Goal: Use online tool/utility: Utilize a website feature to perform a specific function

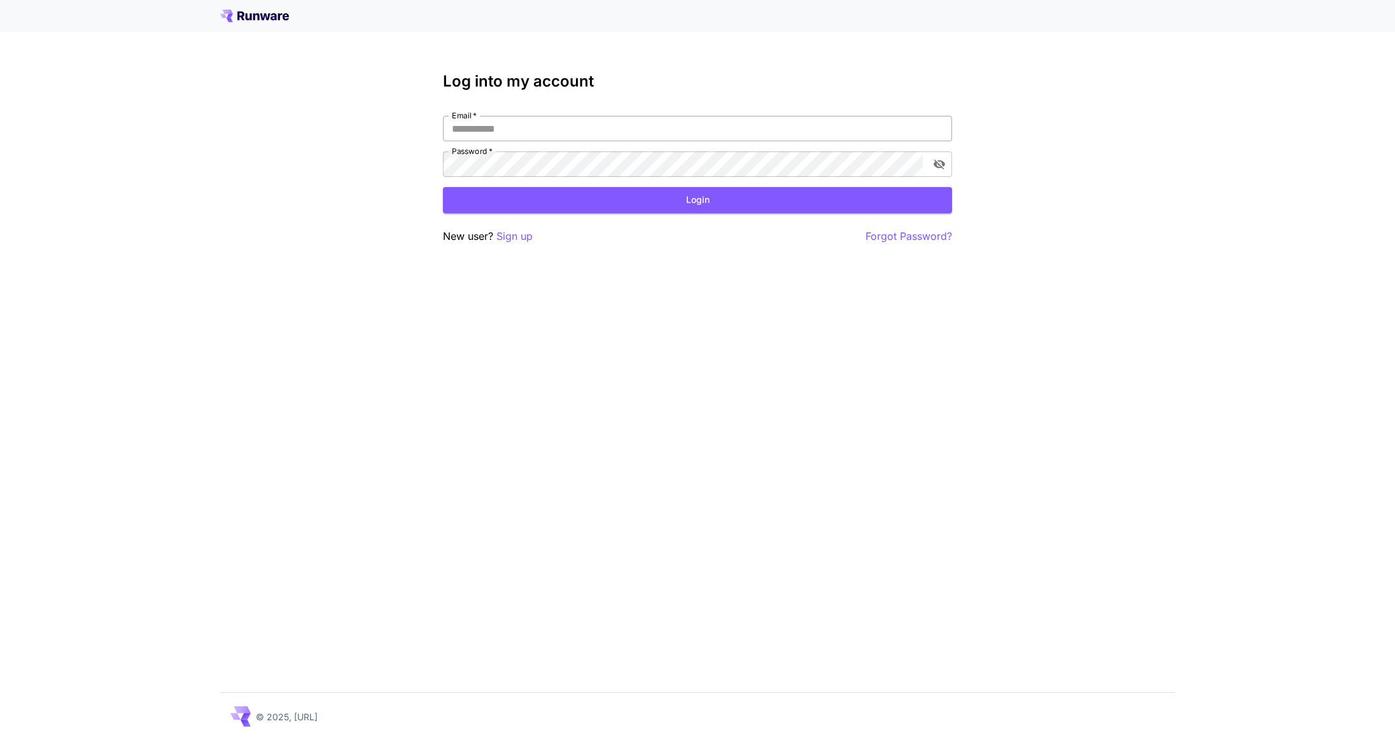
click at [675, 125] on input "Email   *" at bounding box center [697, 128] width 509 height 25
type input "**********"
click at [616, 209] on button "Login" at bounding box center [697, 200] width 509 height 26
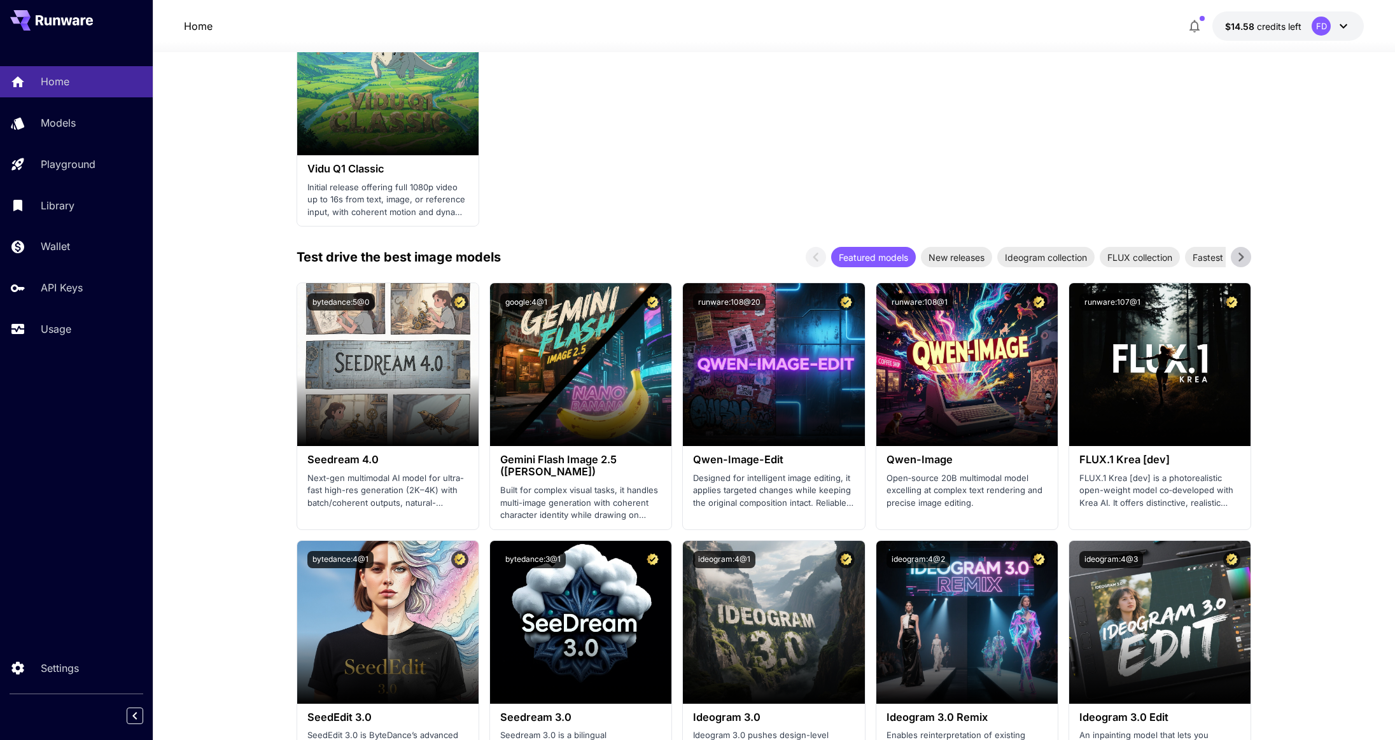
scroll to position [1352, 0]
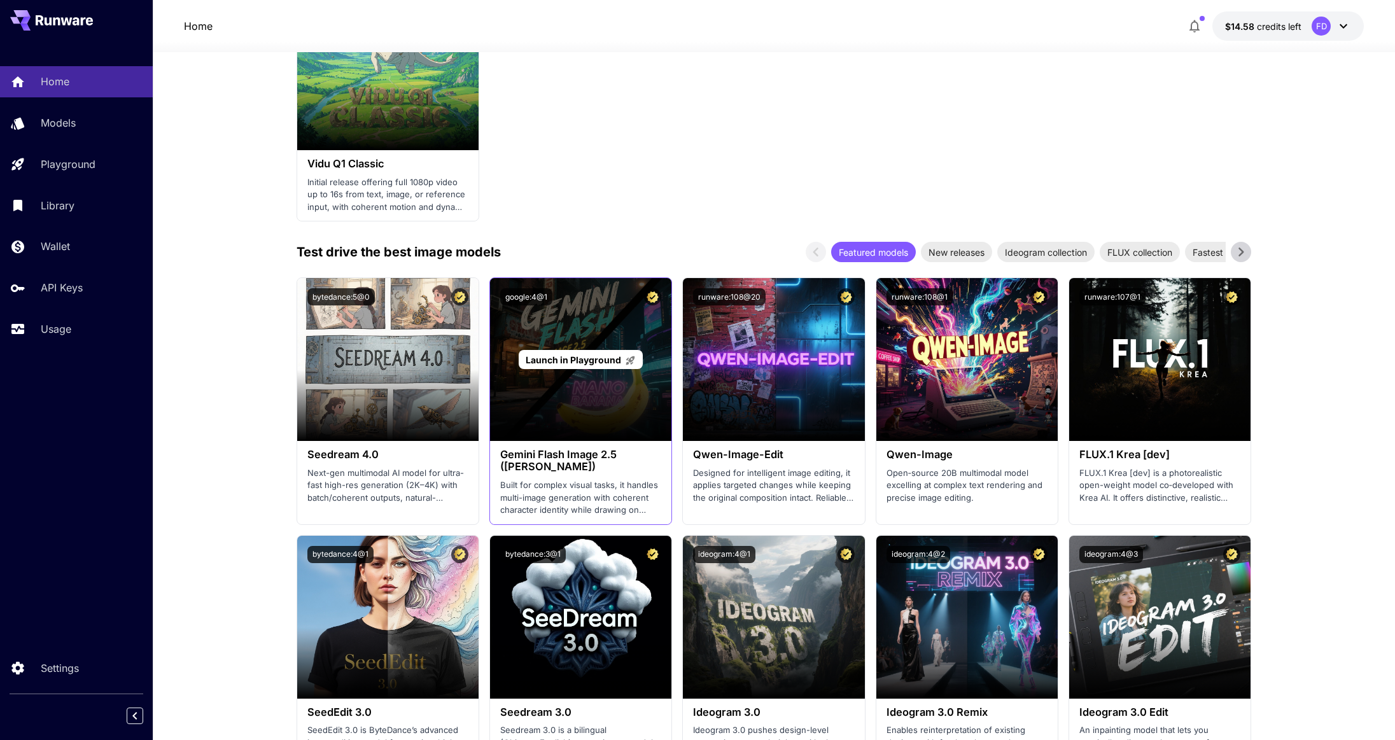
click at [605, 358] on span "Launch in Playground" at bounding box center [573, 359] width 95 height 11
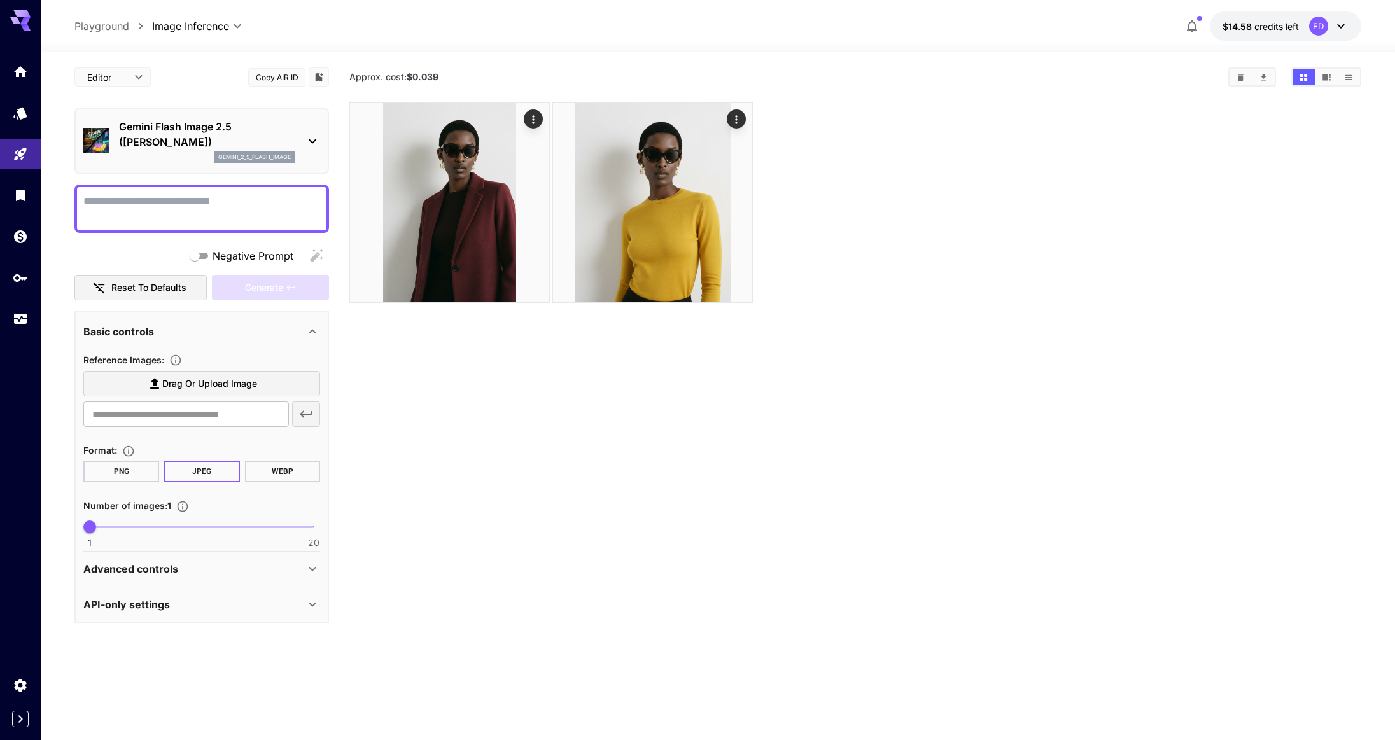
click at [238, 207] on textarea "Negative Prompt" at bounding box center [201, 208] width 237 height 31
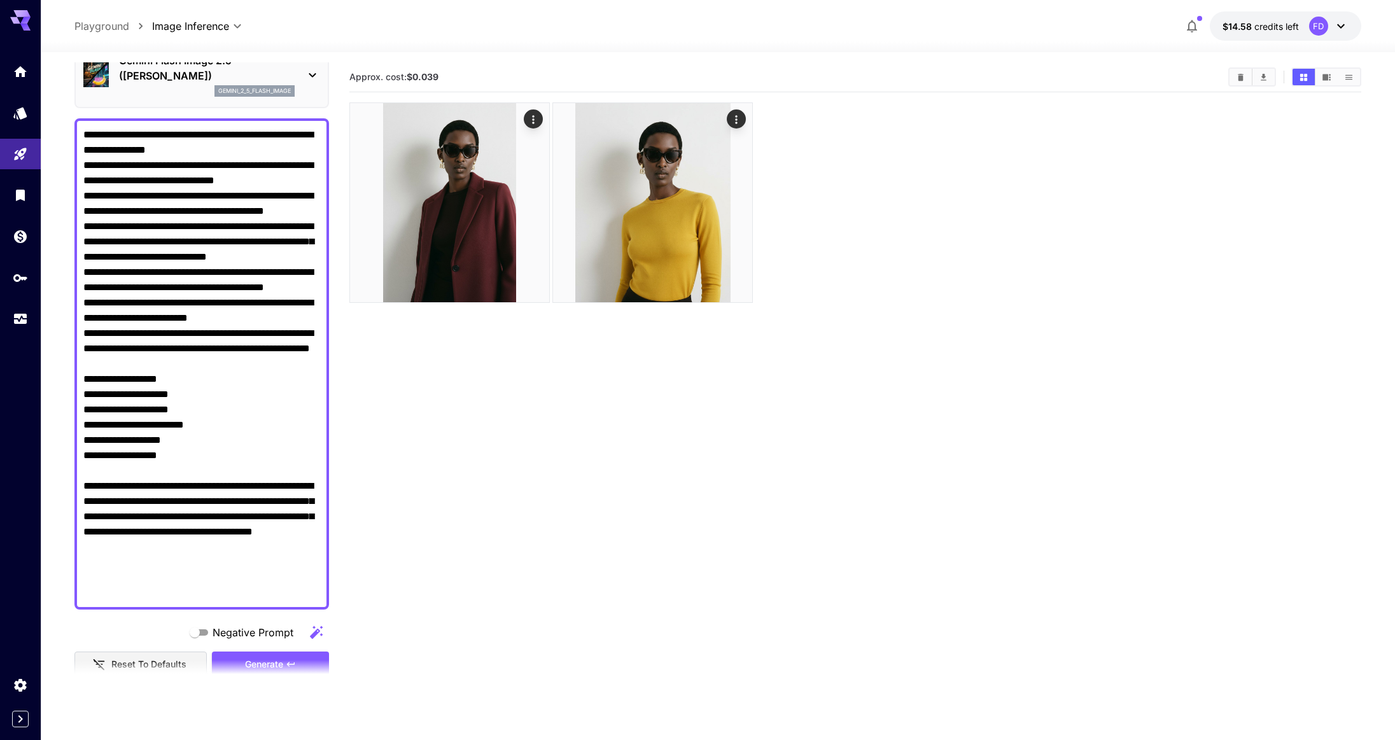
scroll to position [75, 0]
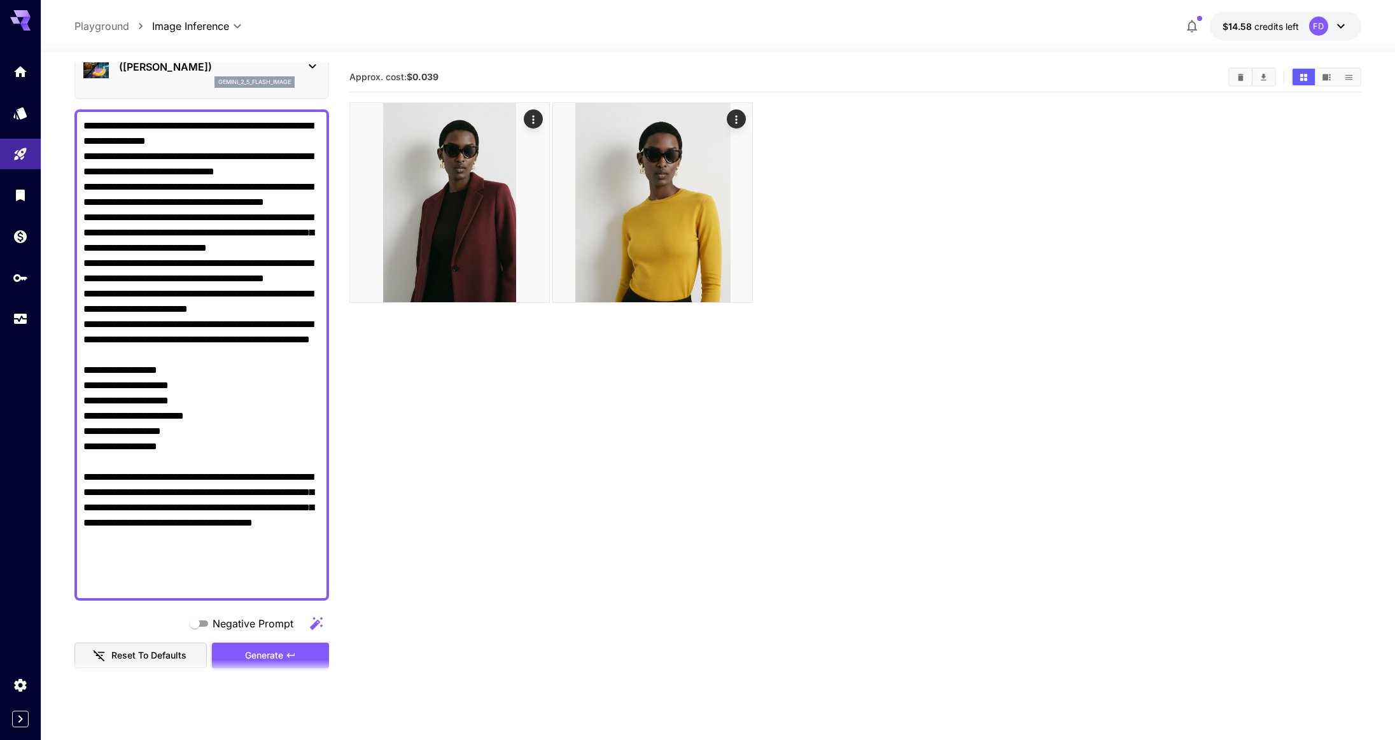
click at [281, 652] on span "Generate" at bounding box center [264, 656] width 38 height 16
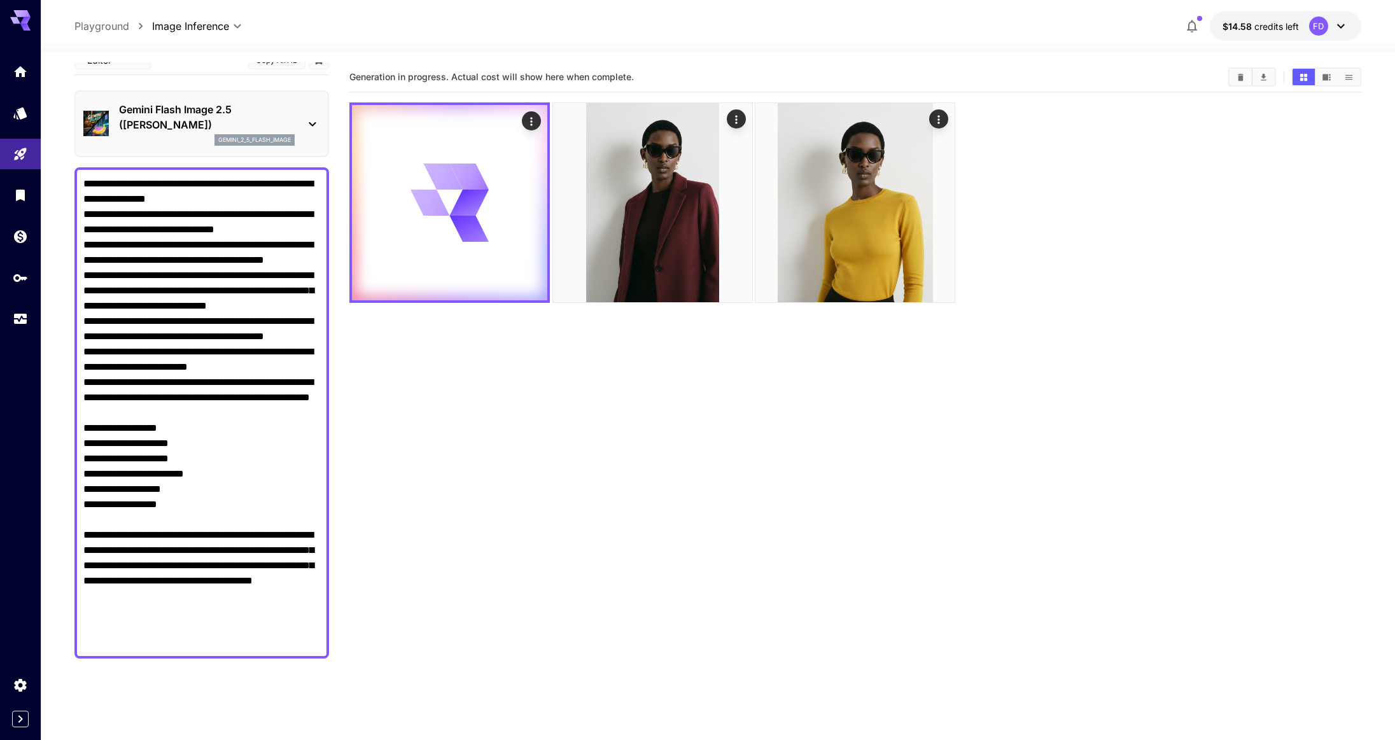
scroll to position [0, 0]
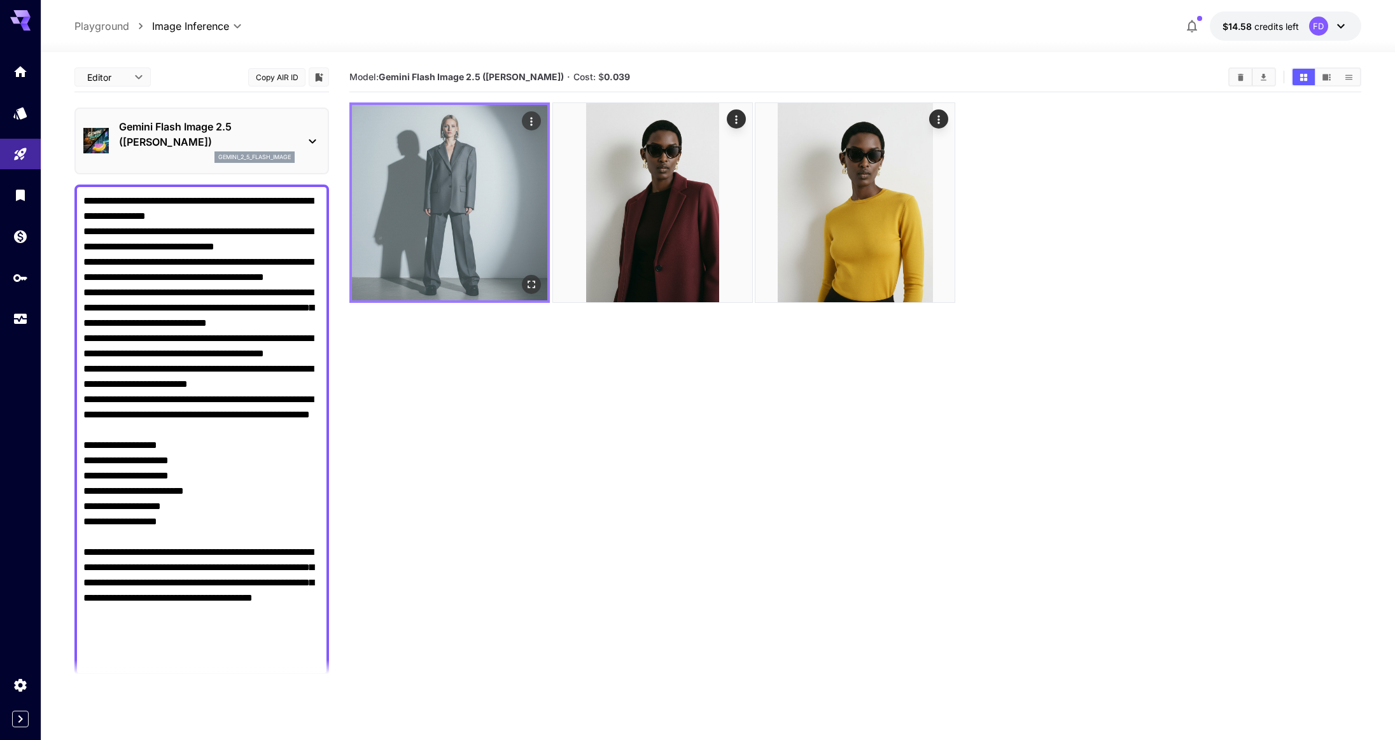
click at [423, 237] on img at bounding box center [449, 202] width 195 height 195
click at [528, 283] on icon "Open in fullscreen" at bounding box center [532, 285] width 8 height 8
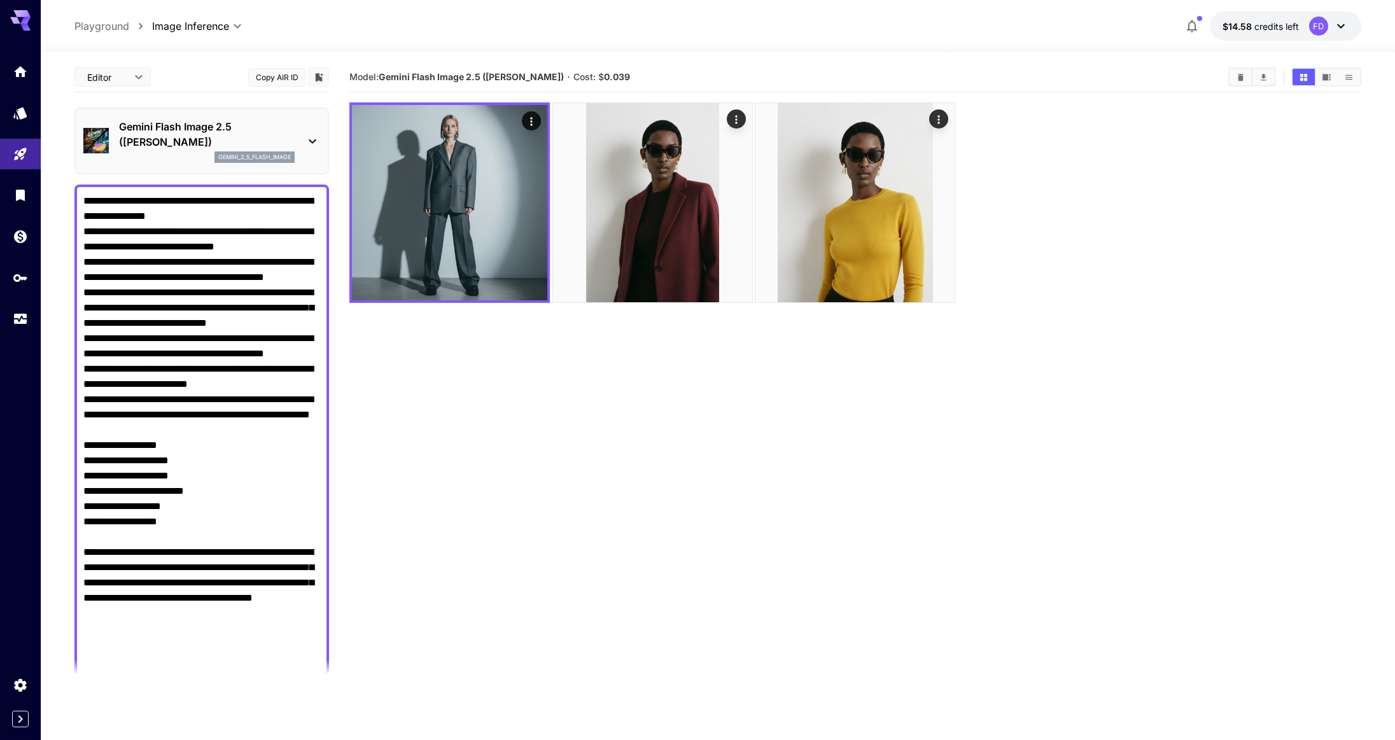
click at [132, 411] on textarea "Negative Prompt" at bounding box center [201, 429] width 237 height 473
paste textarea "**********"
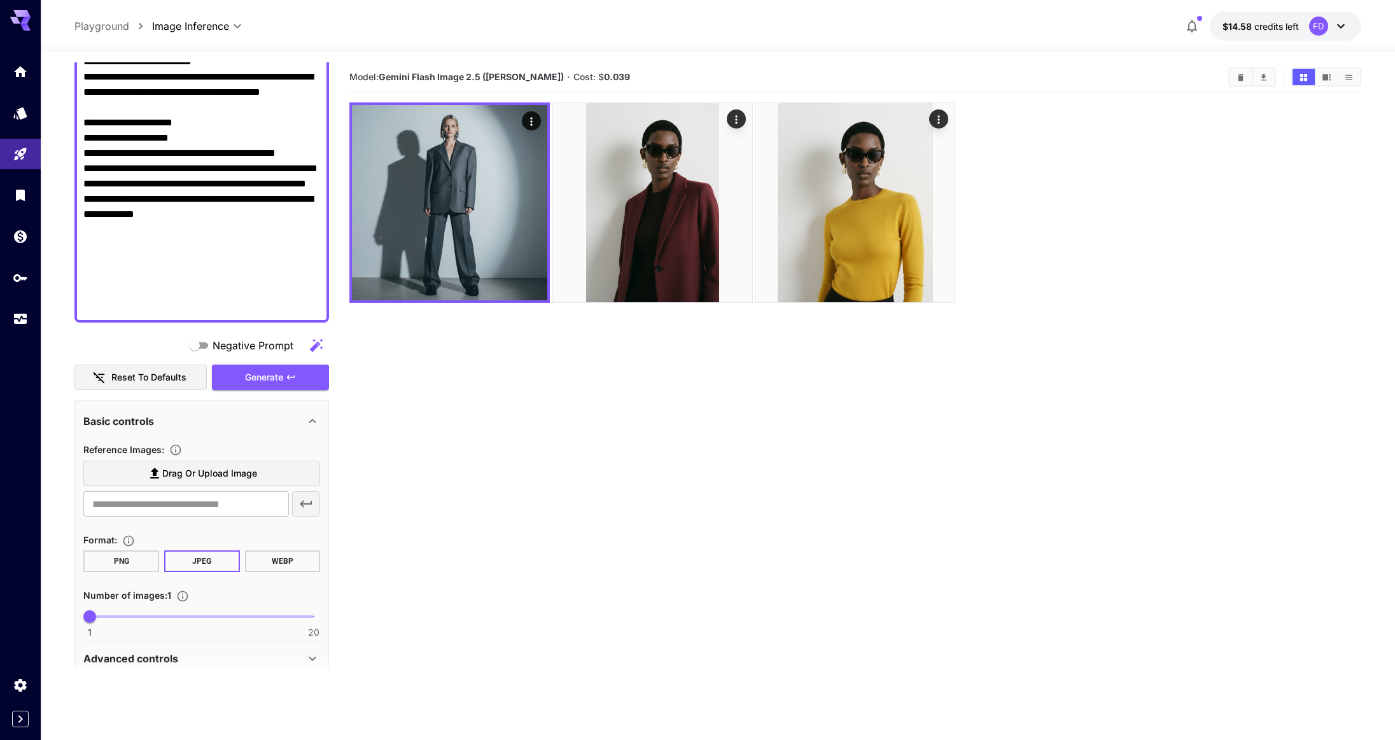
scroll to position [430, 0]
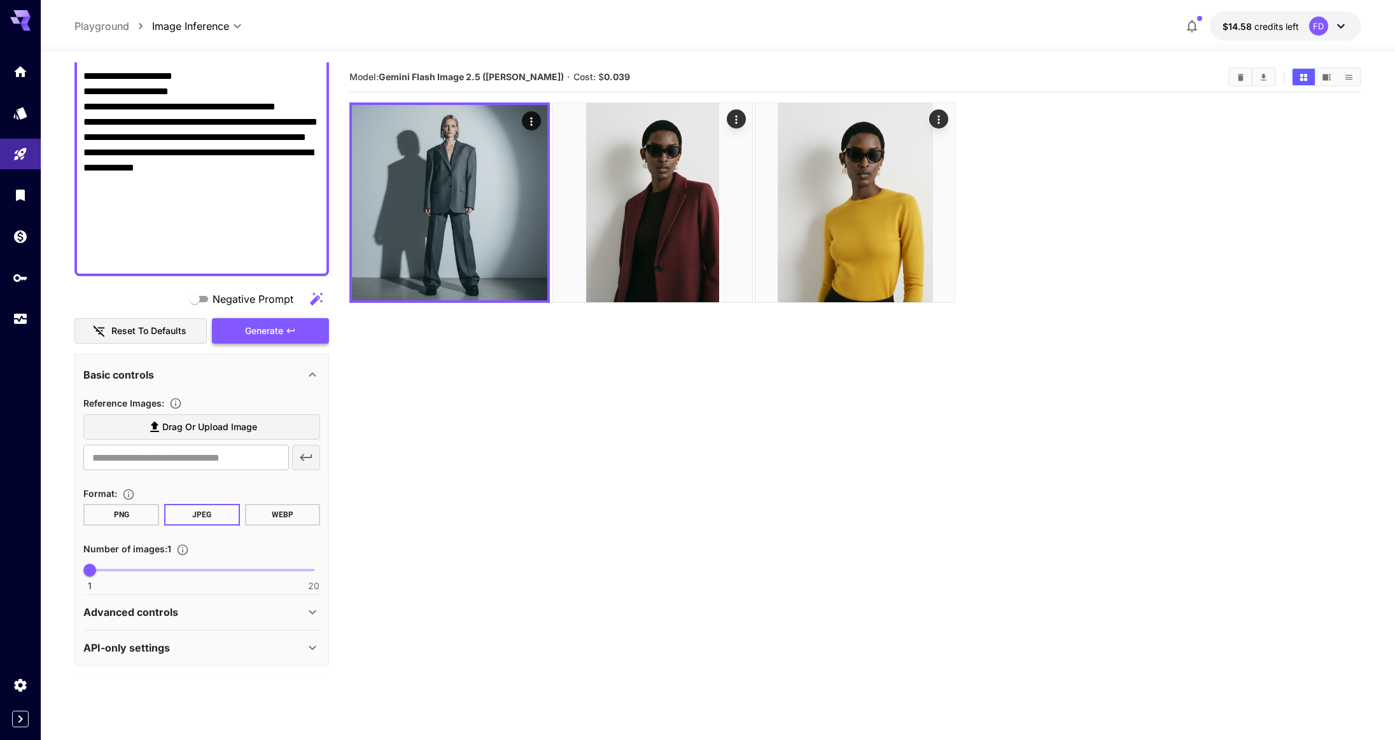
type textarea "**********"
click at [274, 337] on span "Generate" at bounding box center [264, 331] width 38 height 16
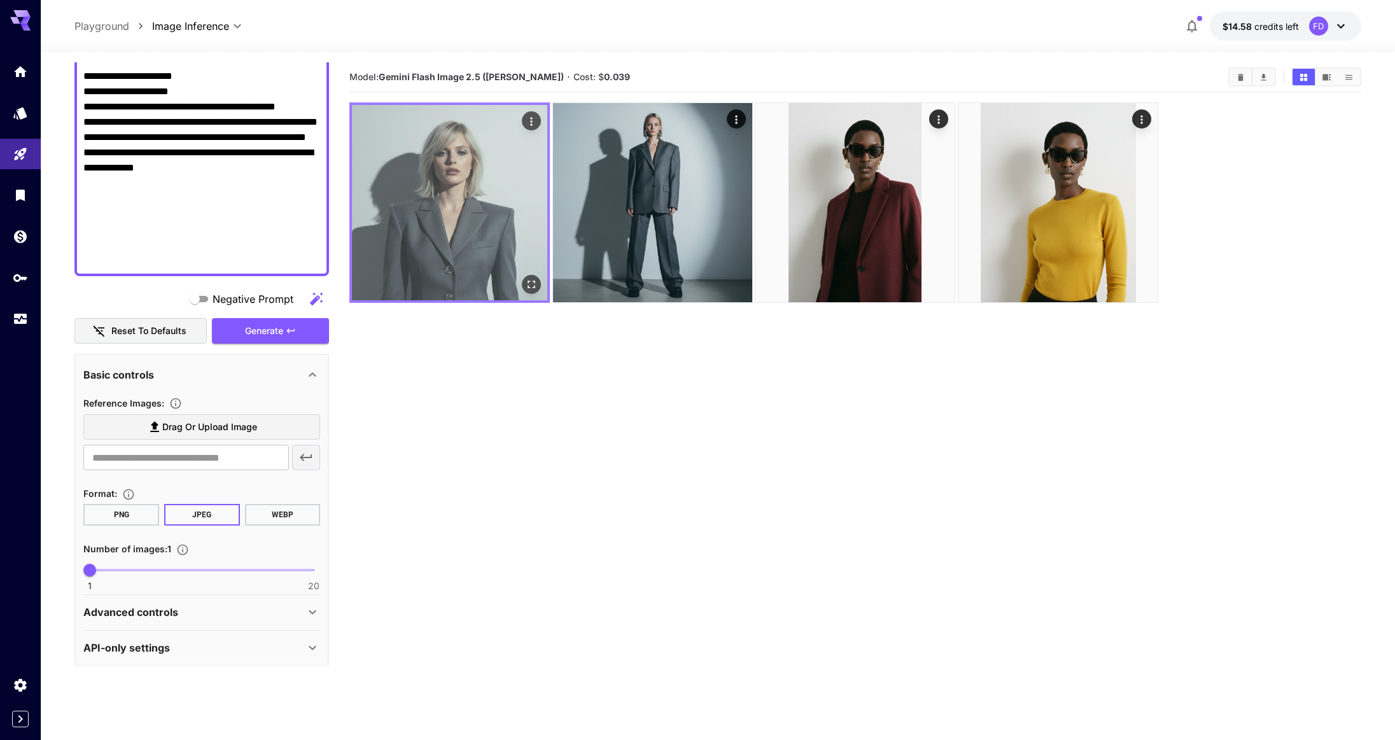
click at [423, 233] on img at bounding box center [449, 202] width 195 height 195
click at [526, 281] on icon "Open in fullscreen" at bounding box center [532, 284] width 13 height 13
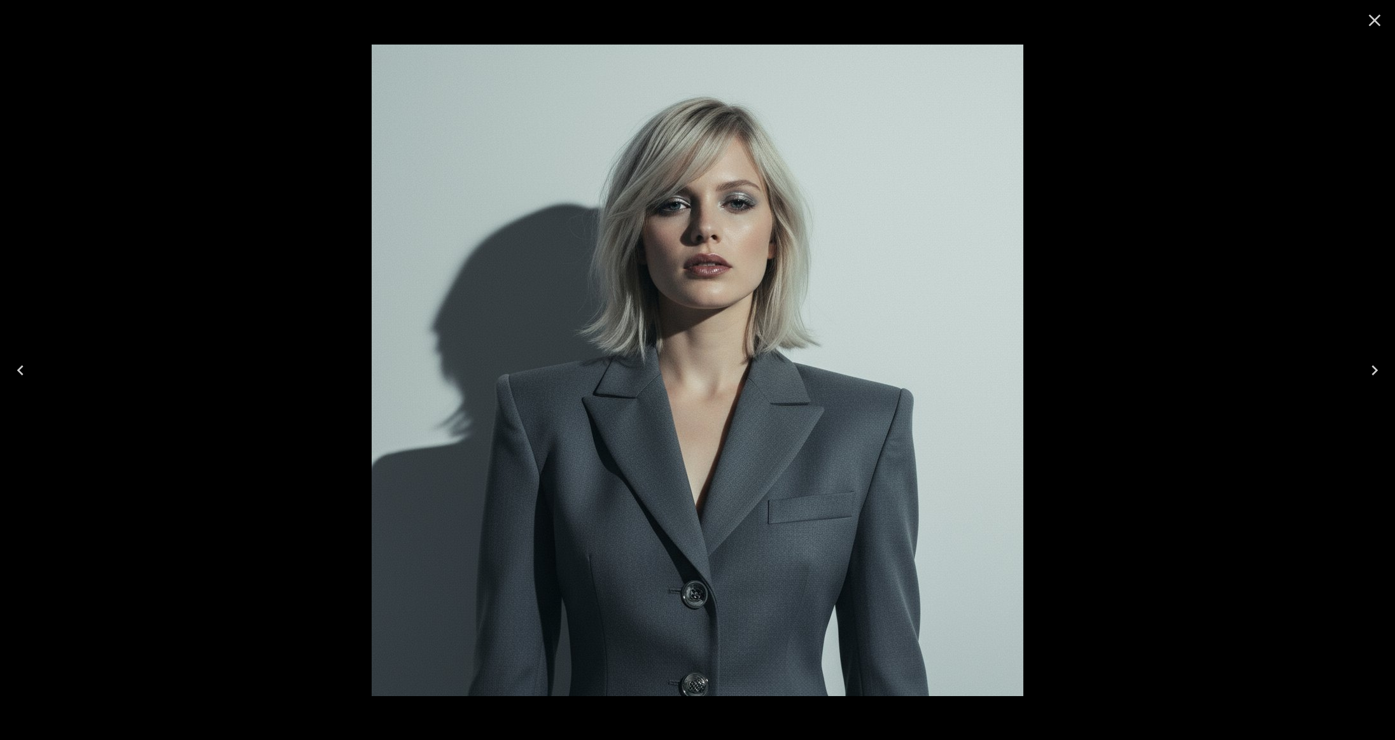
click at [1095, 343] on div at bounding box center [697, 370] width 1395 height 740
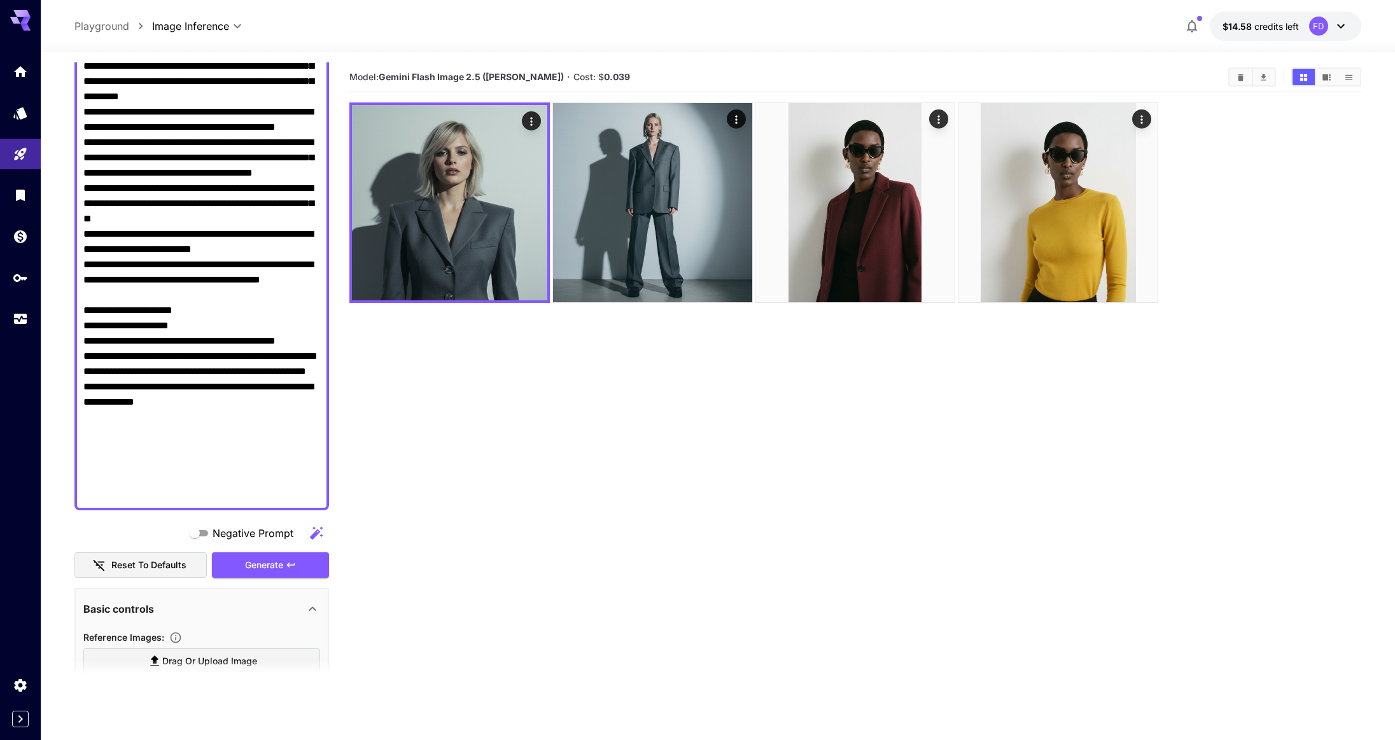
scroll to position [0, 0]
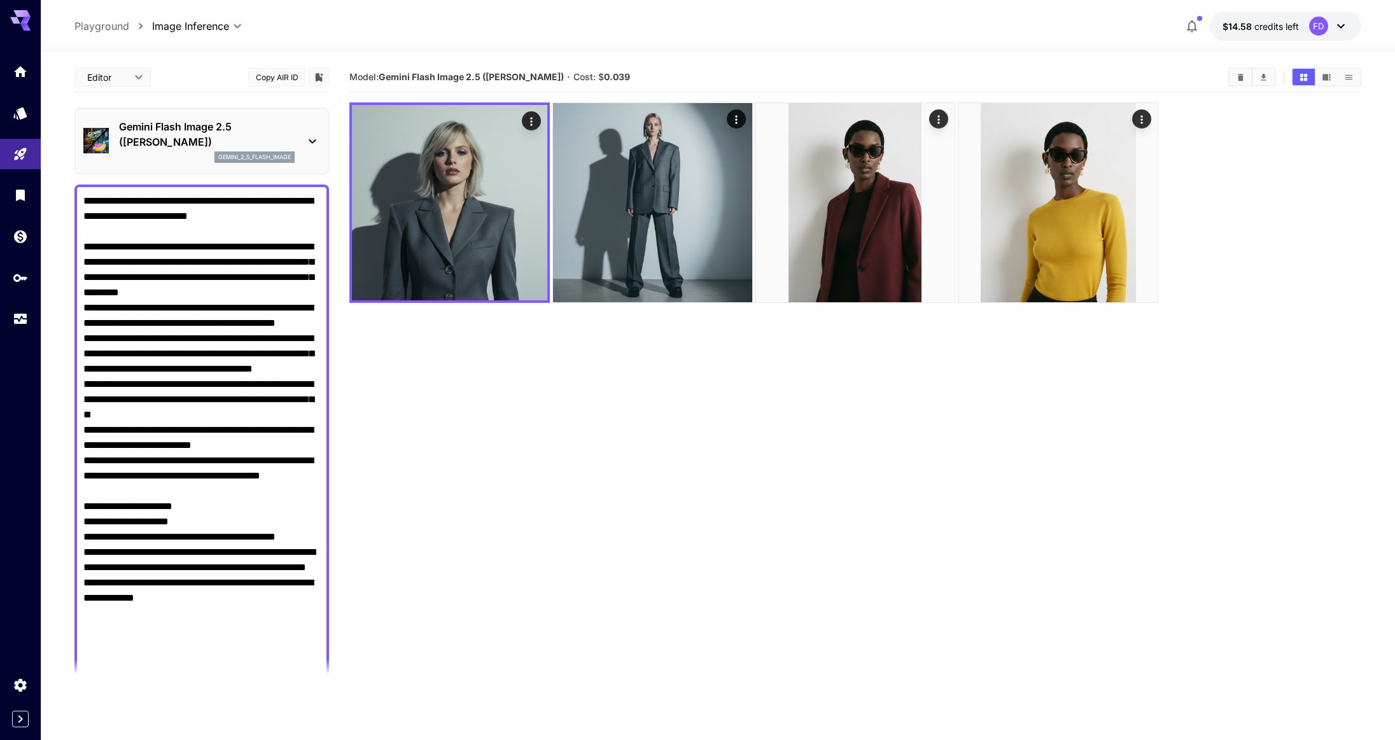
click at [206, 144] on p "Gemini Flash Image 2.5 ([PERSON_NAME])" at bounding box center [207, 134] width 176 height 31
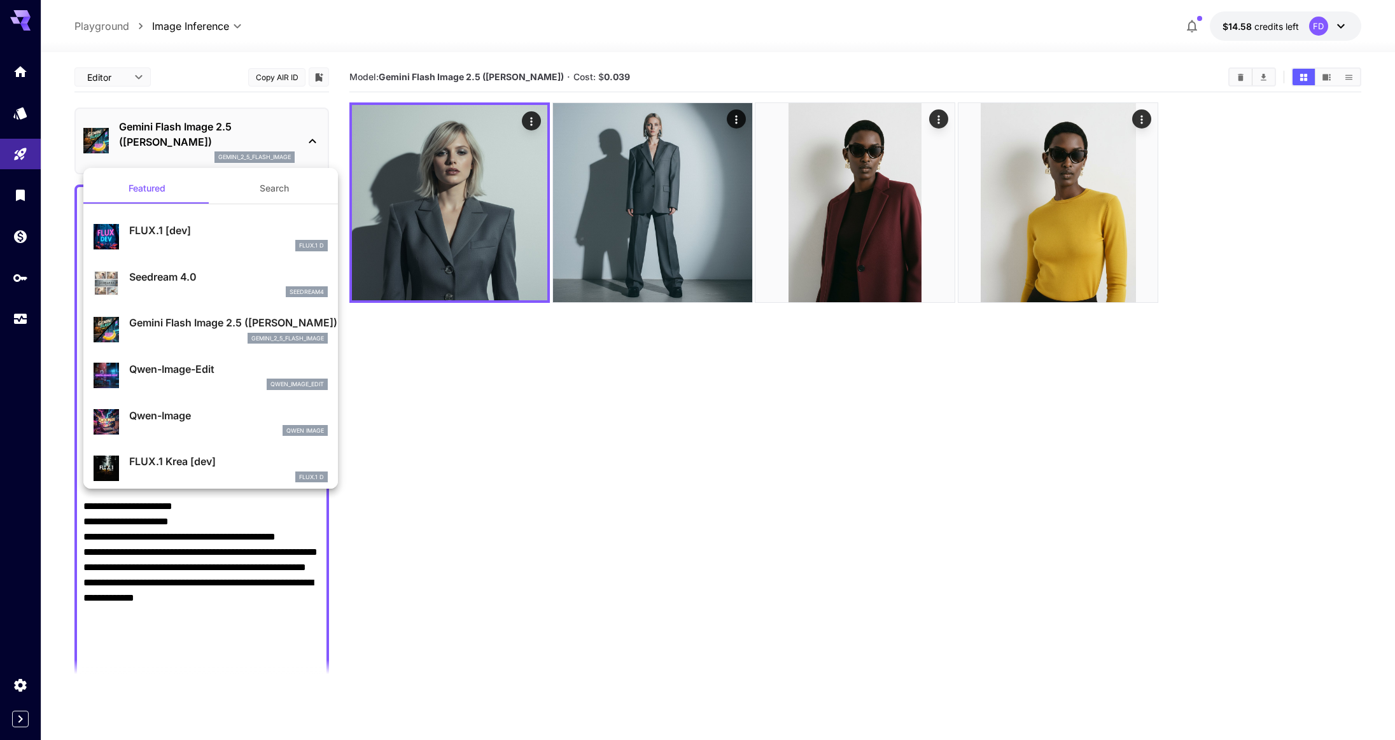
click at [197, 241] on div "FLUX.1 D" at bounding box center [228, 245] width 199 height 11
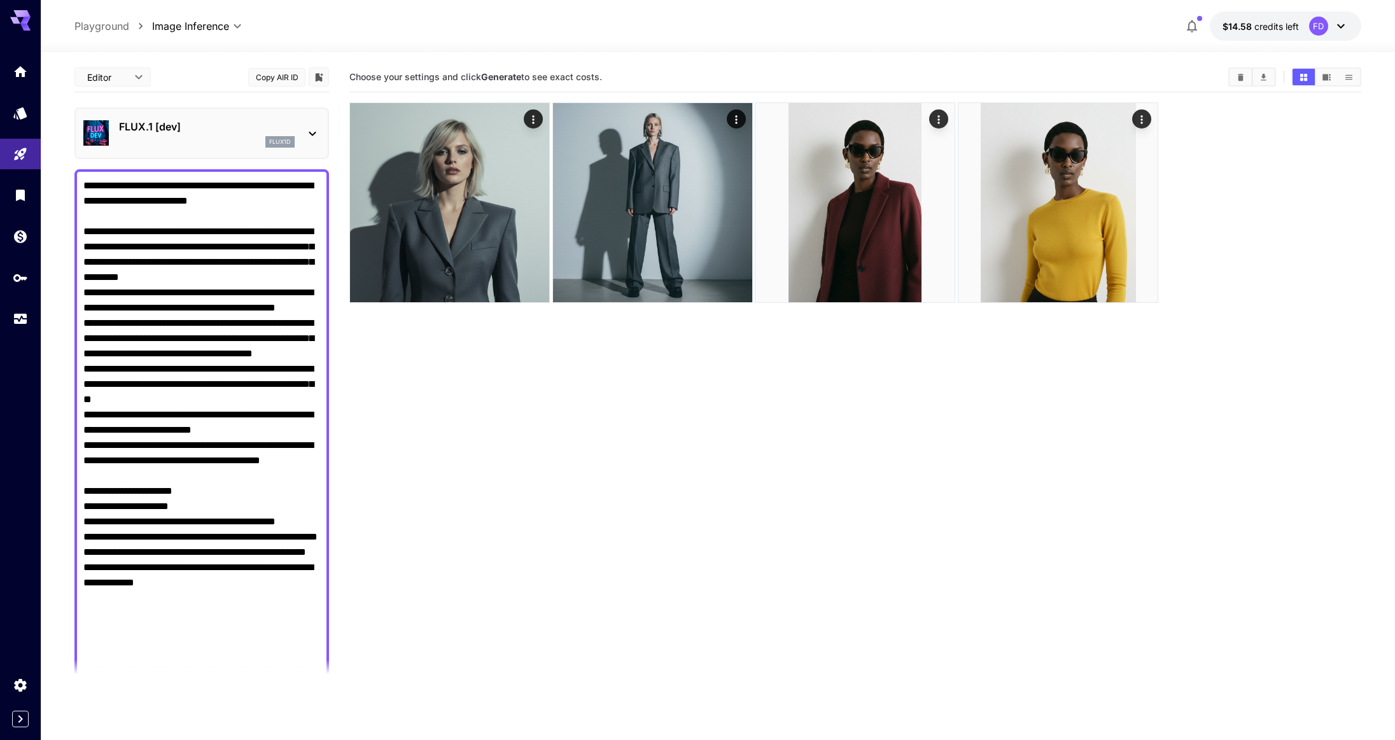
click at [161, 404] on textarea "Negative Prompt" at bounding box center [201, 430] width 237 height 504
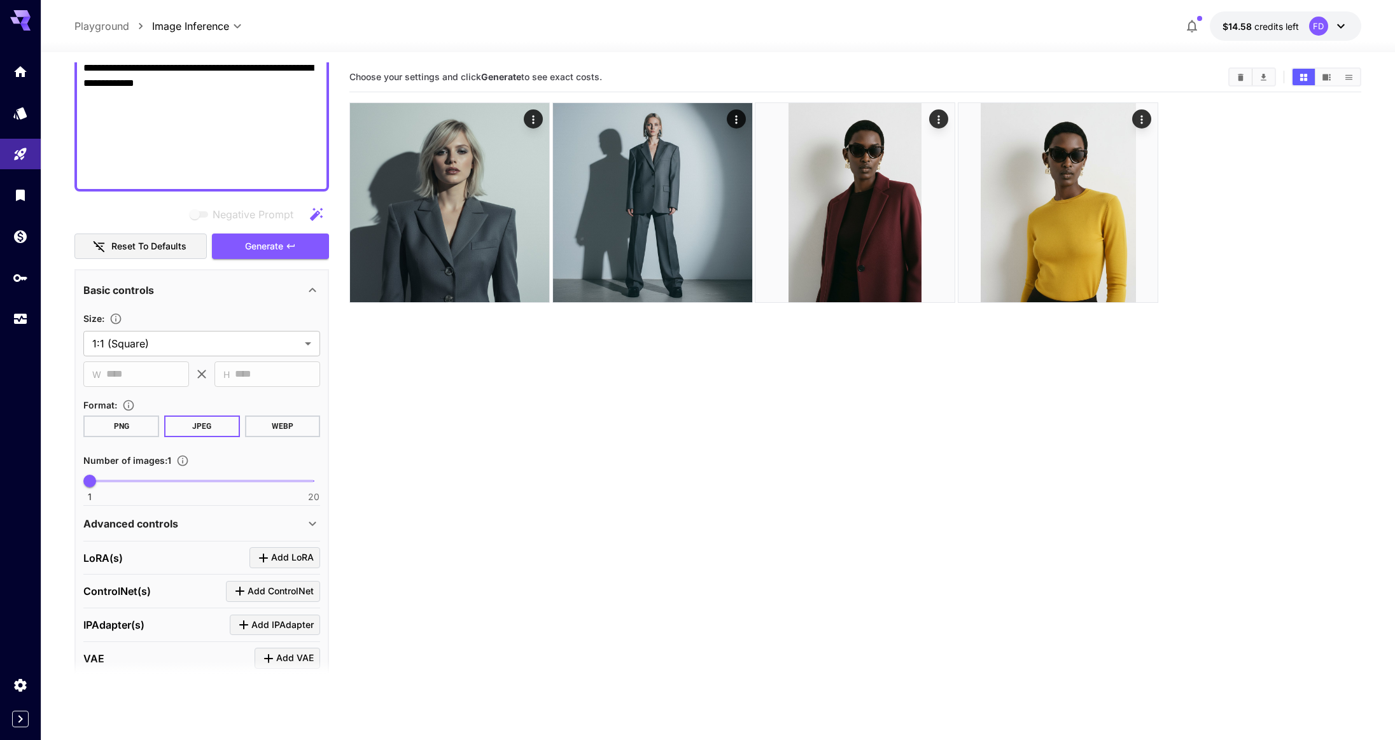
scroll to position [488, 0]
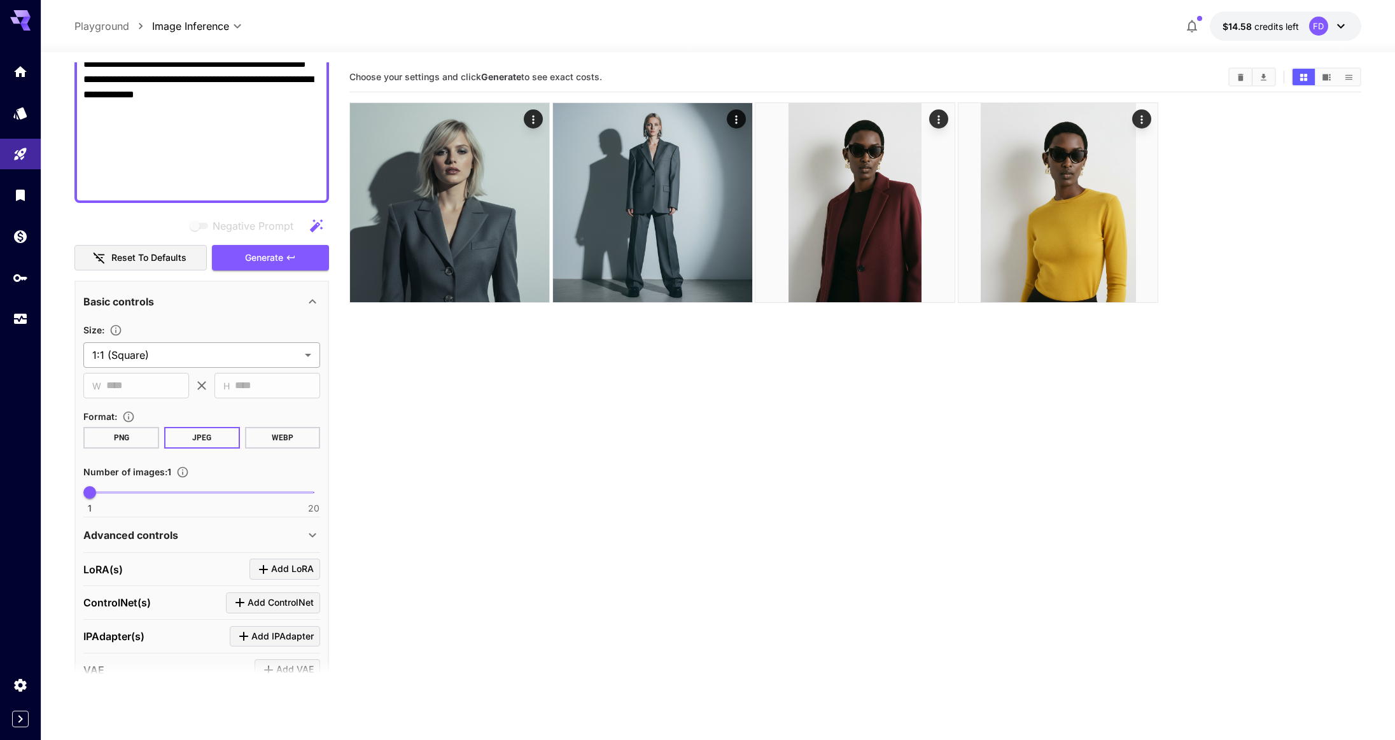
click at [269, 353] on body "**********" at bounding box center [697, 420] width 1395 height 841
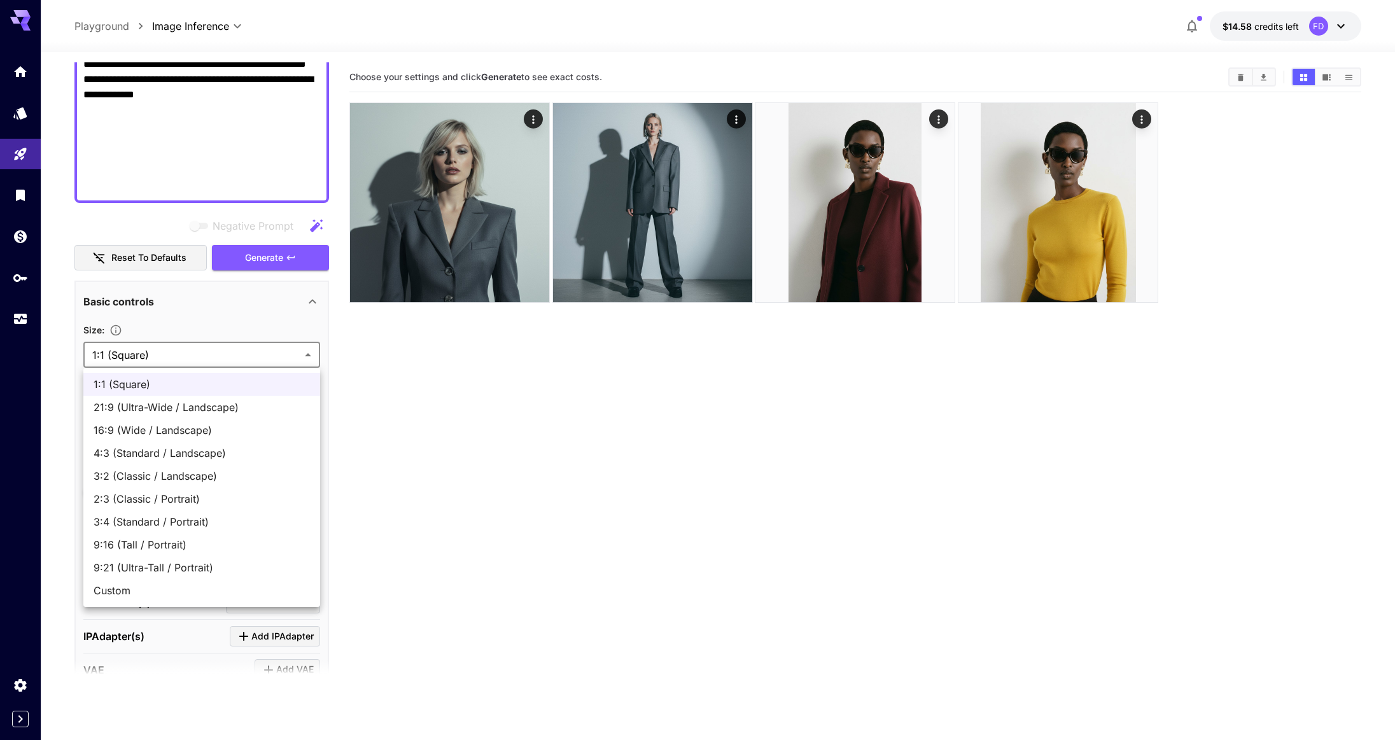
click at [195, 531] on li "3:4 (Standard / Portrait)" at bounding box center [201, 521] width 237 height 23
type input "**********"
type input "***"
type input "****"
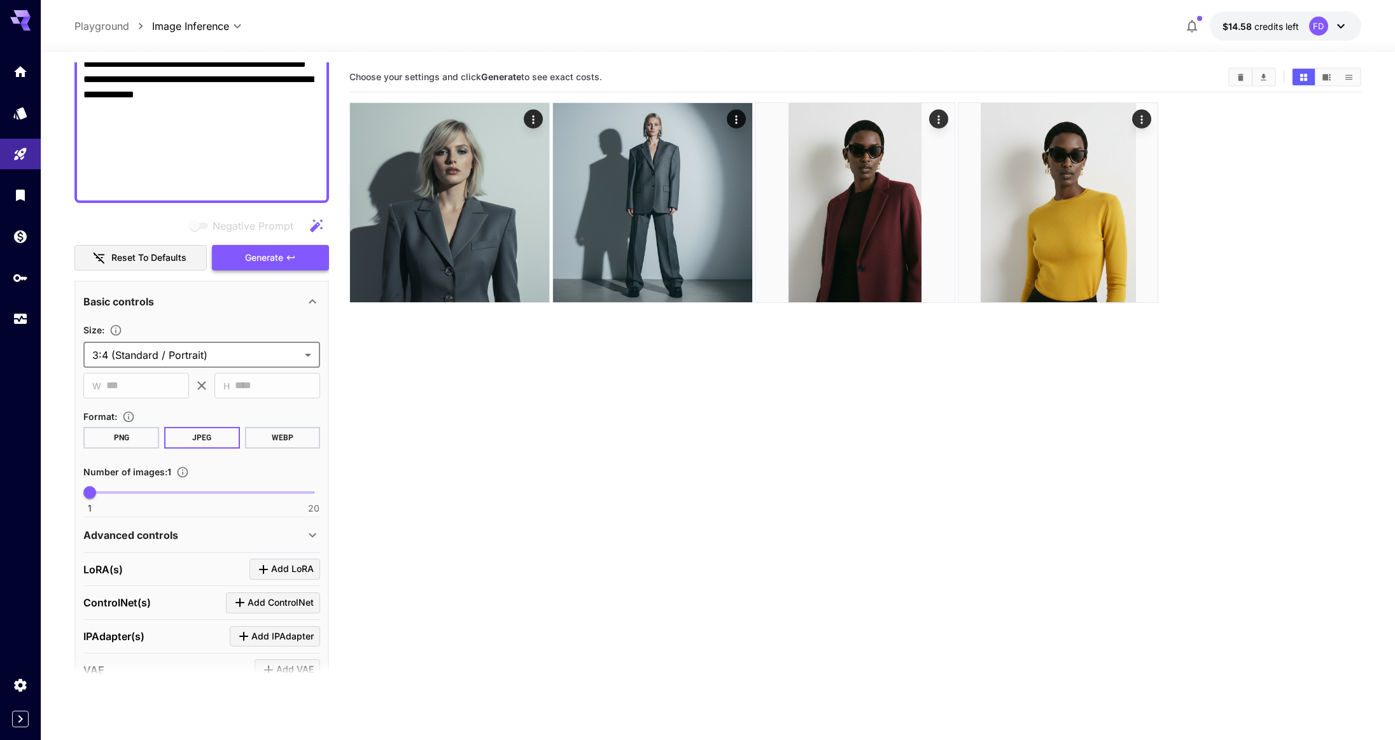
click at [279, 258] on span "Generate" at bounding box center [264, 258] width 38 height 16
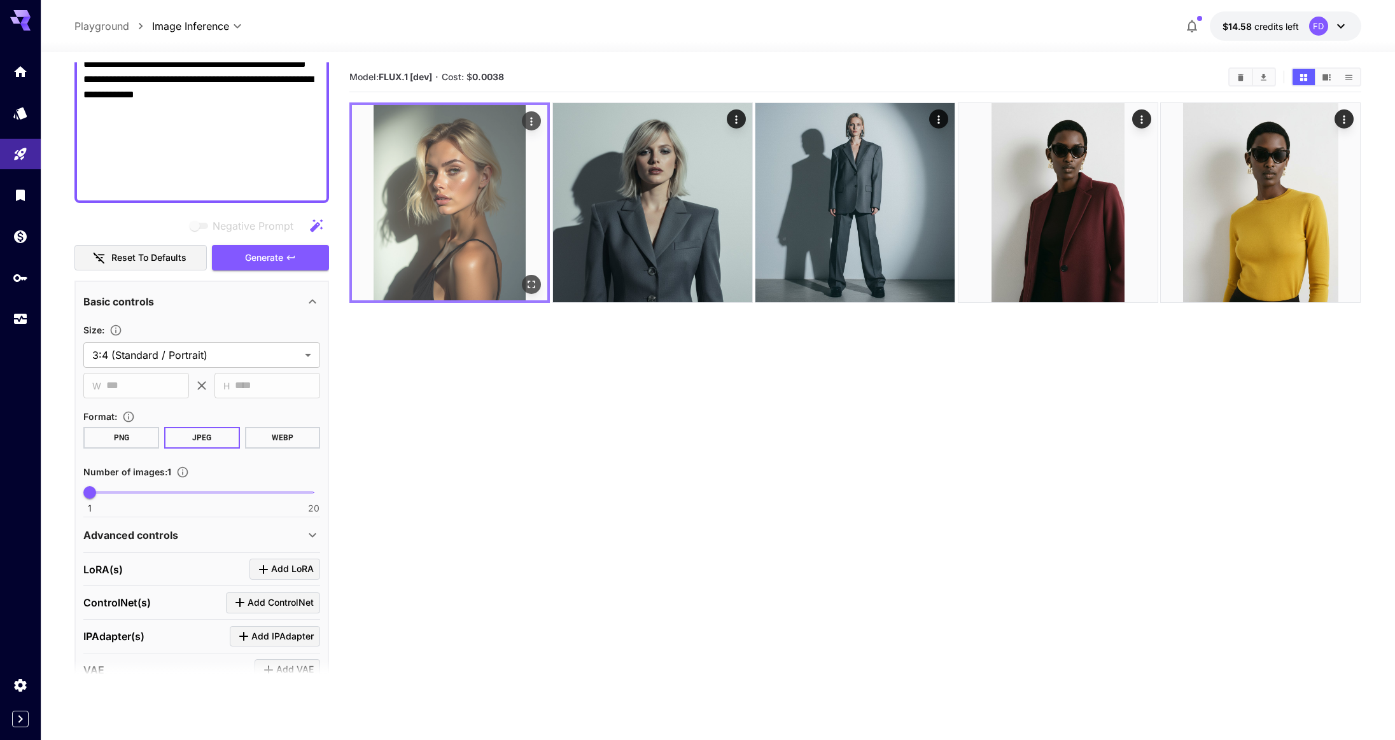
click at [447, 224] on img at bounding box center [449, 202] width 195 height 195
click at [531, 282] on icon "Open in fullscreen" at bounding box center [532, 284] width 13 height 13
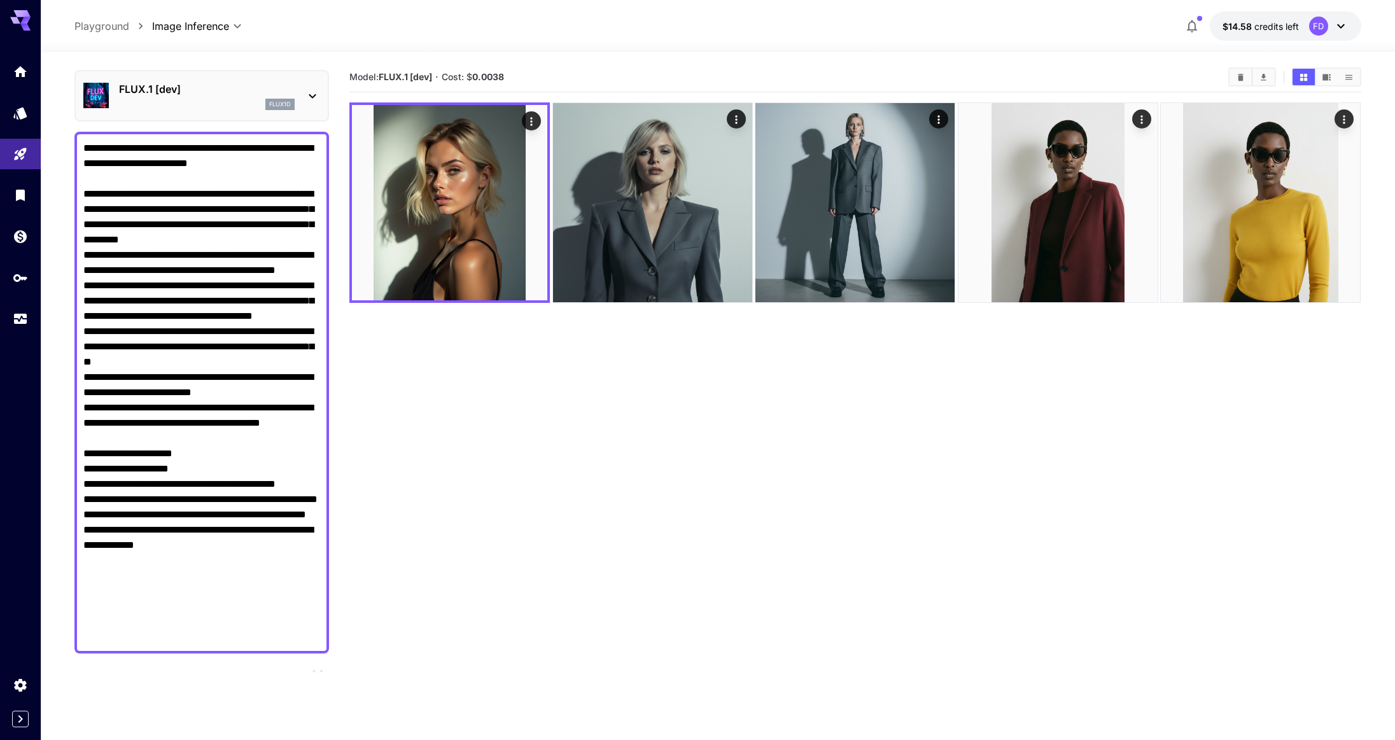
scroll to position [28, 0]
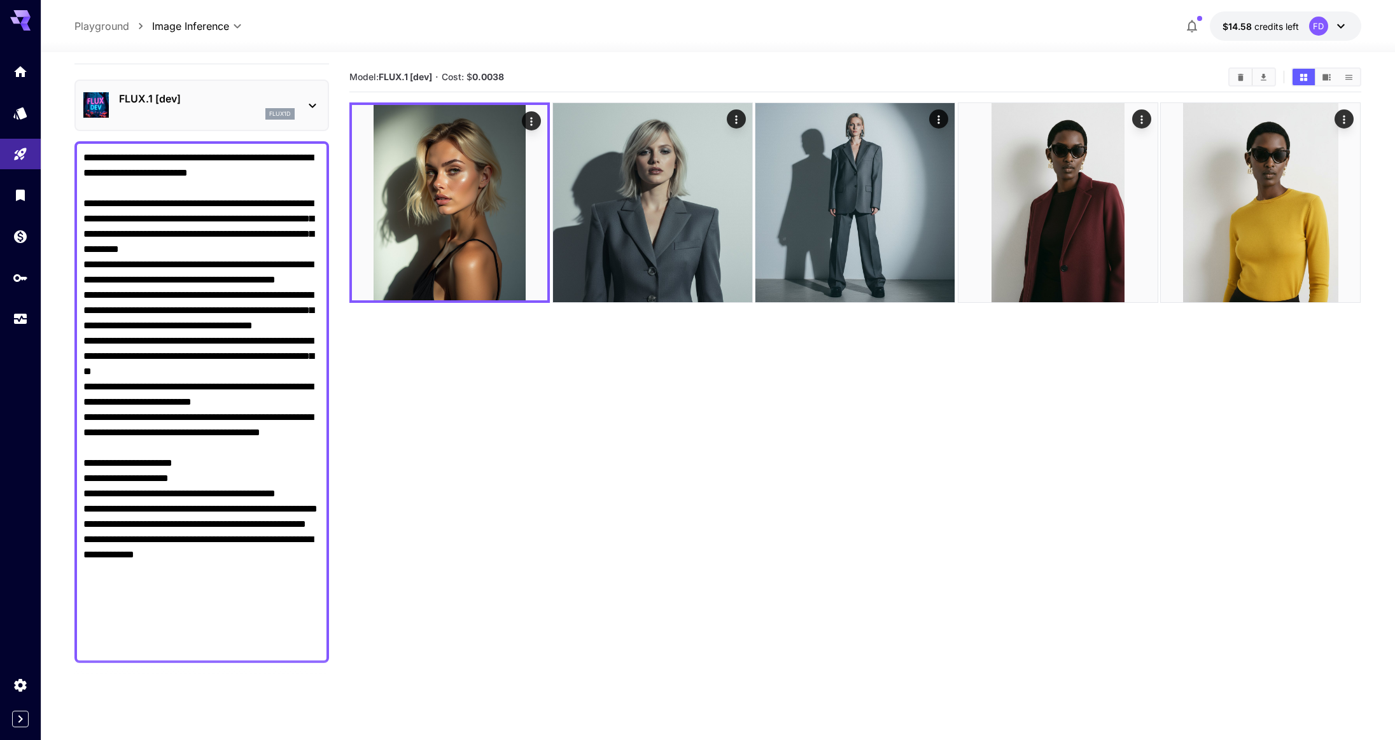
click at [234, 106] on p "FLUX.1 [dev]" at bounding box center [207, 98] width 176 height 15
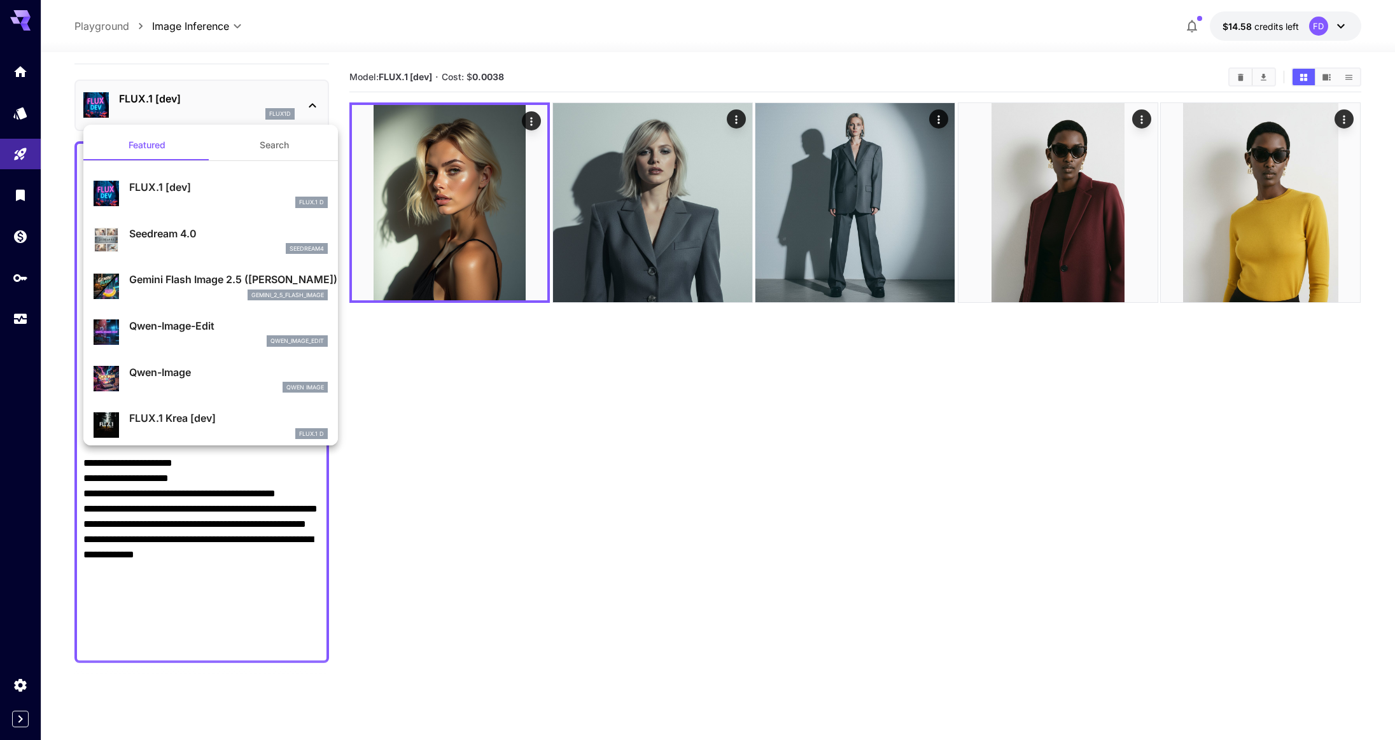
click at [218, 236] on p "Seedream 4.0" at bounding box center [228, 233] width 199 height 15
type input "**********"
type input "****"
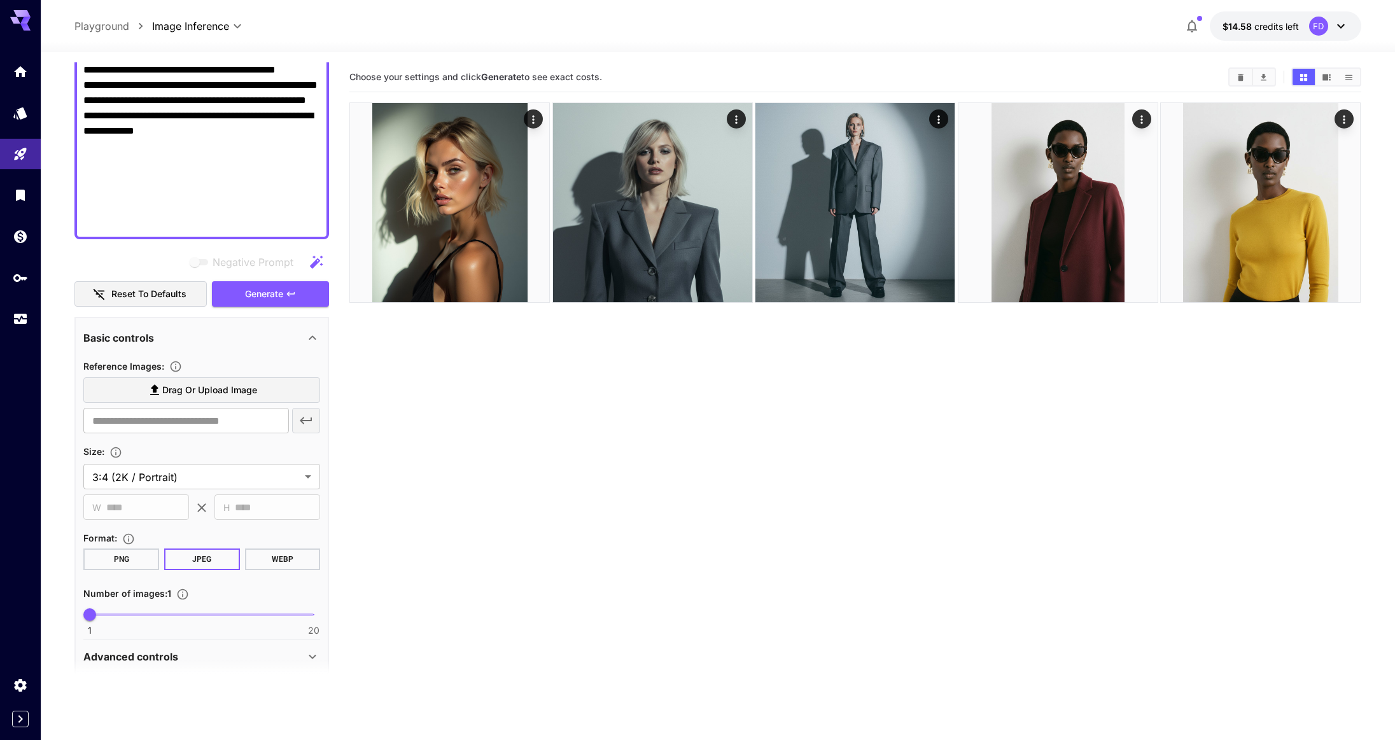
scroll to position [503, 0]
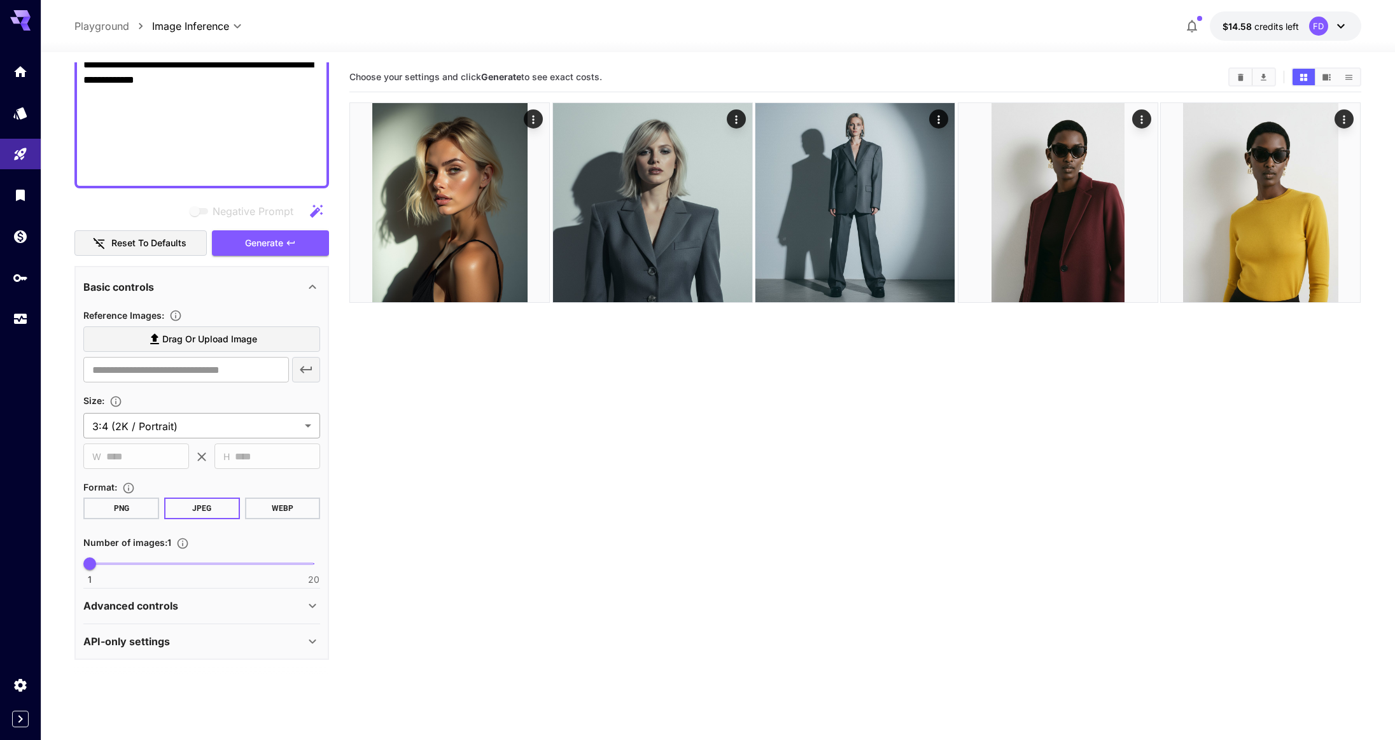
click at [157, 430] on body "**********" at bounding box center [697, 420] width 1395 height 841
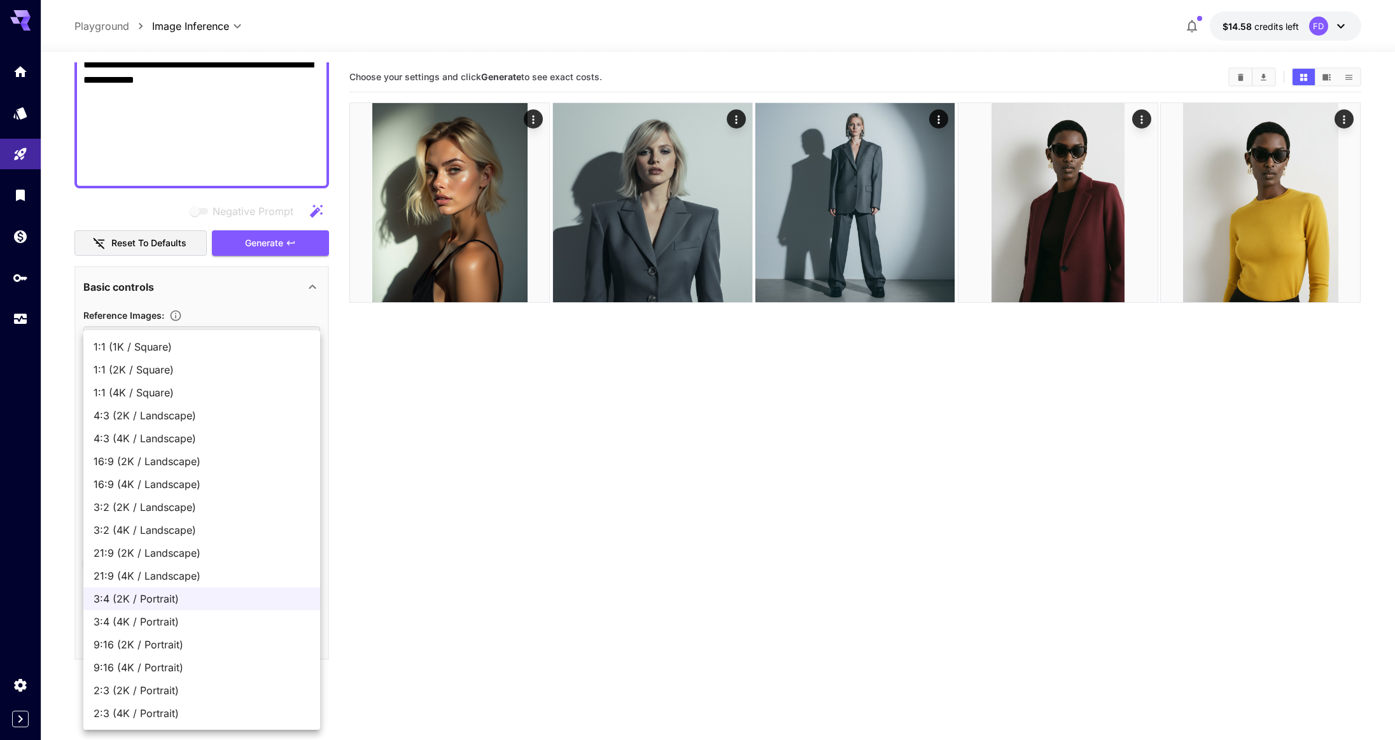
click at [157, 430] on li "4:3 (4K / Landscape)" at bounding box center [201, 438] width 237 height 23
type input "**********"
type input "****"
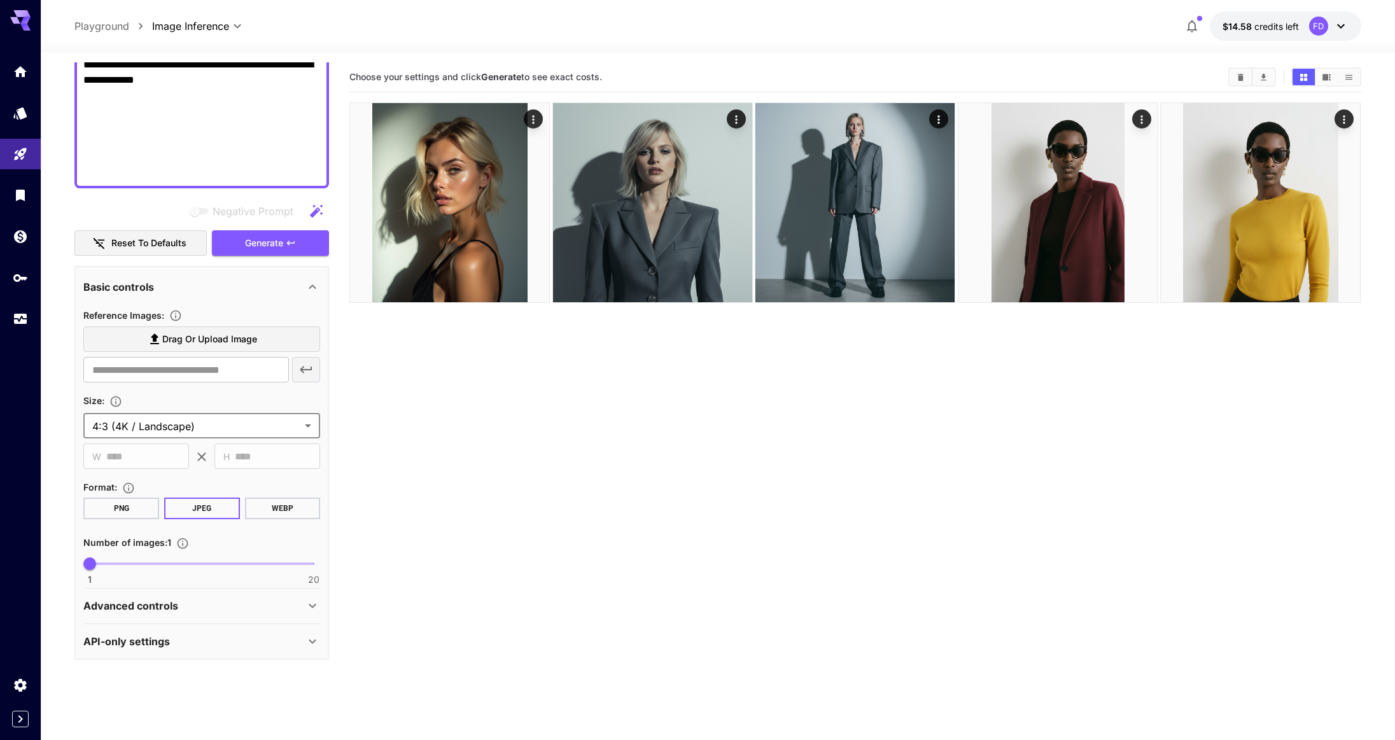
click at [157, 430] on body "**********" at bounding box center [697, 420] width 1395 height 841
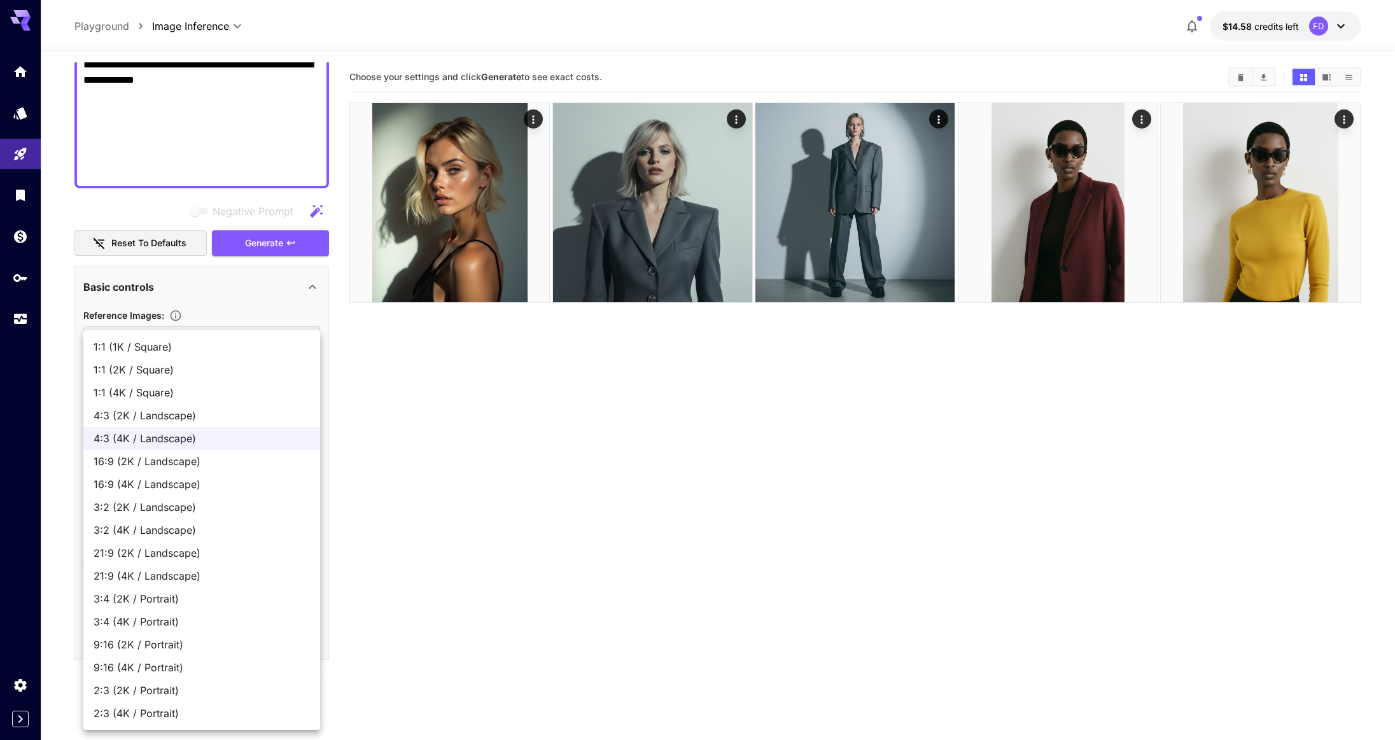
click at [160, 603] on span "3:4 (2K / Portrait)" at bounding box center [202, 598] width 216 height 15
type input "**********"
type input "****"
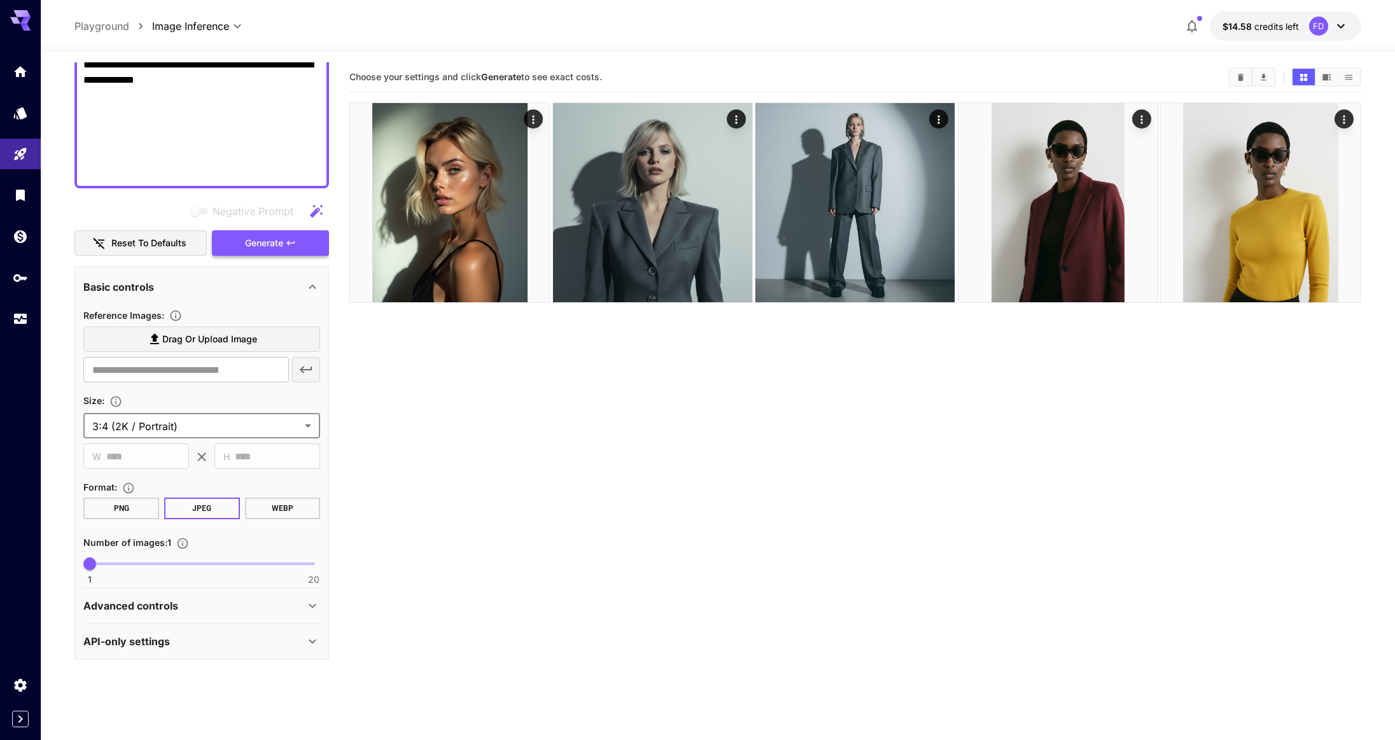
click at [282, 239] on span "Generate" at bounding box center [264, 243] width 38 height 16
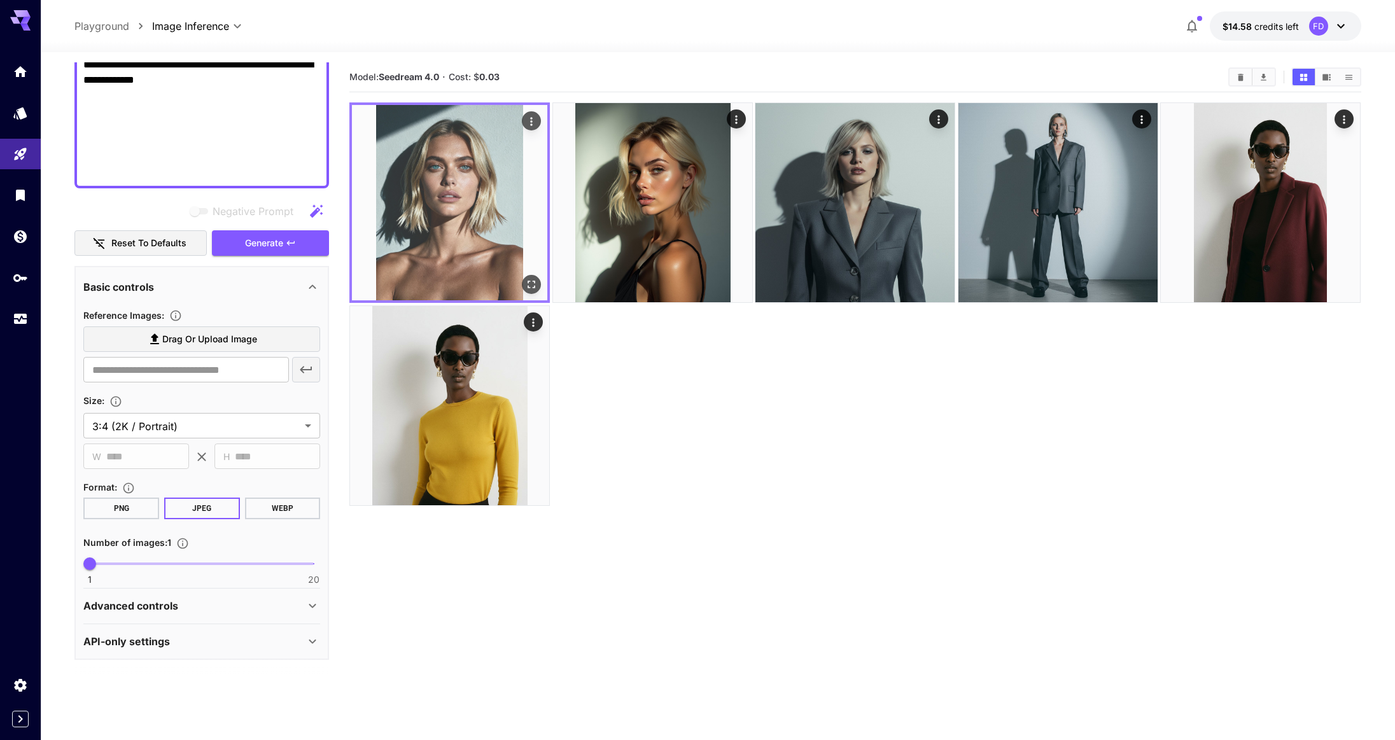
click at [436, 242] on img at bounding box center [449, 202] width 195 height 195
click at [535, 284] on icon "Open in fullscreen" at bounding box center [532, 284] width 13 height 13
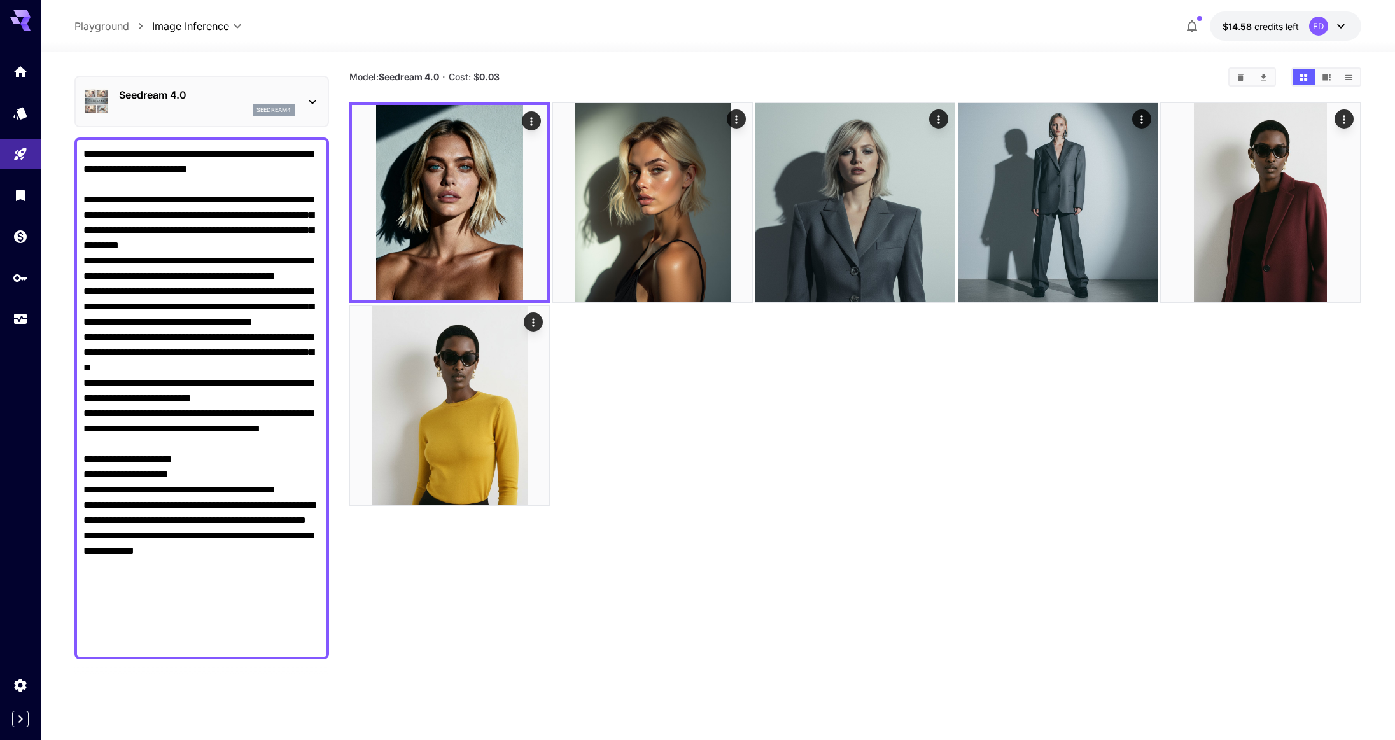
scroll to position [0, 0]
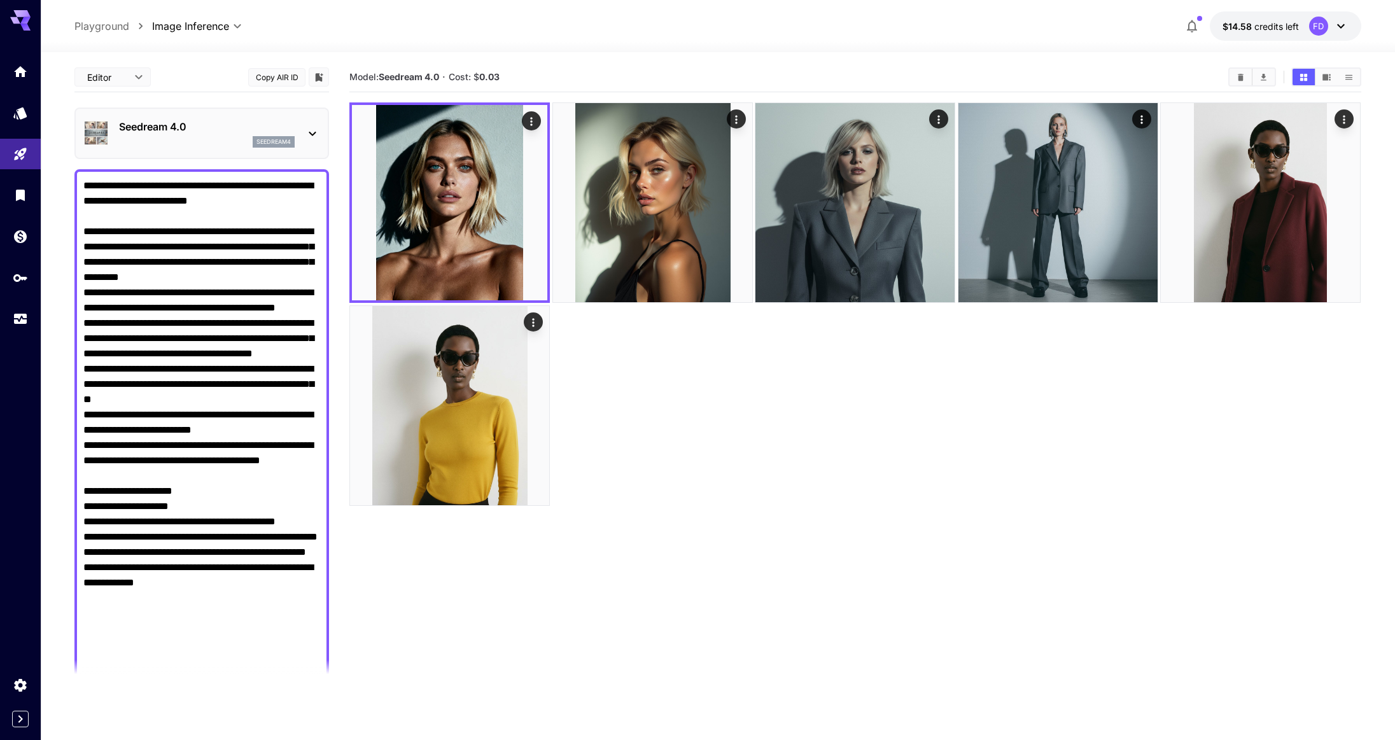
click at [205, 138] on div "seedream4" at bounding box center [207, 141] width 176 height 11
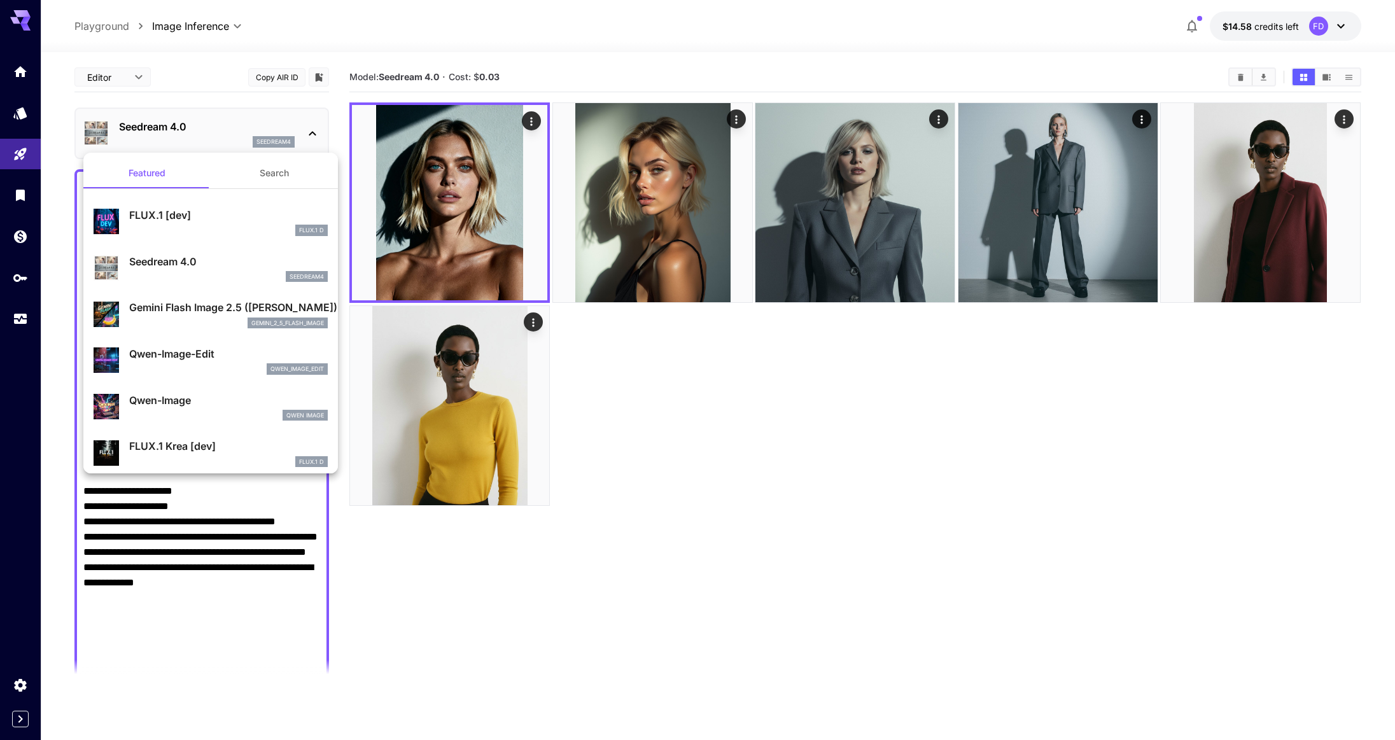
click at [189, 318] on div "gemini_2_5_flash_image" at bounding box center [228, 323] width 199 height 11
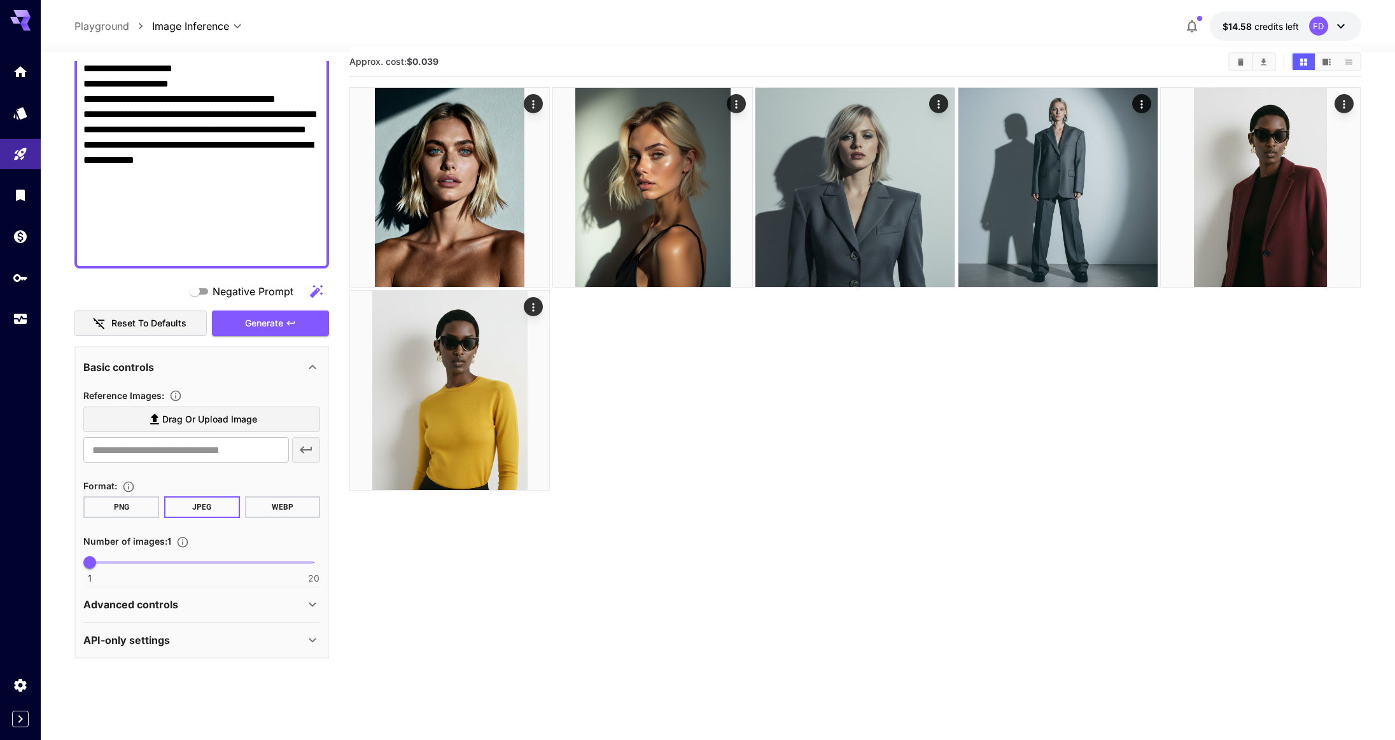
scroll to position [101, 0]
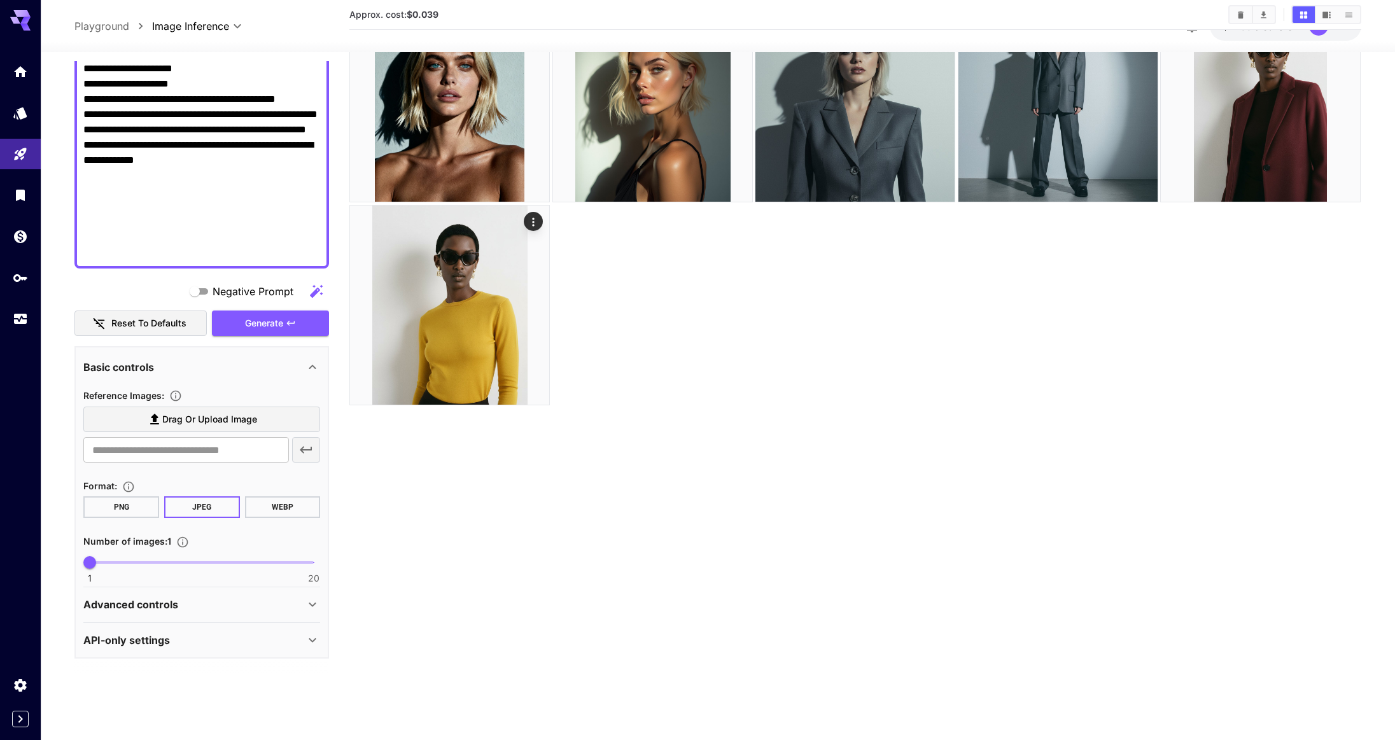
click at [162, 592] on div "Advanced controls" at bounding box center [201, 604] width 237 height 31
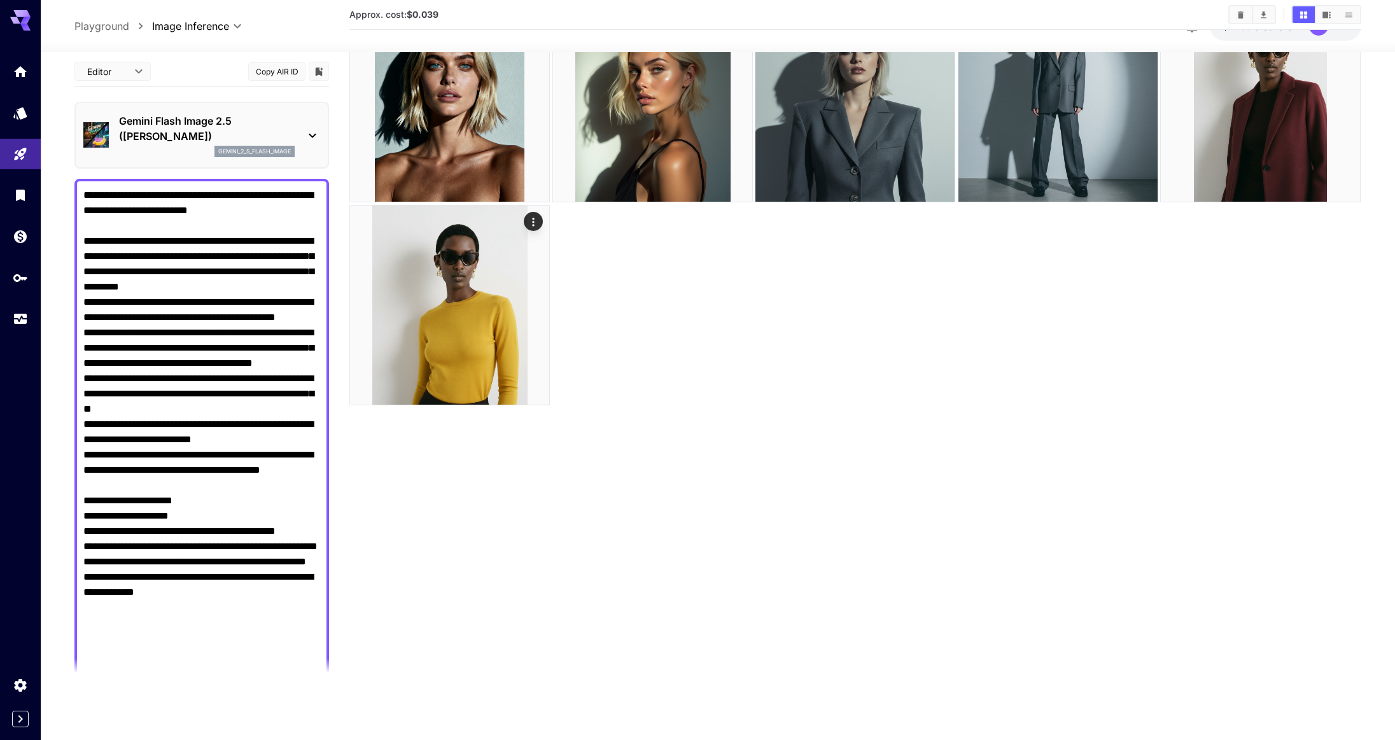
scroll to position [0, 0]
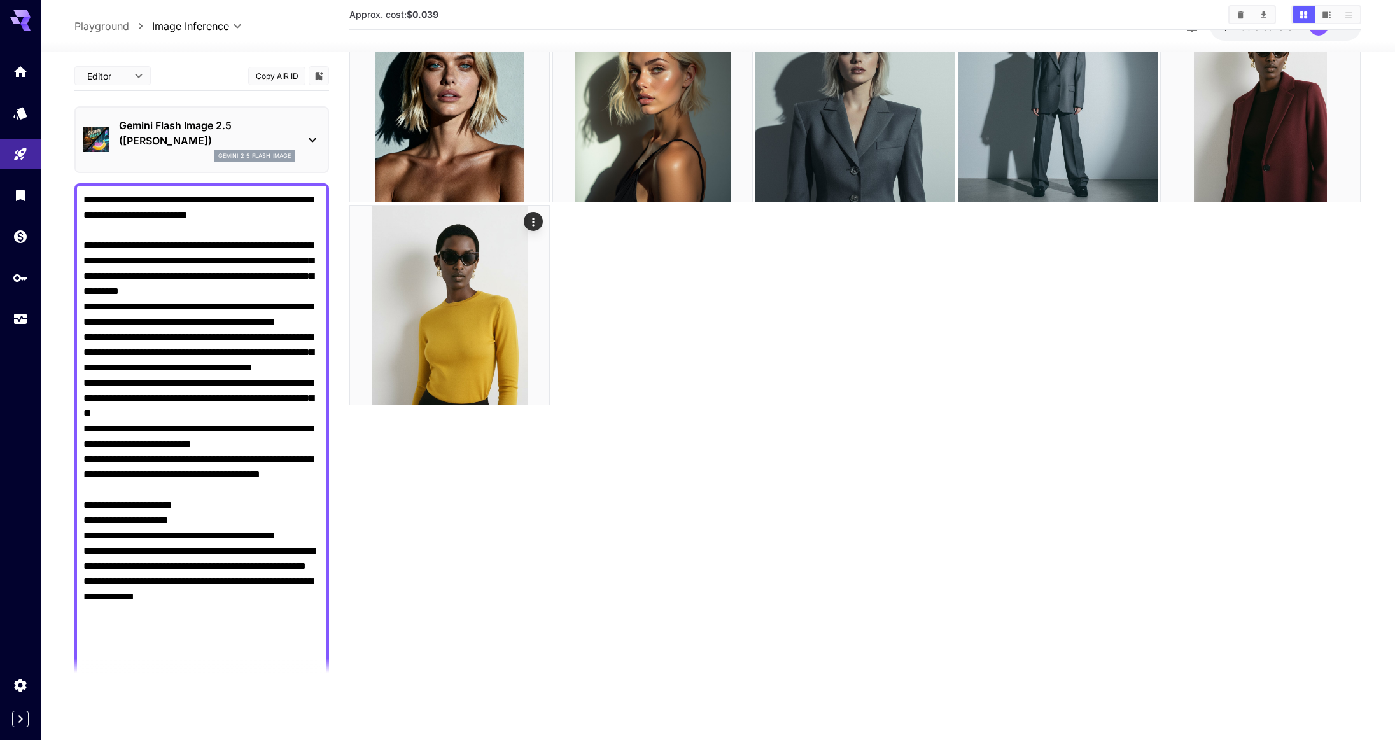
click at [243, 141] on p "Gemini Flash Image 2.5 ([PERSON_NAME])" at bounding box center [207, 133] width 176 height 31
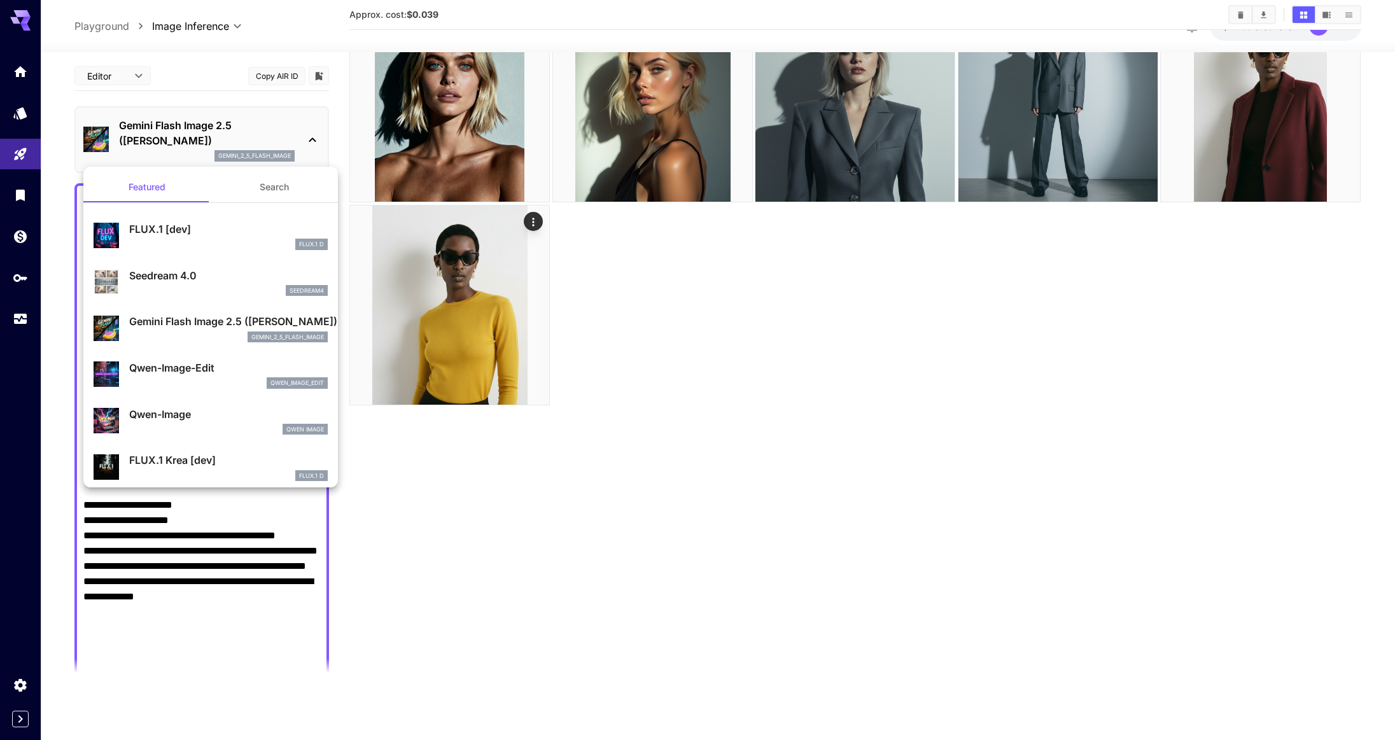
click at [231, 369] on p "Qwen-Image-Edit" at bounding box center [228, 367] width 199 height 15
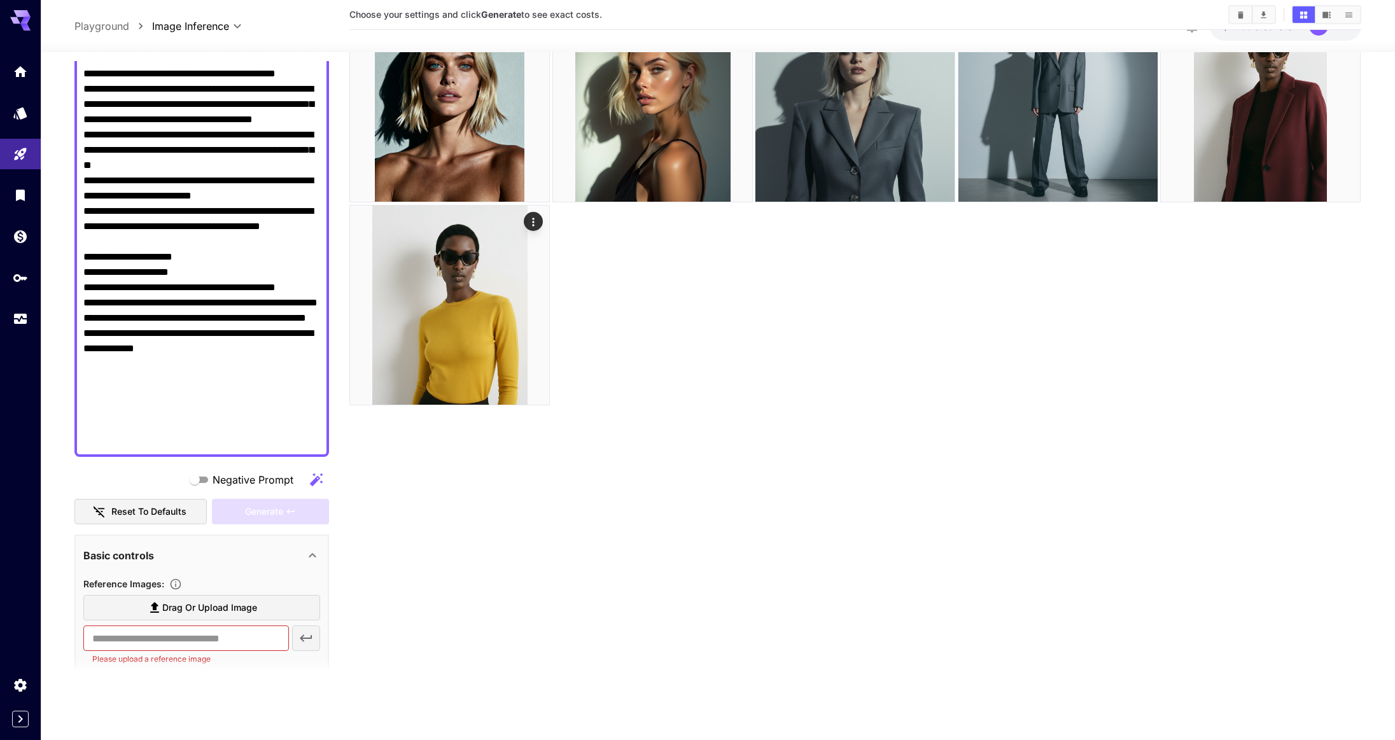
scroll to position [16, 0]
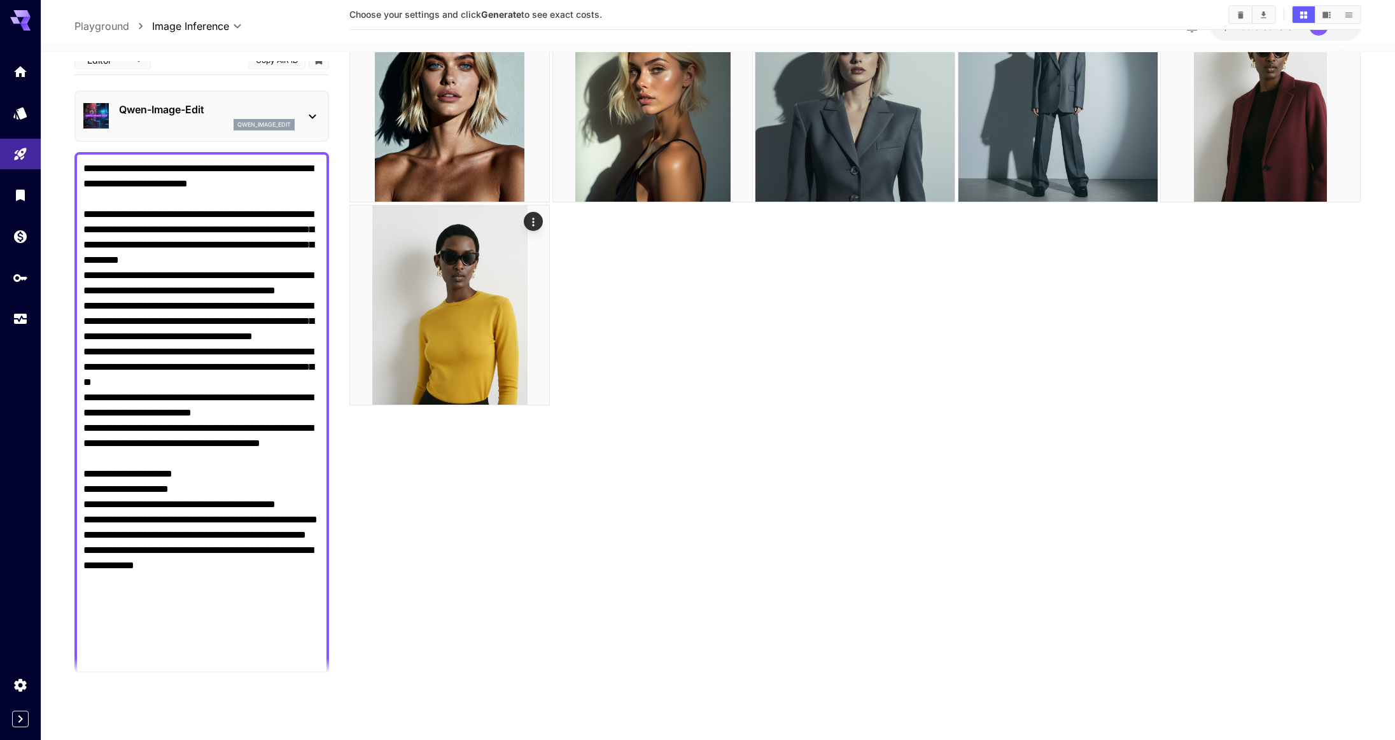
click at [204, 109] on p "Qwen-Image-Edit" at bounding box center [207, 109] width 176 height 15
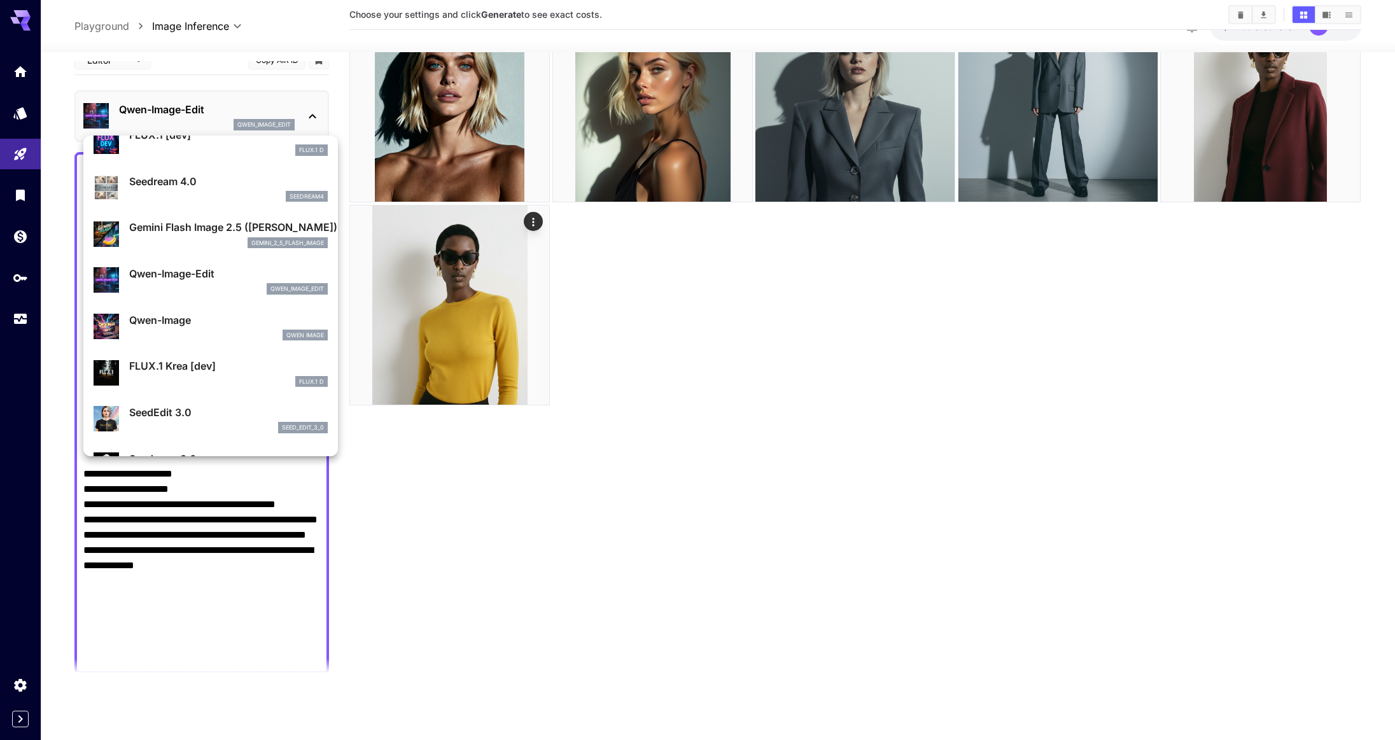
scroll to position [64, 0]
click at [224, 419] on div "SeedEdit 3.0 seed_edit_3_0" at bounding box center [228, 417] width 199 height 29
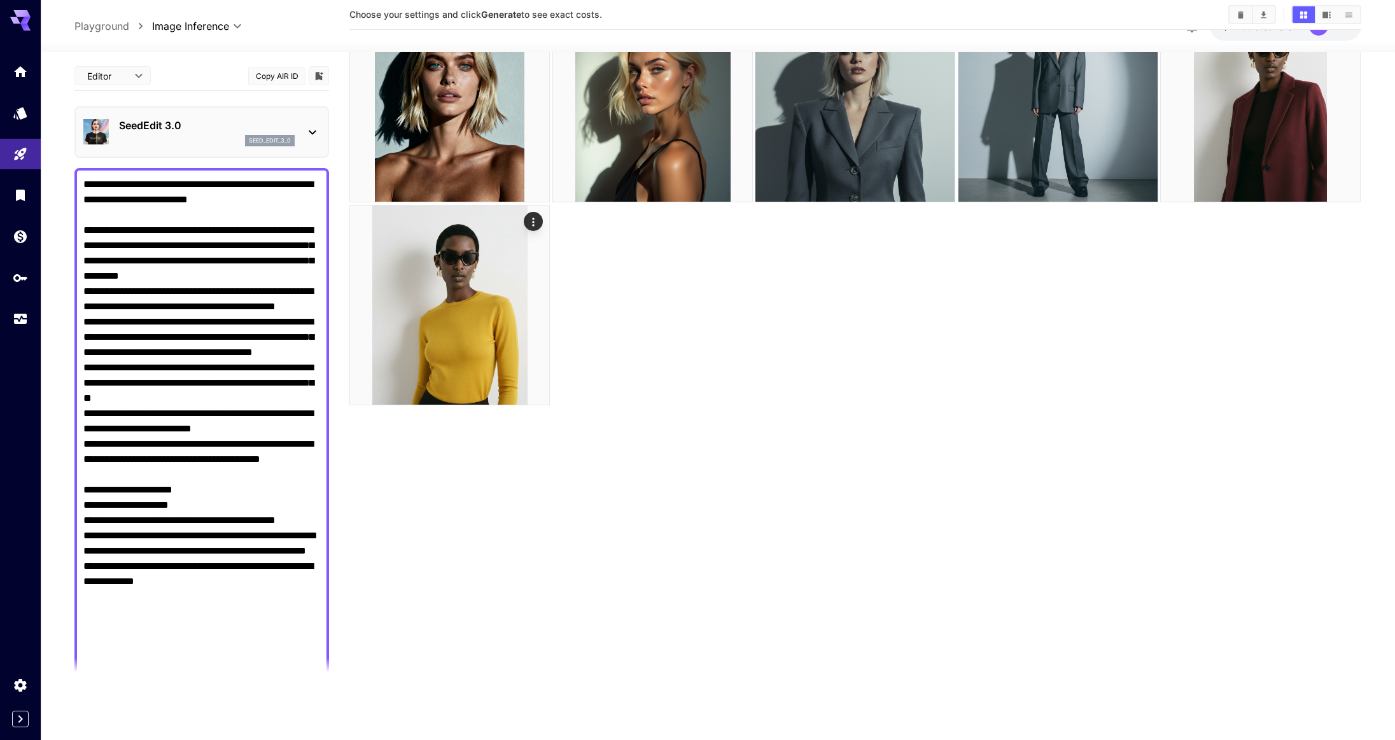
click at [231, 120] on p "SeedEdit 3.0" at bounding box center [207, 125] width 176 height 15
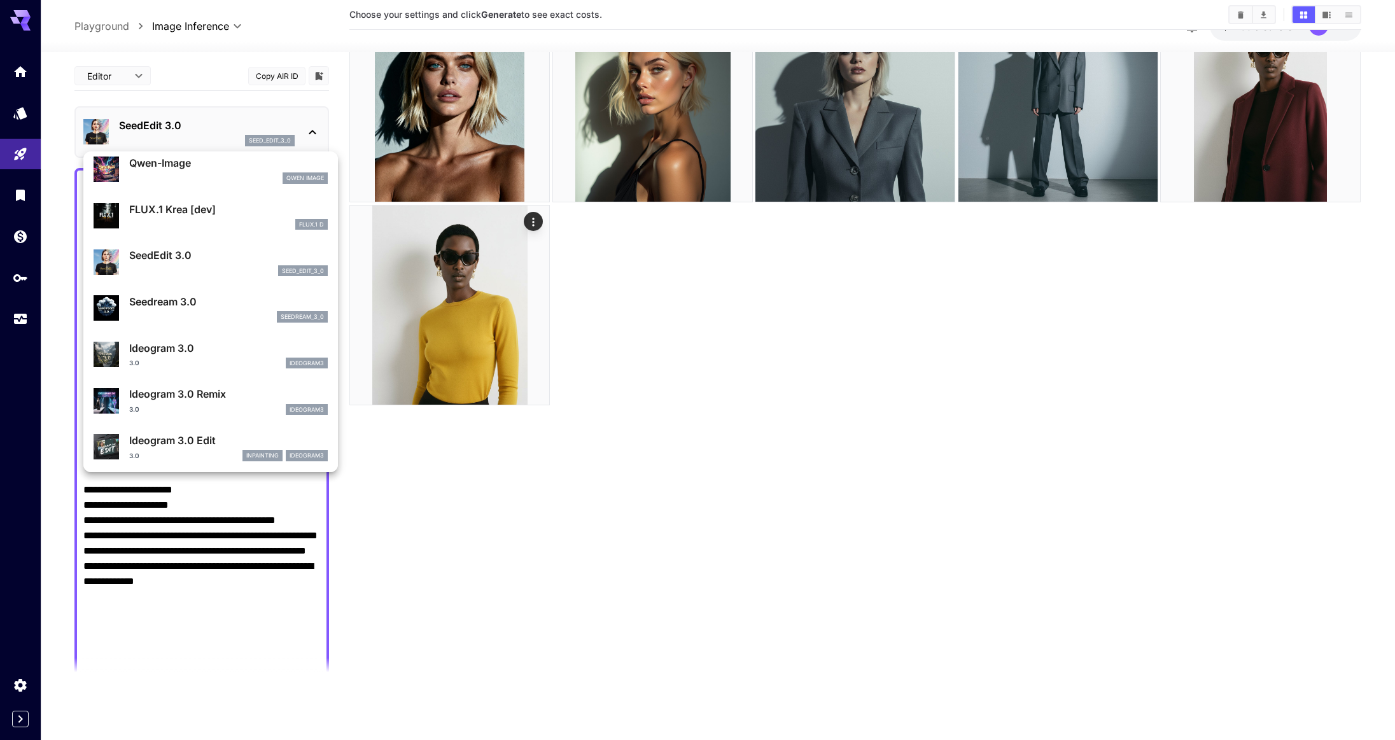
scroll to position [228, 0]
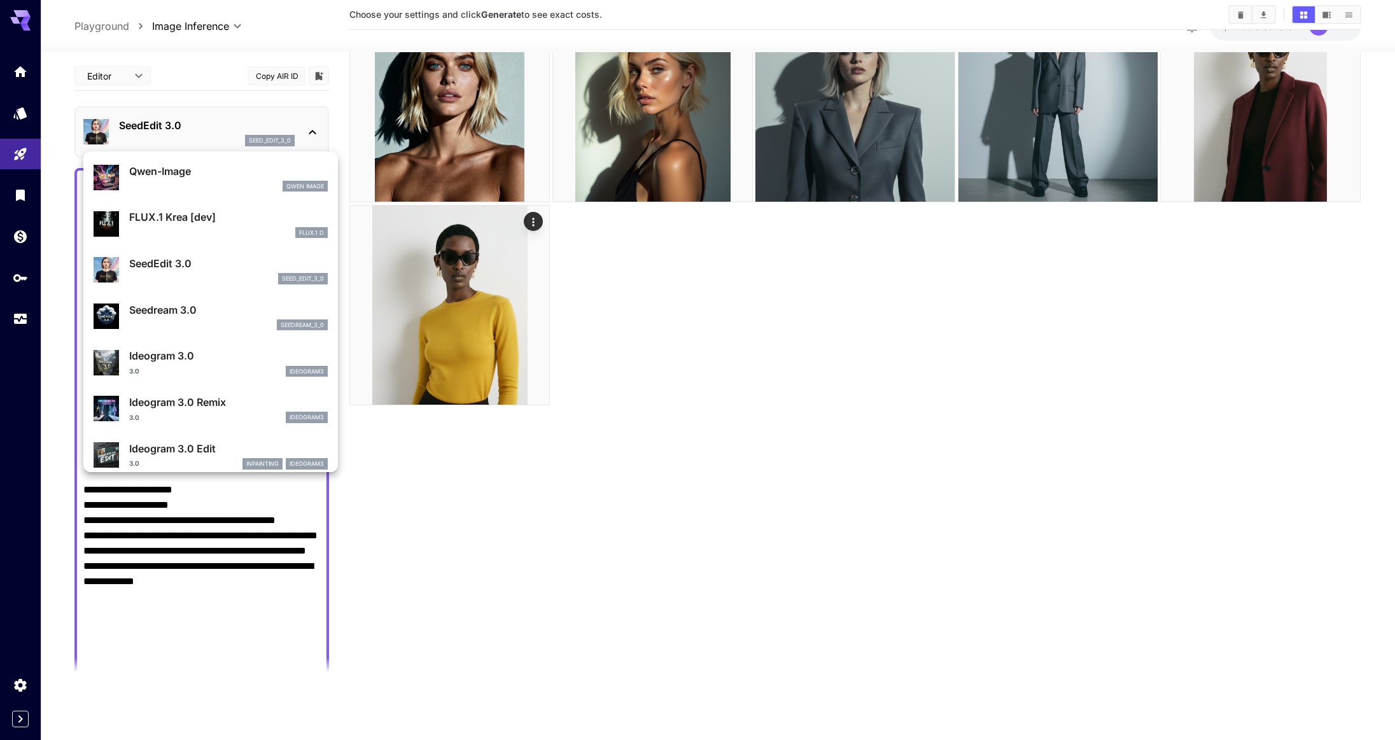
click at [227, 318] on div "Seedream 3.0 seedream_3_0" at bounding box center [228, 316] width 199 height 29
type input "***"
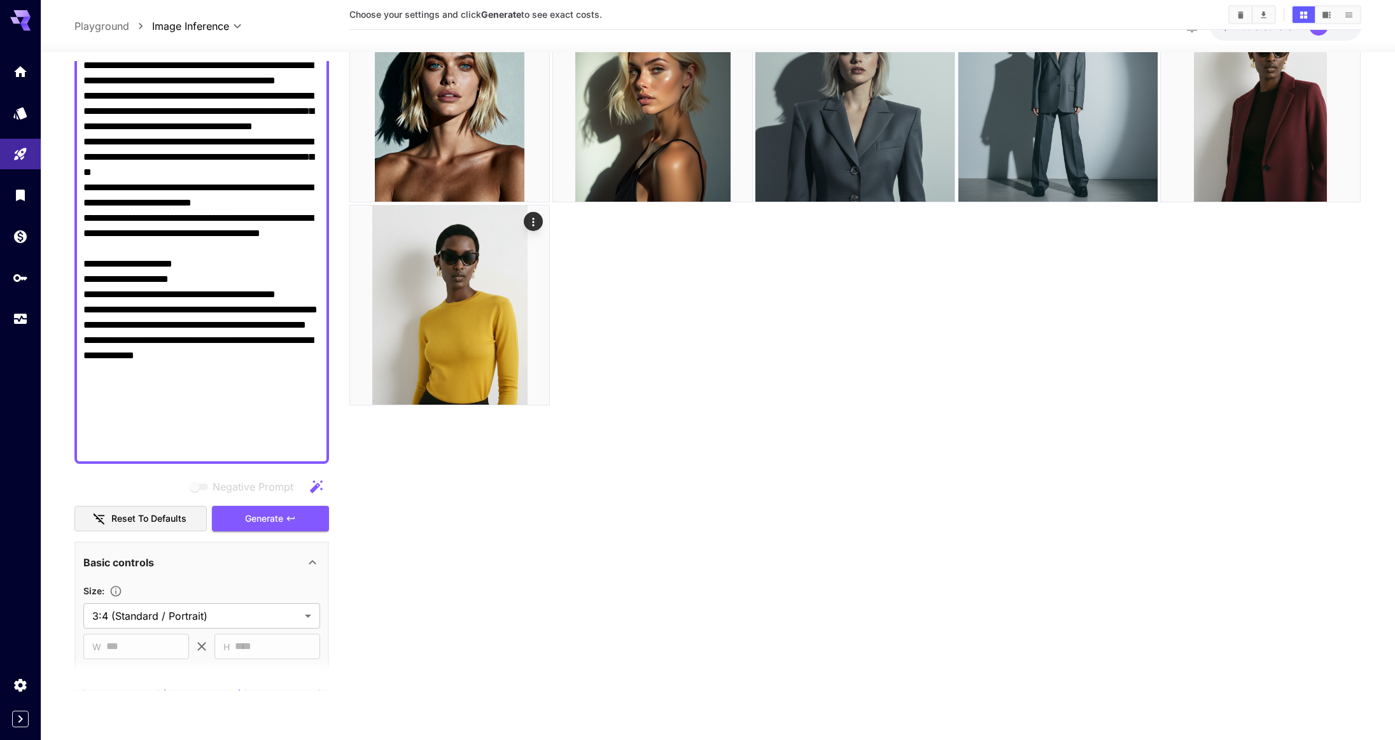
scroll to position [545, 0]
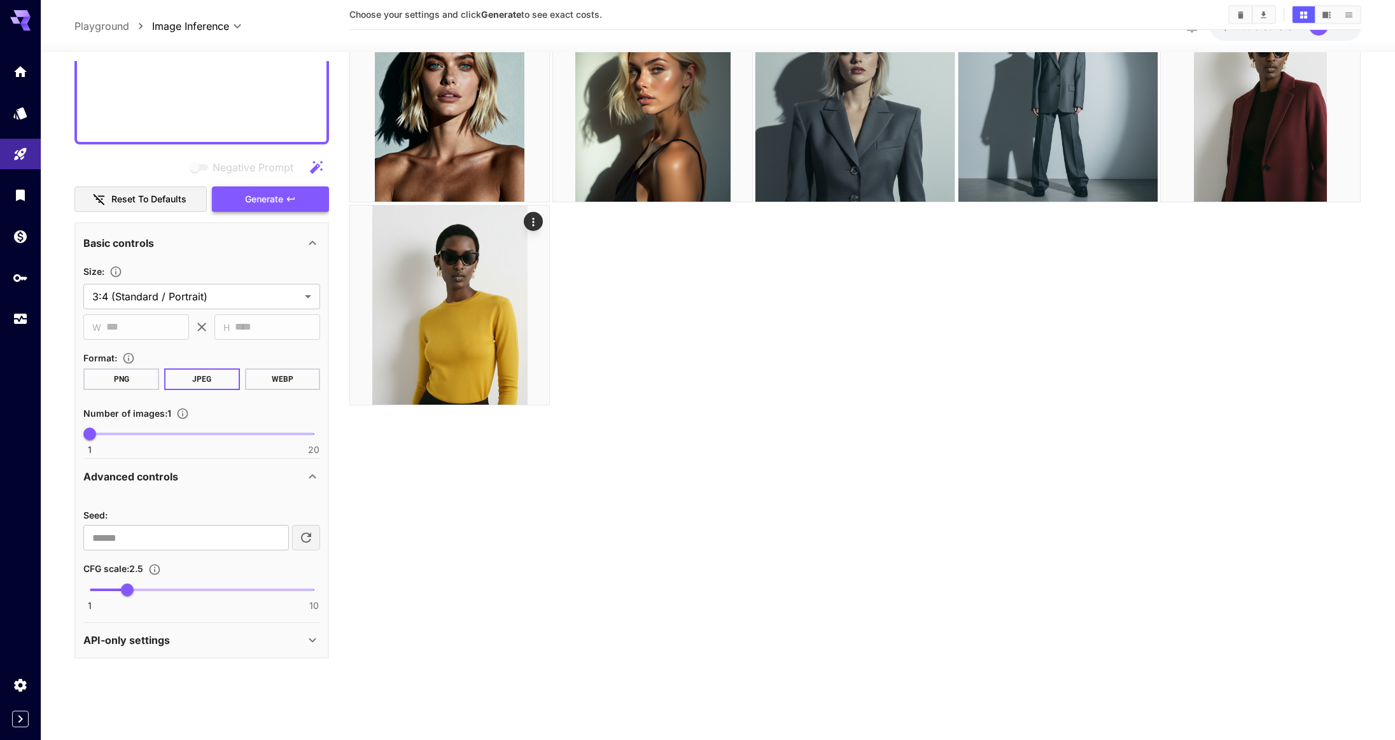
click at [289, 204] on button "Generate" at bounding box center [270, 199] width 117 height 26
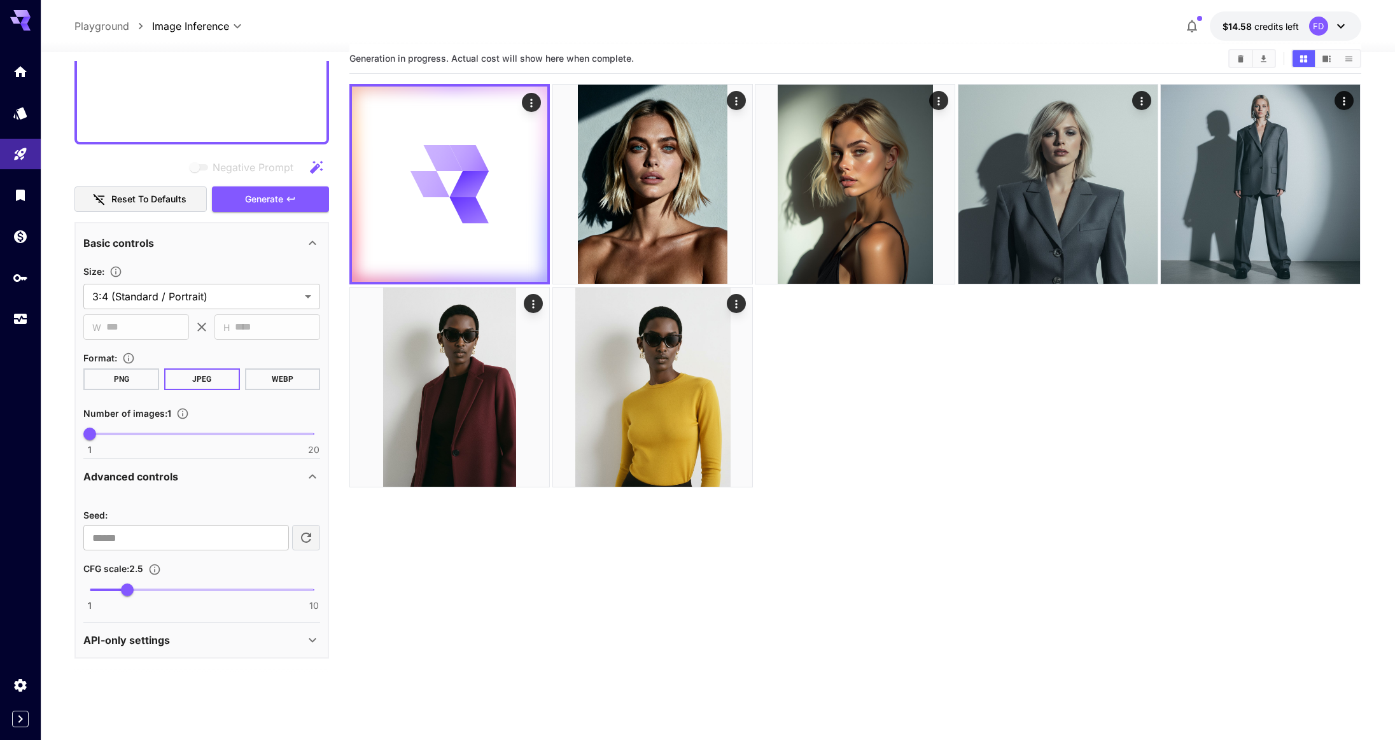
scroll to position [0, 0]
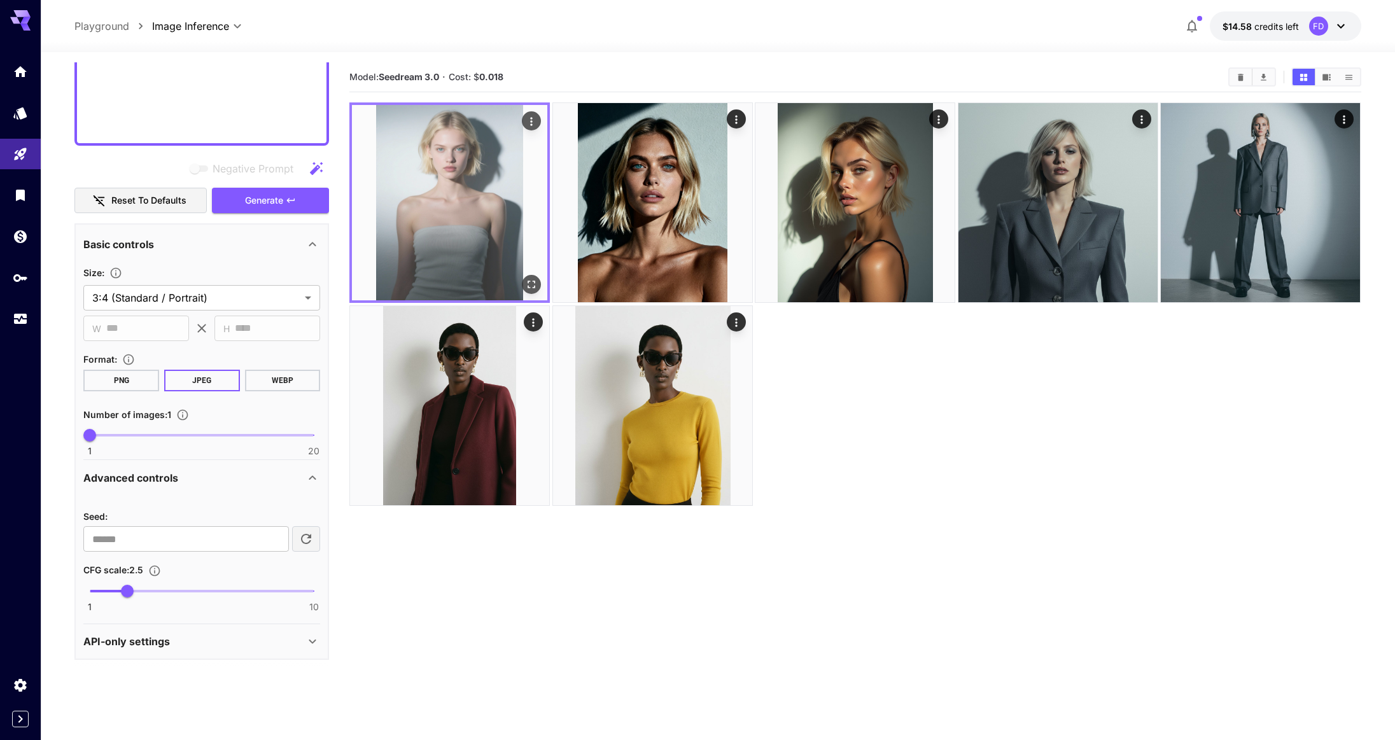
click at [463, 213] on img at bounding box center [449, 202] width 195 height 195
click at [529, 283] on icon "Open in fullscreen" at bounding box center [532, 284] width 13 height 13
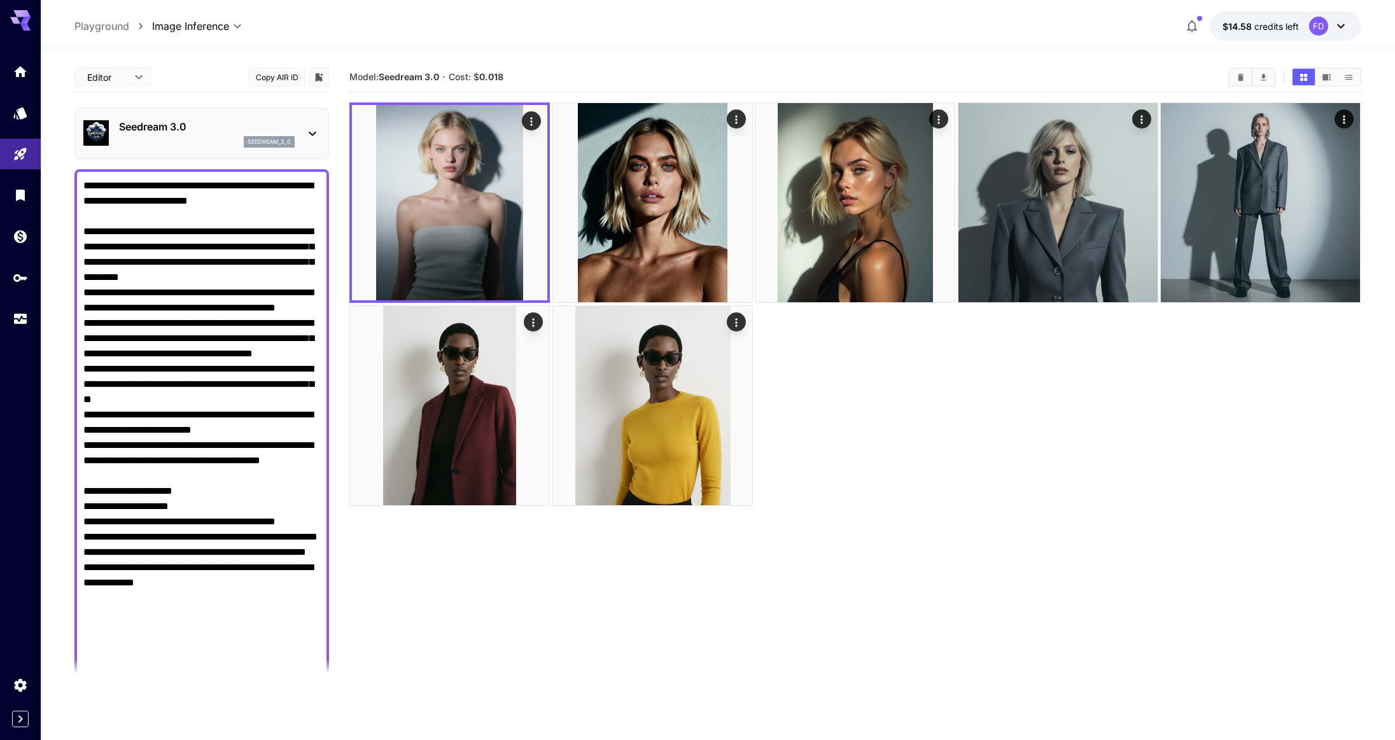
click at [248, 131] on p "Seedream 3.0" at bounding box center [207, 126] width 176 height 15
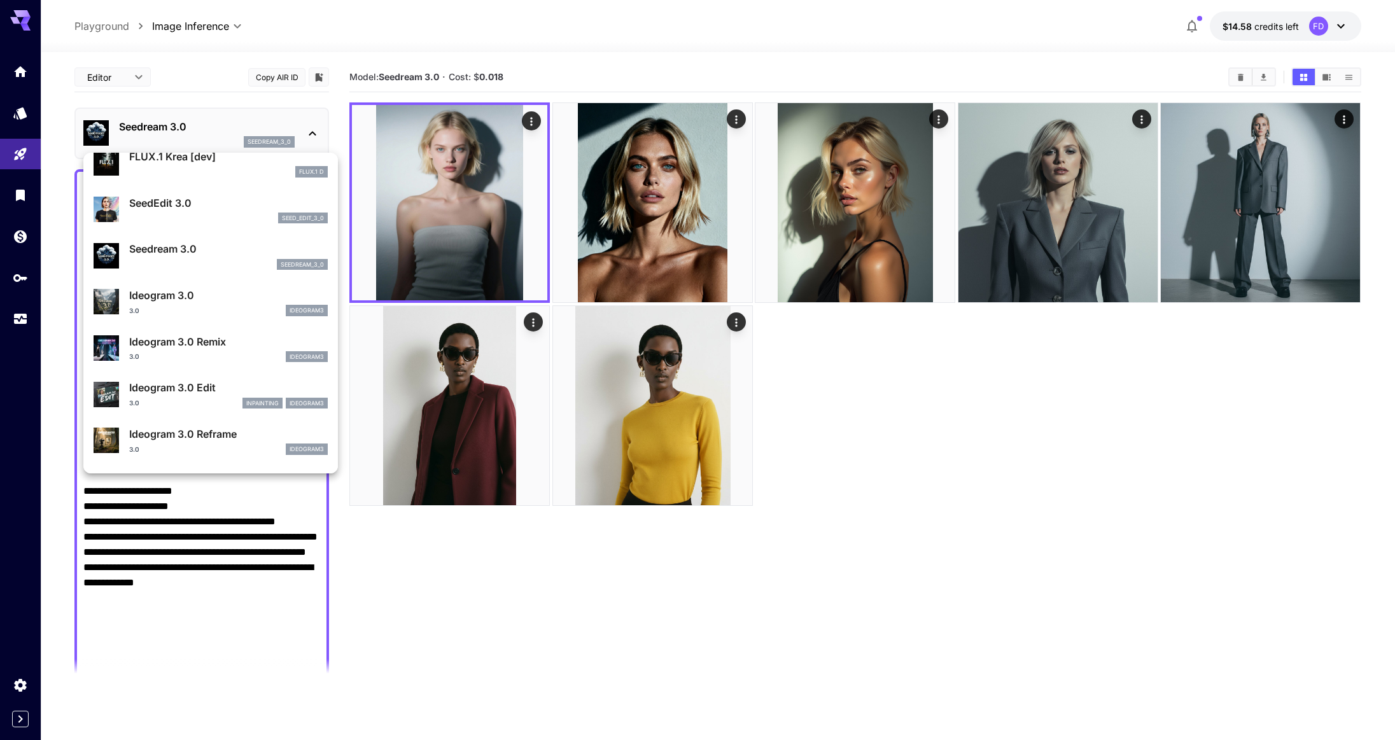
scroll to position [294, 0]
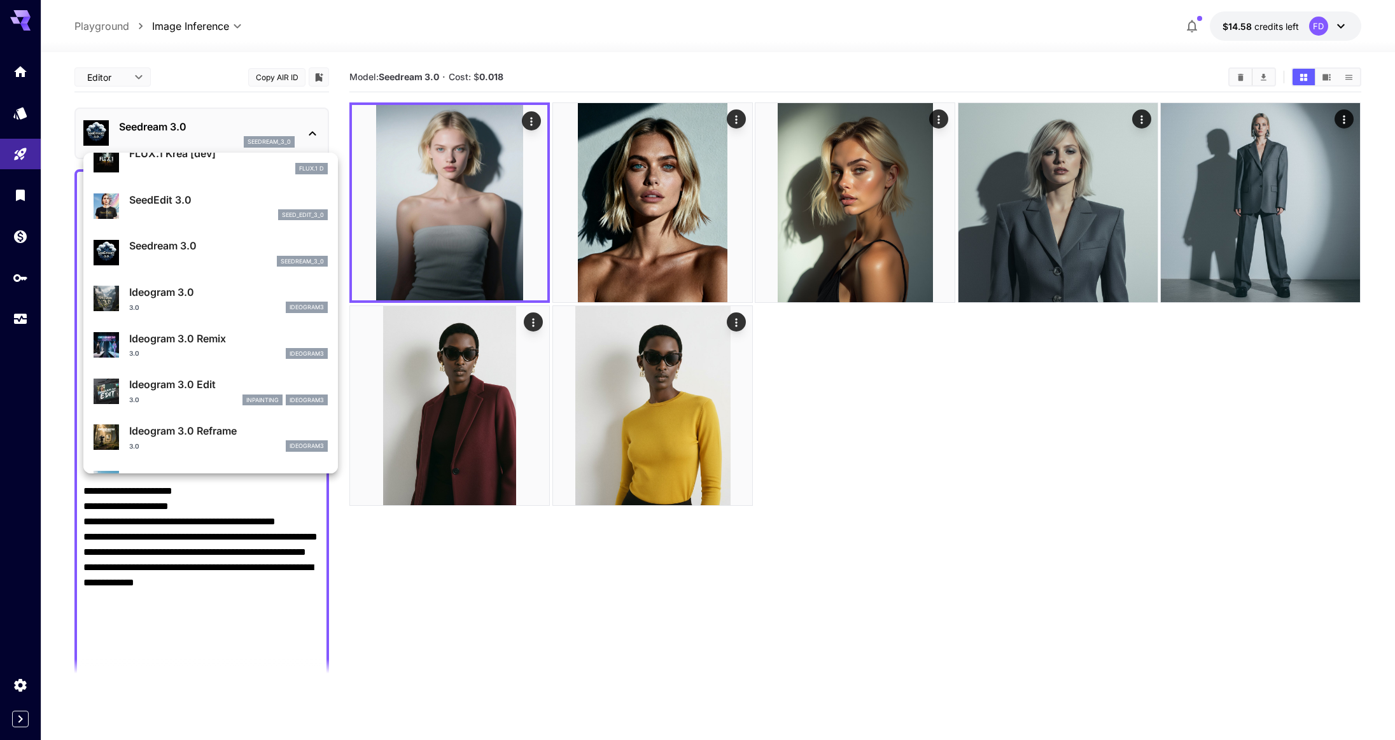
click at [220, 305] on div "3.0 ideogram3" at bounding box center [228, 307] width 199 height 11
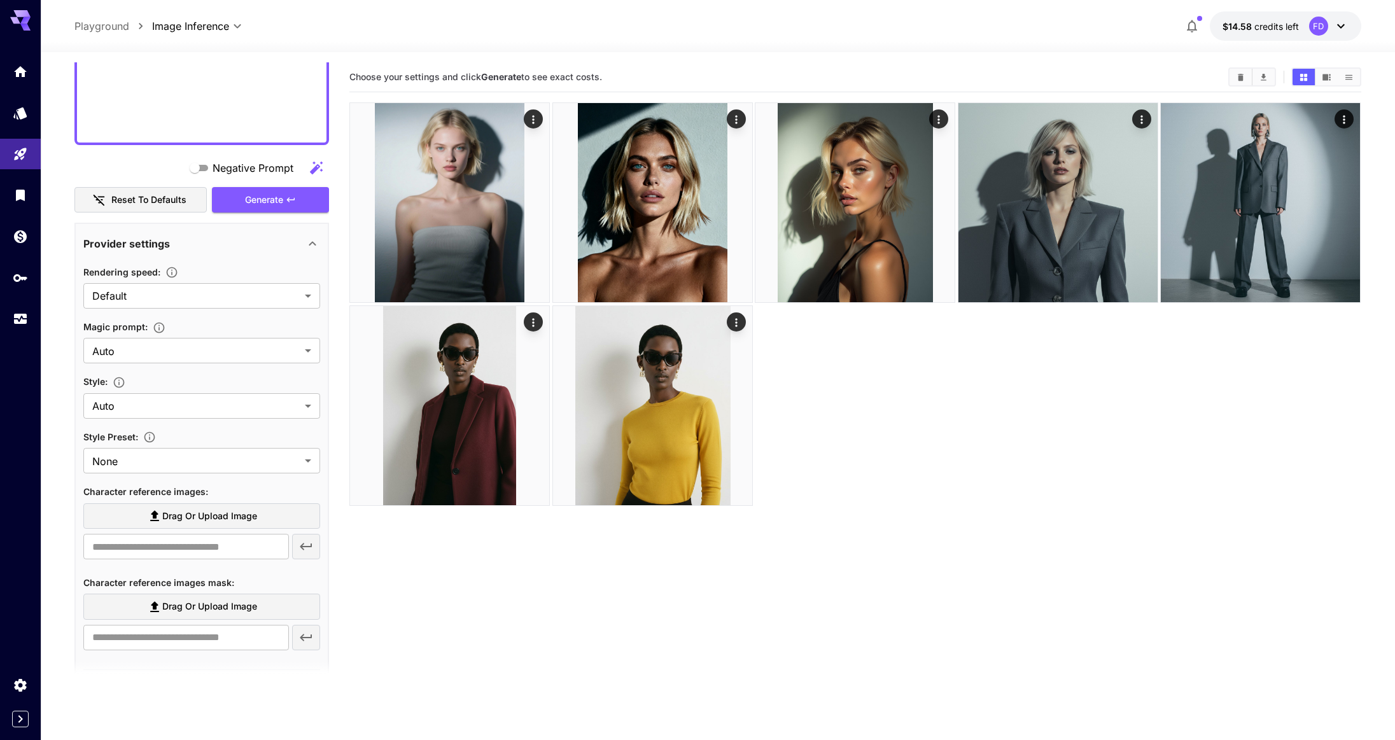
scroll to position [532, 0]
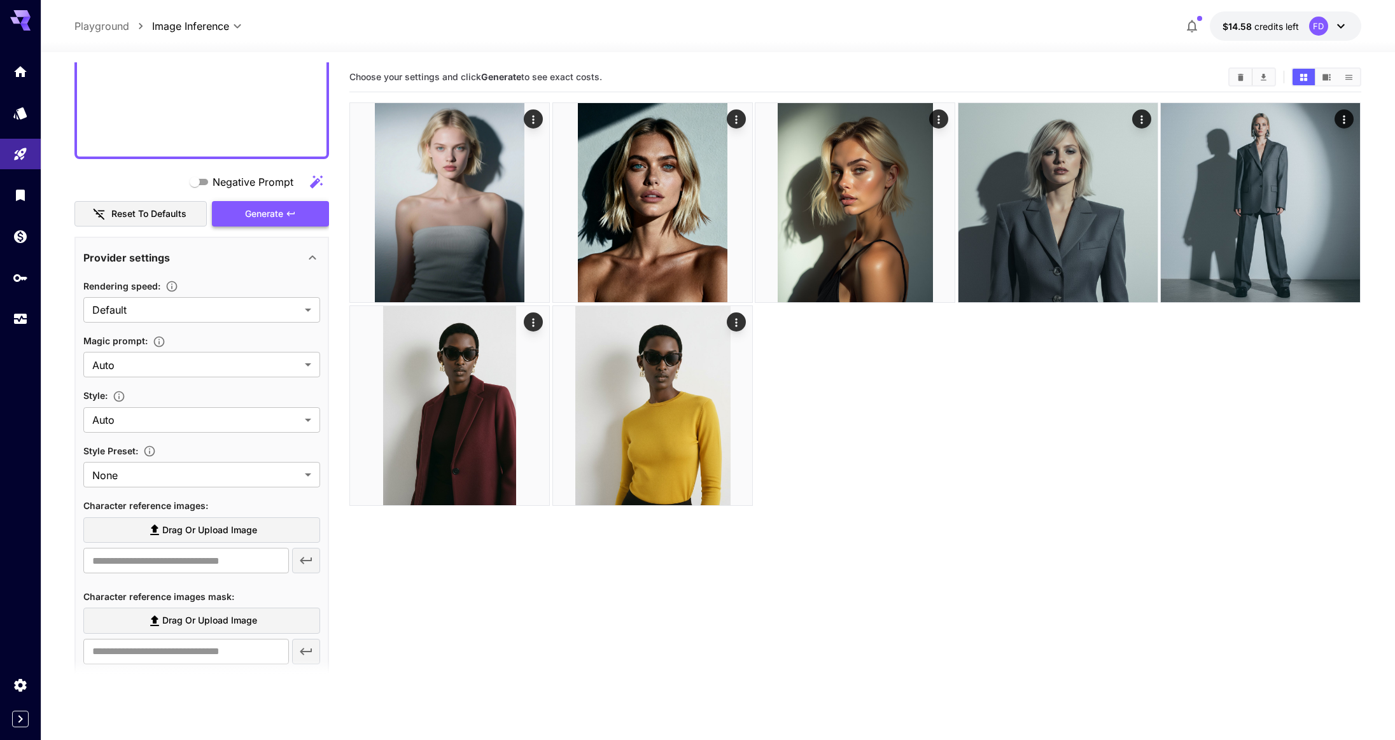
click at [287, 219] on button "Generate" at bounding box center [270, 214] width 117 height 26
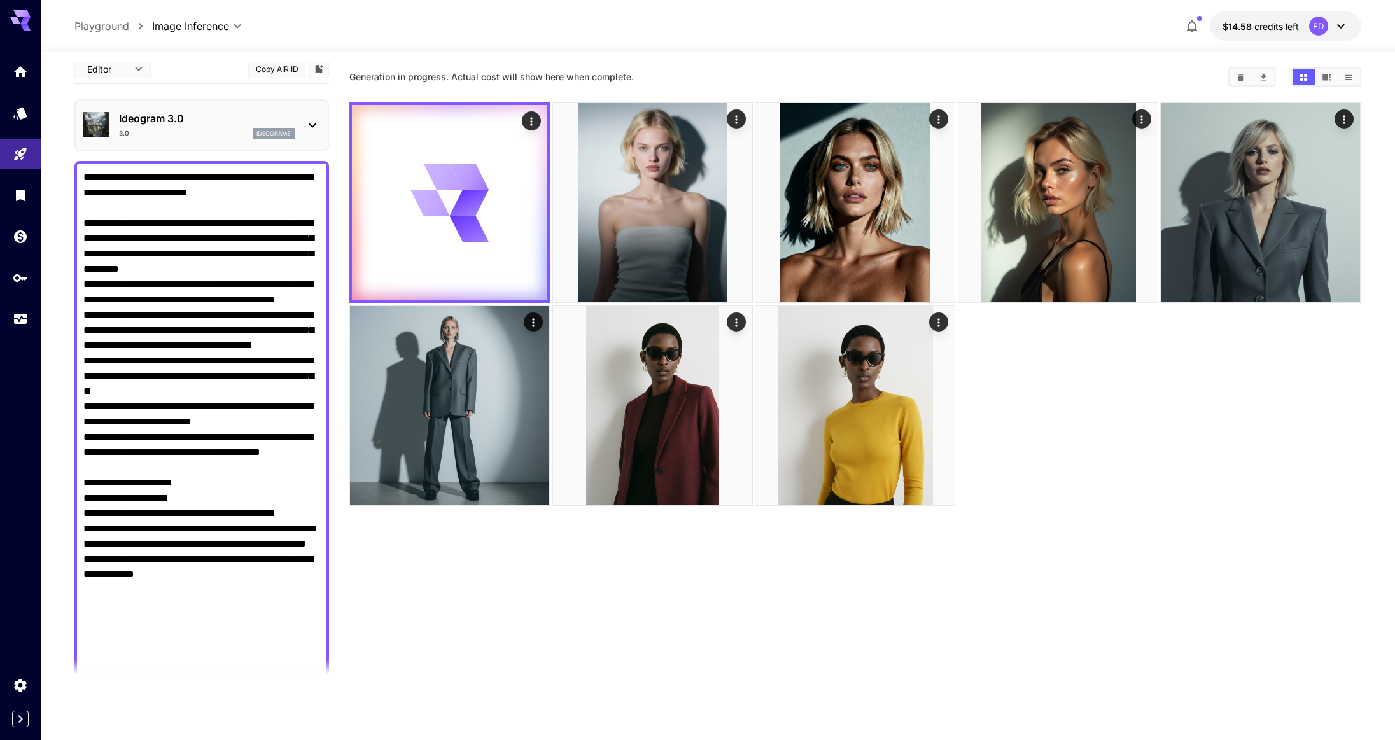
scroll to position [0, 0]
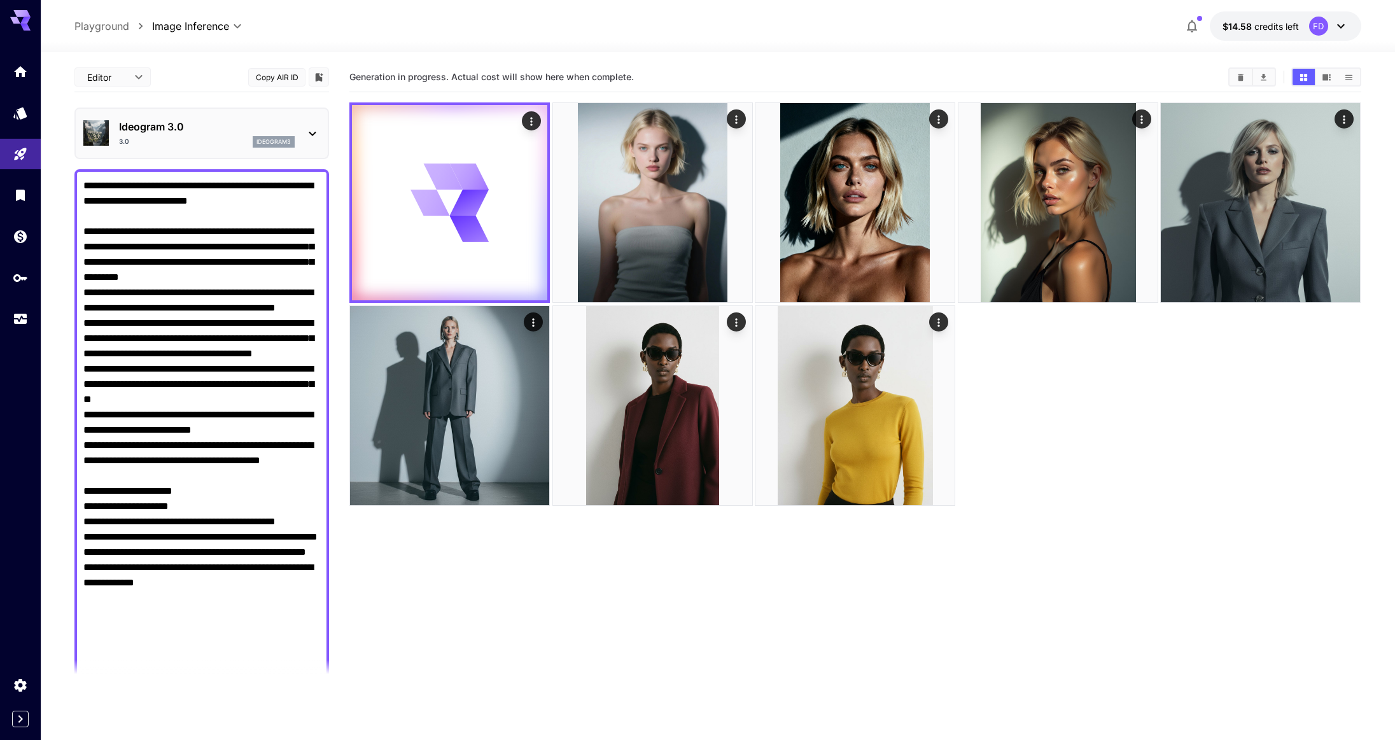
click at [230, 124] on p "Ideogram 3.0" at bounding box center [207, 126] width 176 height 15
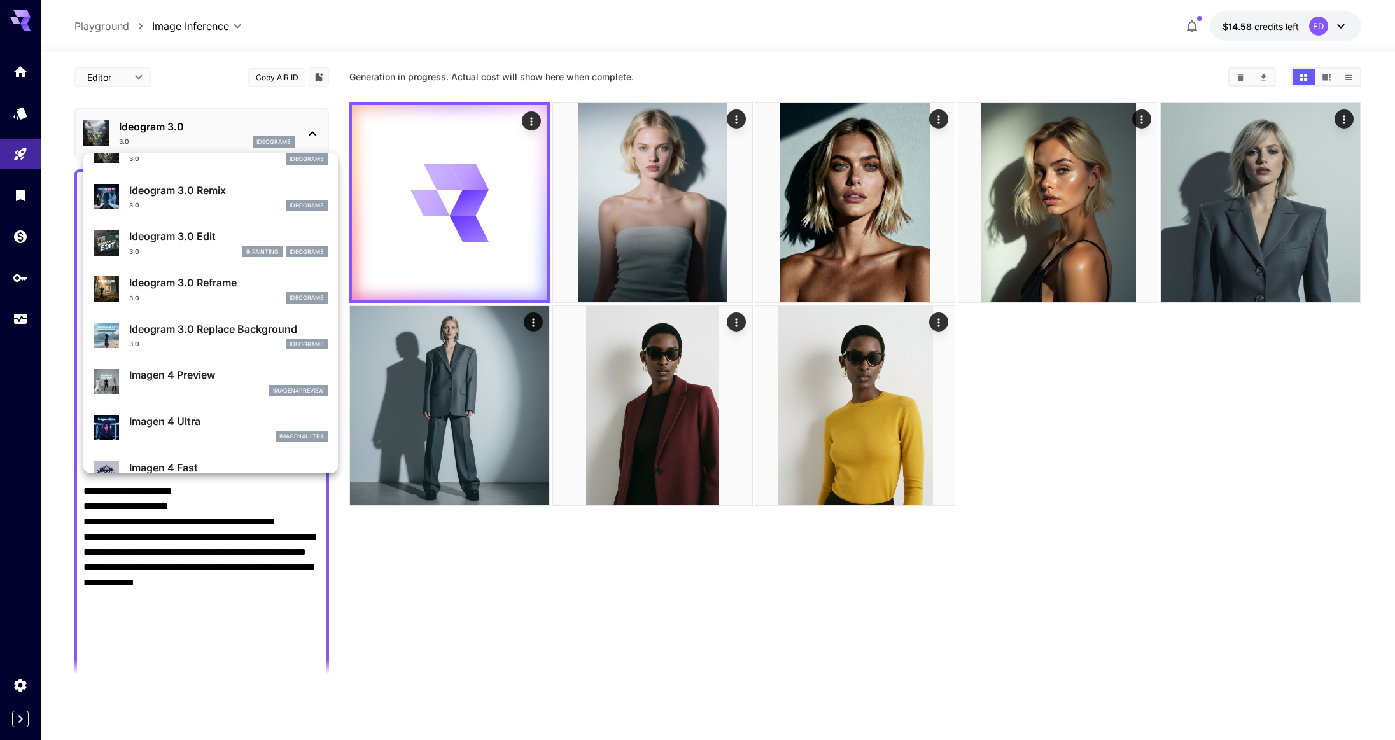
scroll to position [447, 0]
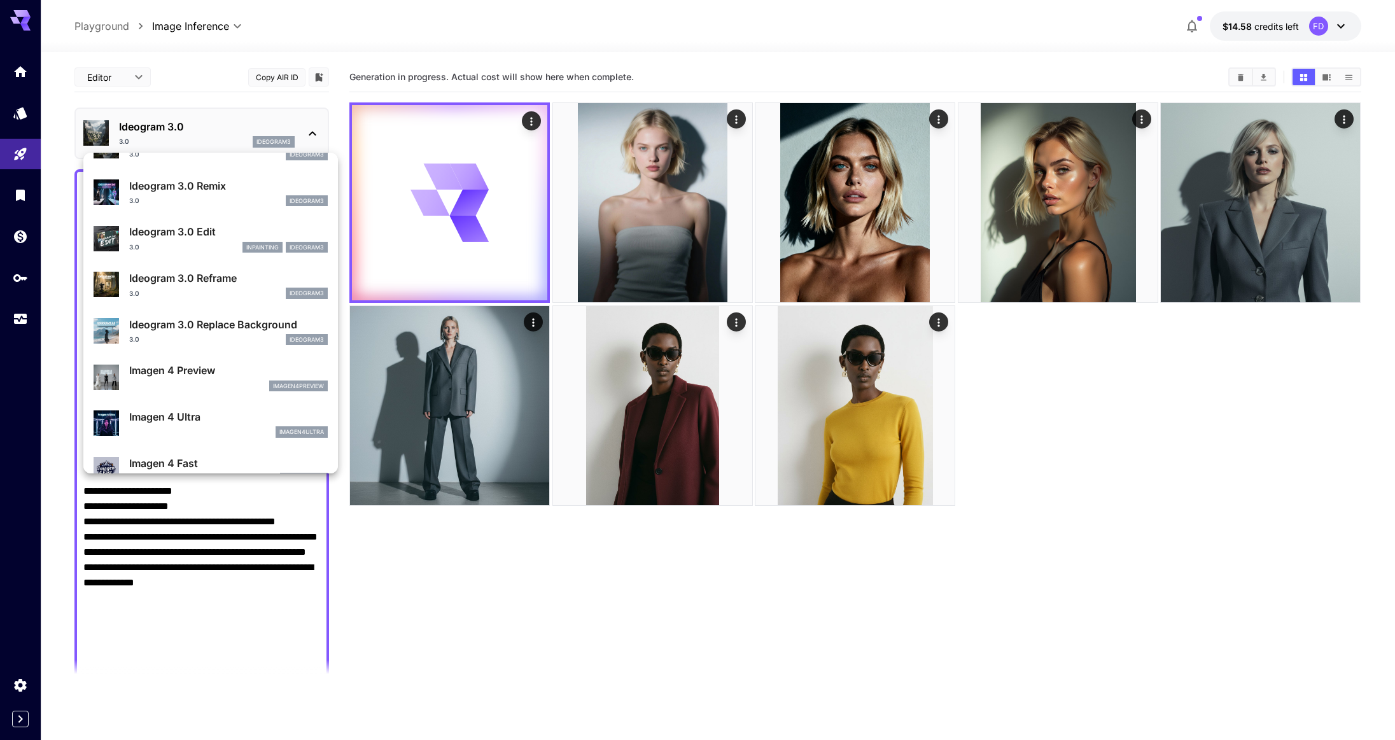
click at [197, 419] on p "Imagen 4 Ultra" at bounding box center [228, 416] width 199 height 15
type input "**********"
type input "***"
type input "****"
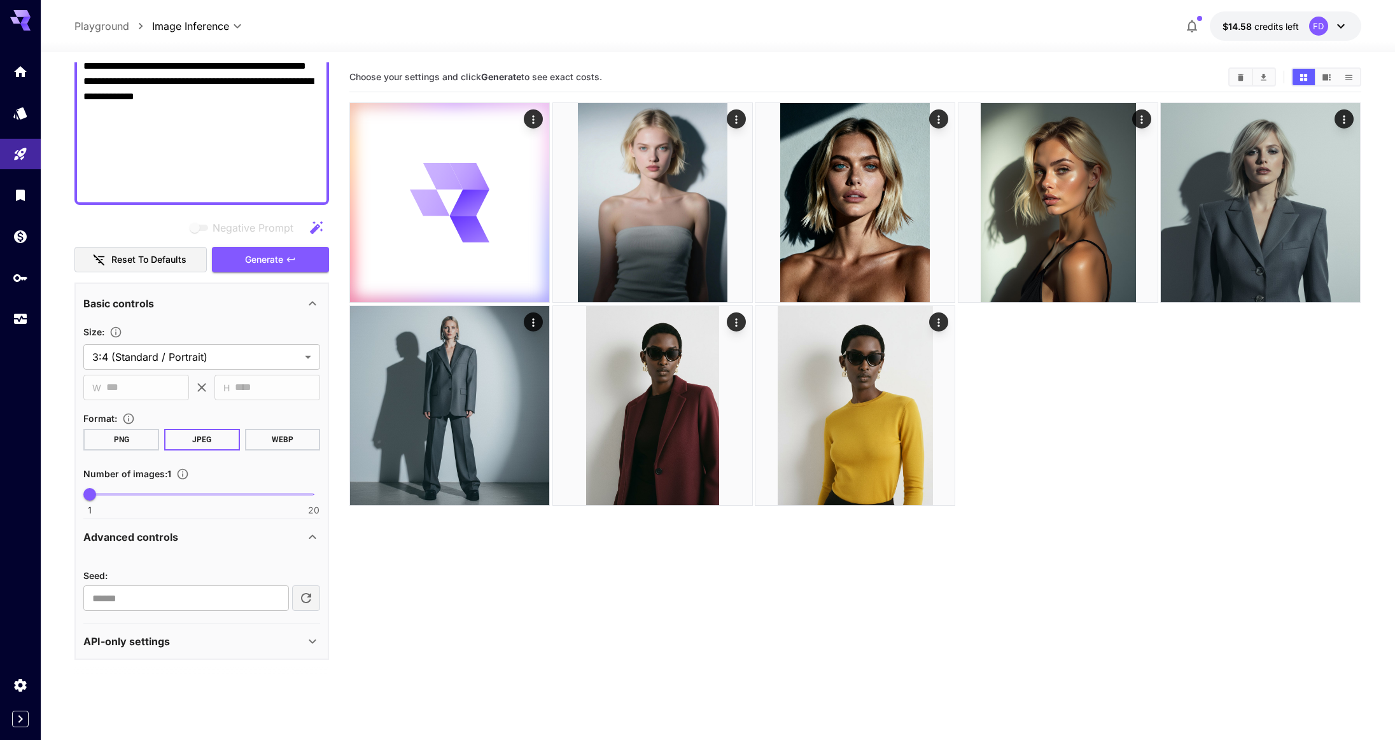
scroll to position [475, 0]
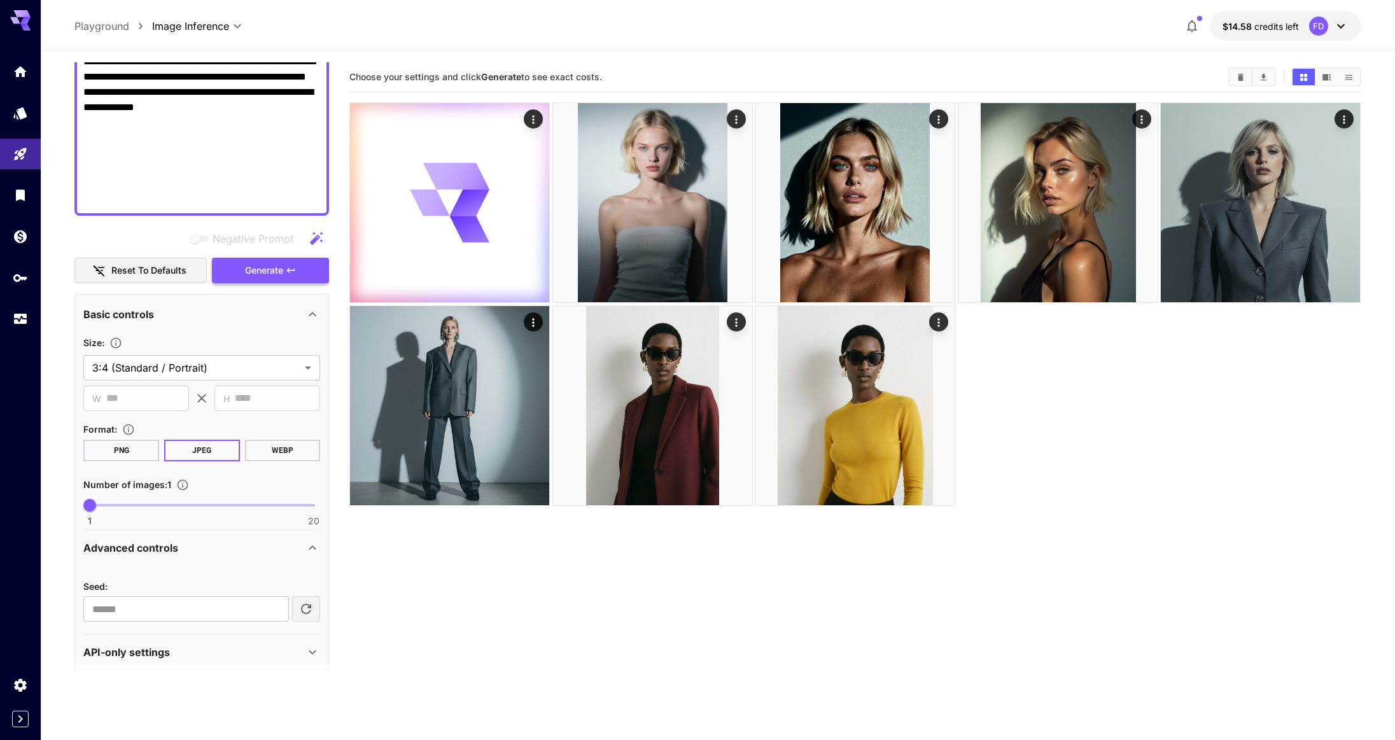
click at [276, 274] on span "Generate" at bounding box center [264, 271] width 38 height 16
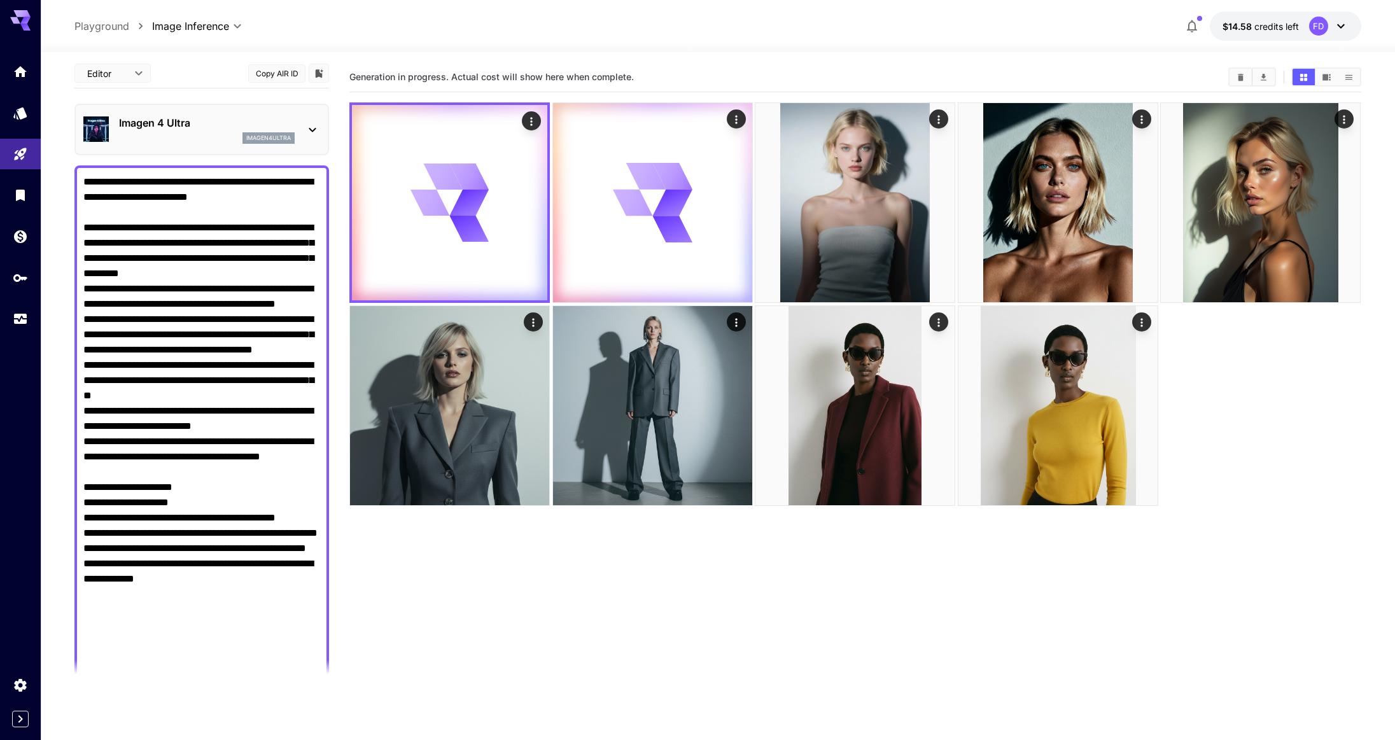
scroll to position [0, 0]
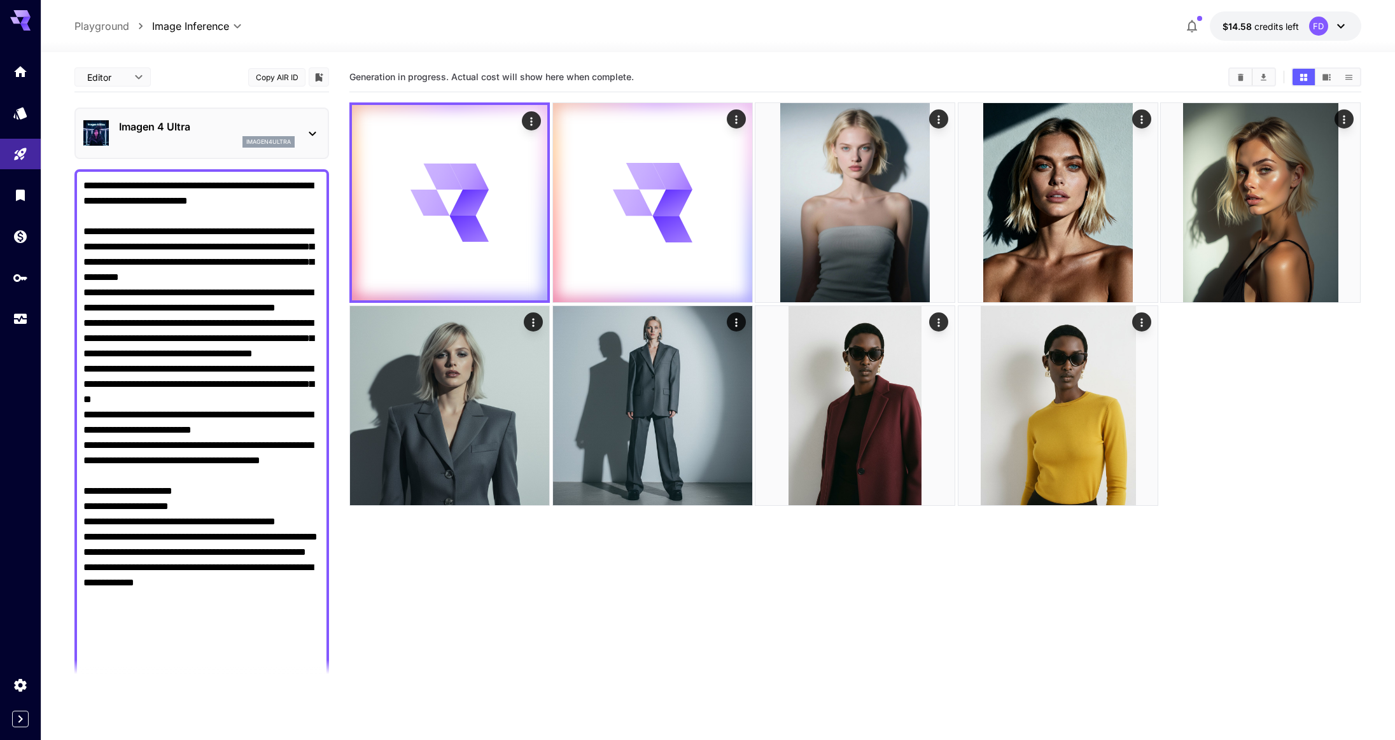
click at [215, 126] on p "Imagen 4 Ultra" at bounding box center [207, 126] width 176 height 15
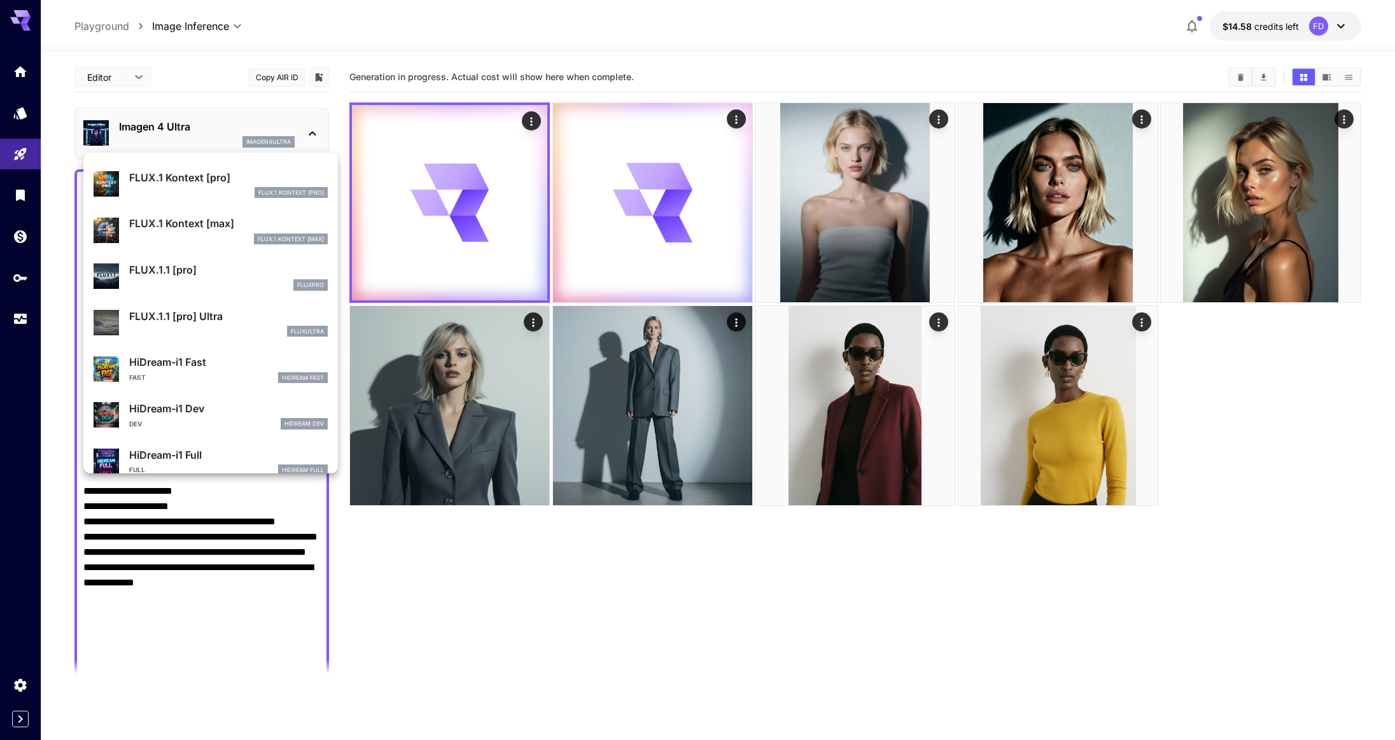
scroll to position [875, 0]
click at [195, 331] on div "fluxultra" at bounding box center [228, 330] width 199 height 11
type input "**********"
type input "****"
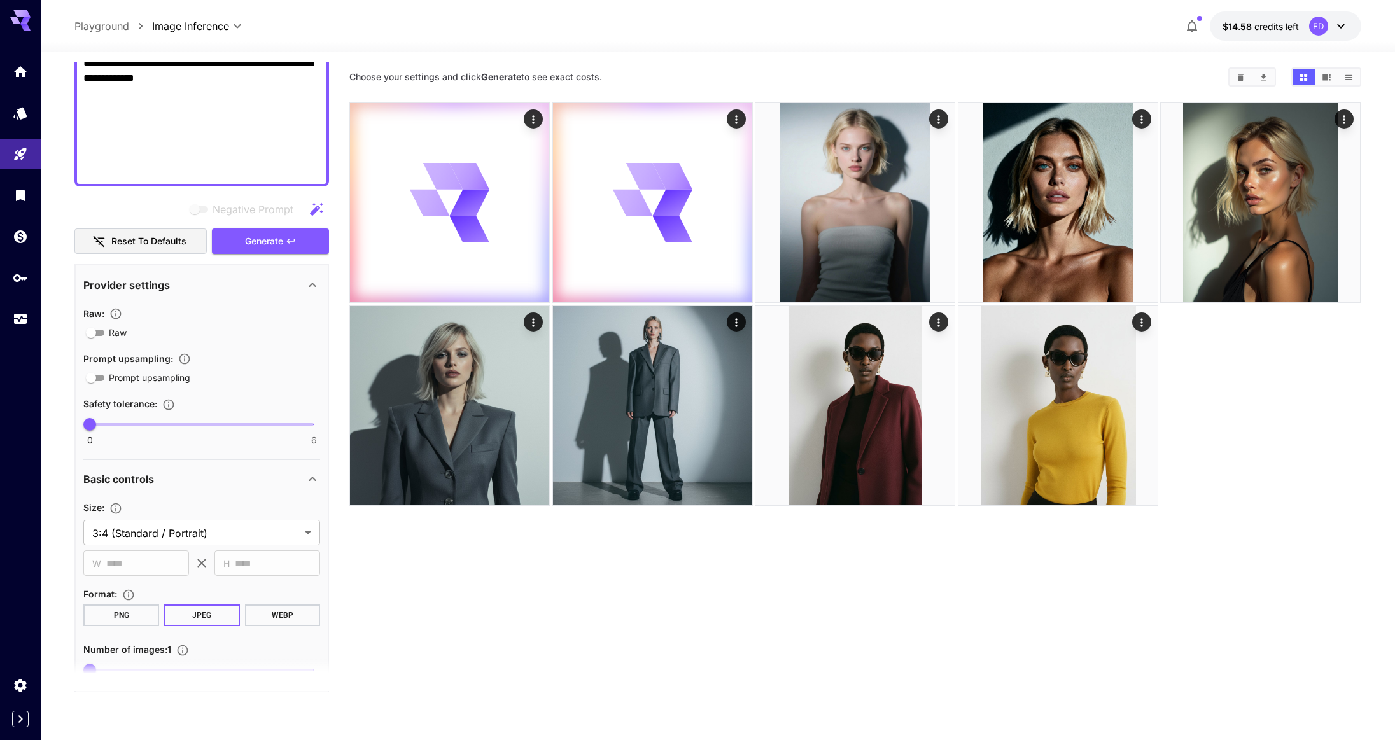
scroll to position [577, 0]
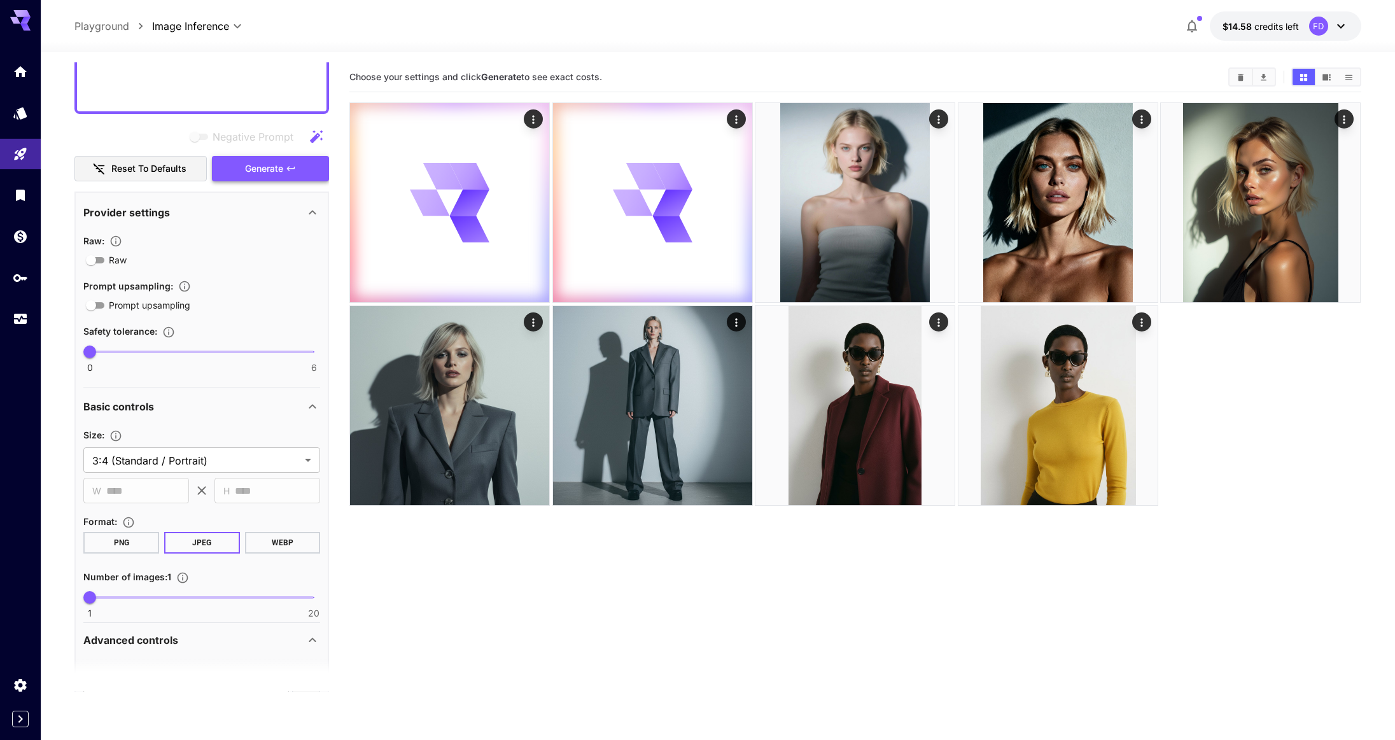
click at [279, 178] on button "Generate" at bounding box center [270, 169] width 117 height 26
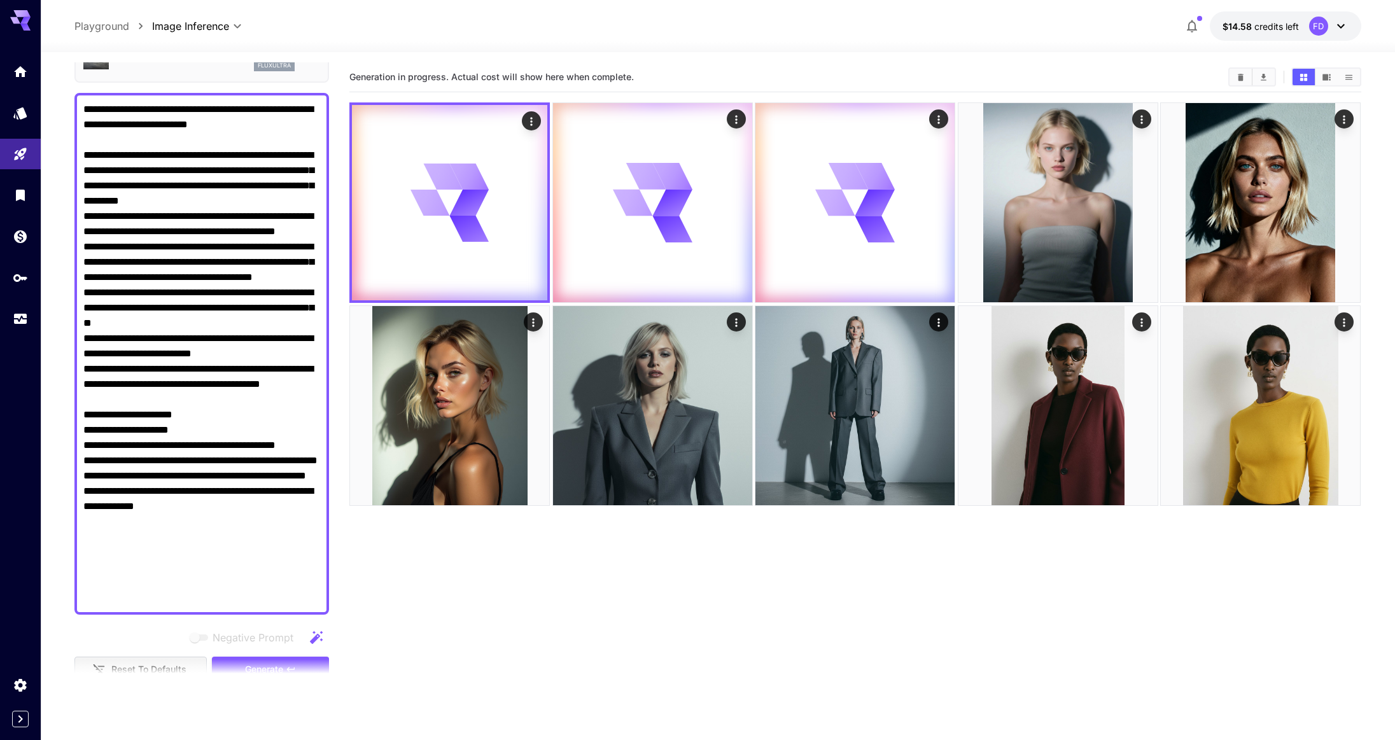
scroll to position [0, 0]
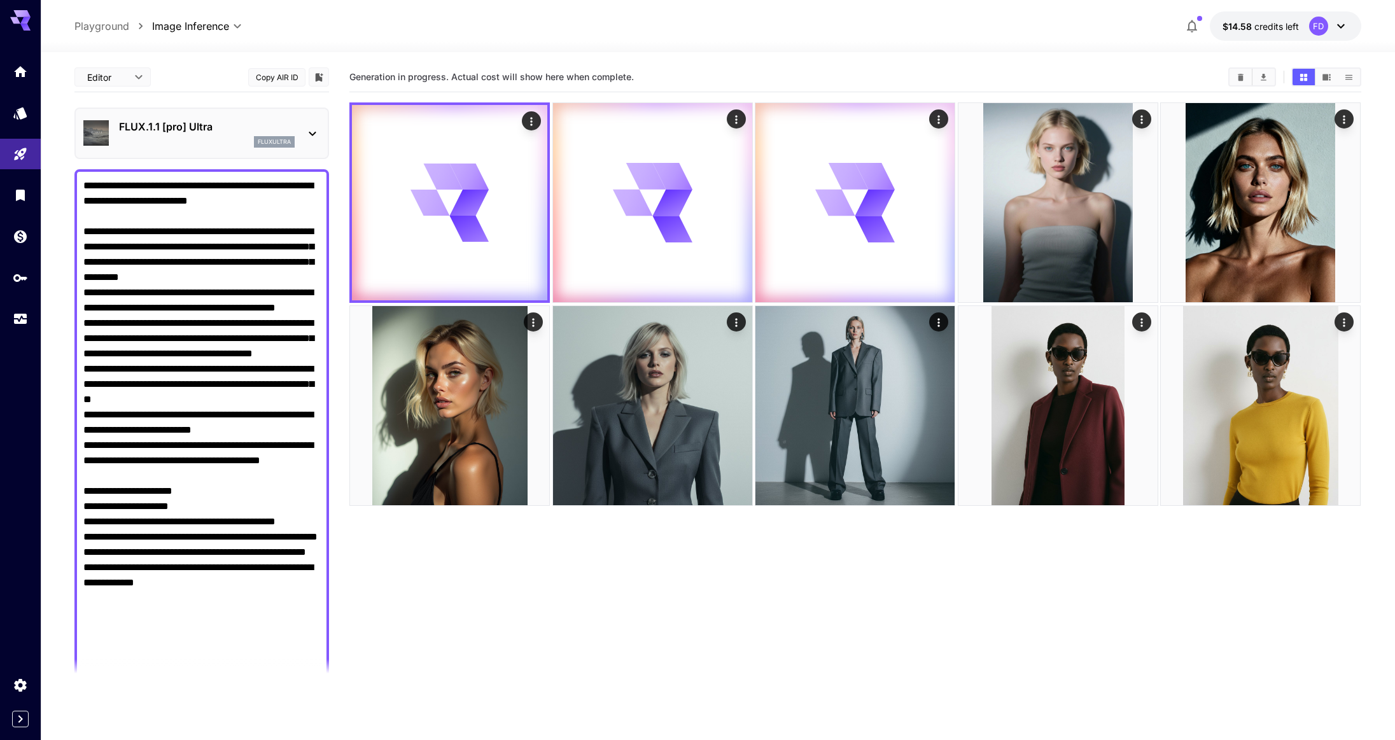
click at [239, 134] on p "FLUX.1.1 [pro] Ultra" at bounding box center [207, 126] width 176 height 15
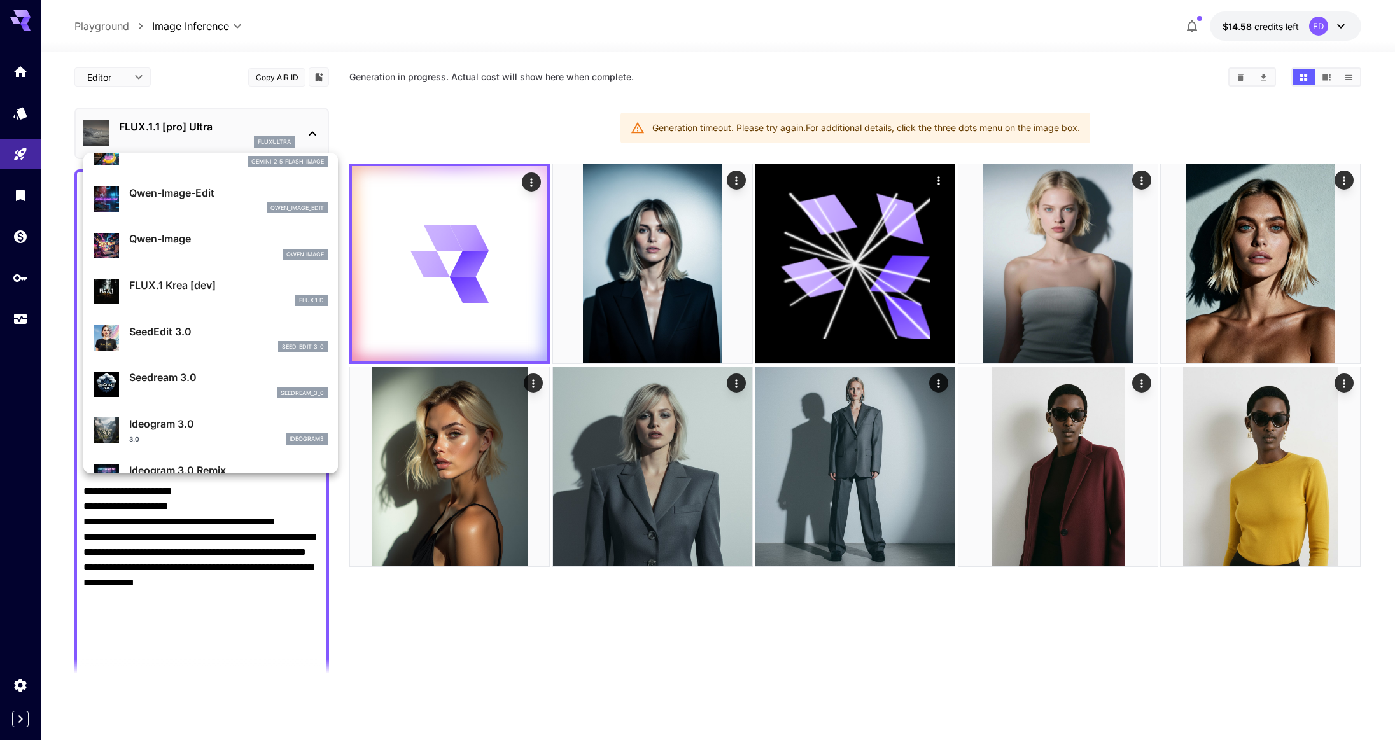
scroll to position [161, 0]
click at [615, 267] on div at bounding box center [697, 370] width 1395 height 740
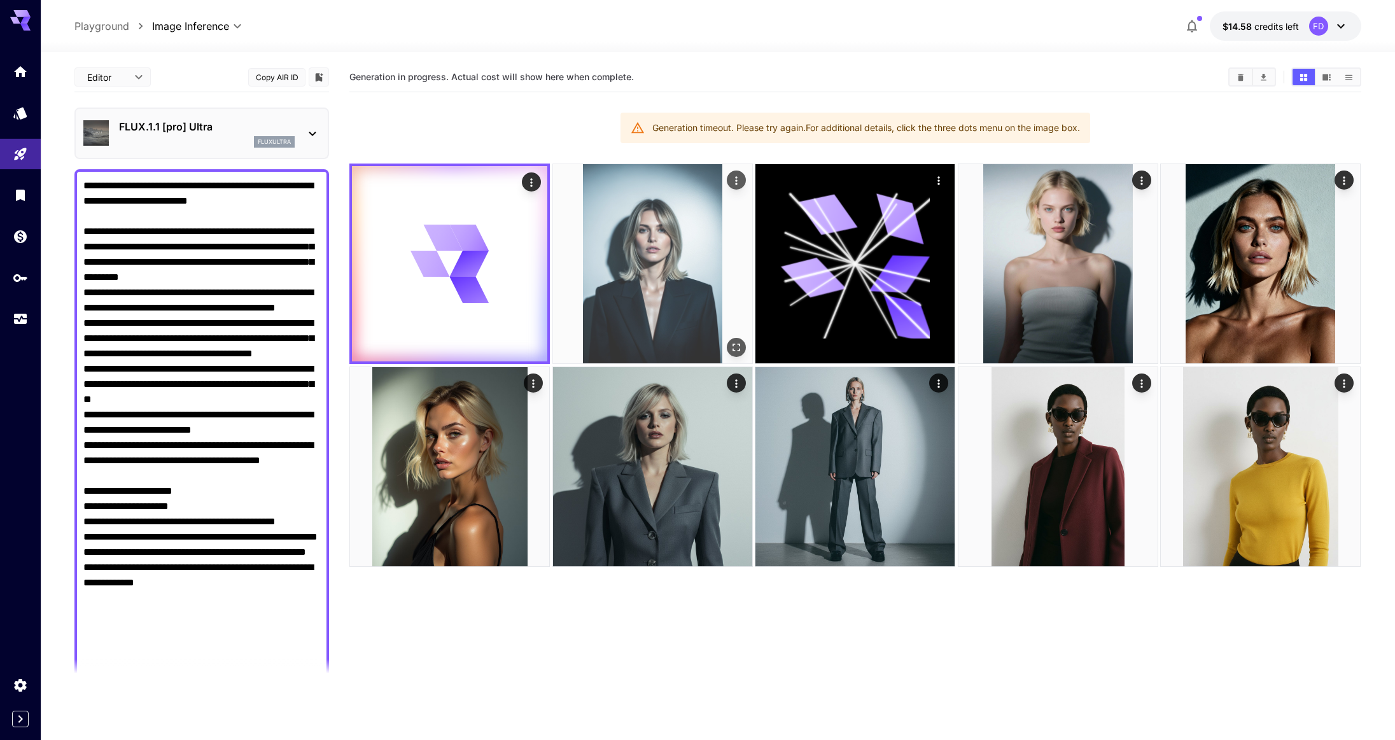
click at [673, 262] on img at bounding box center [652, 263] width 199 height 199
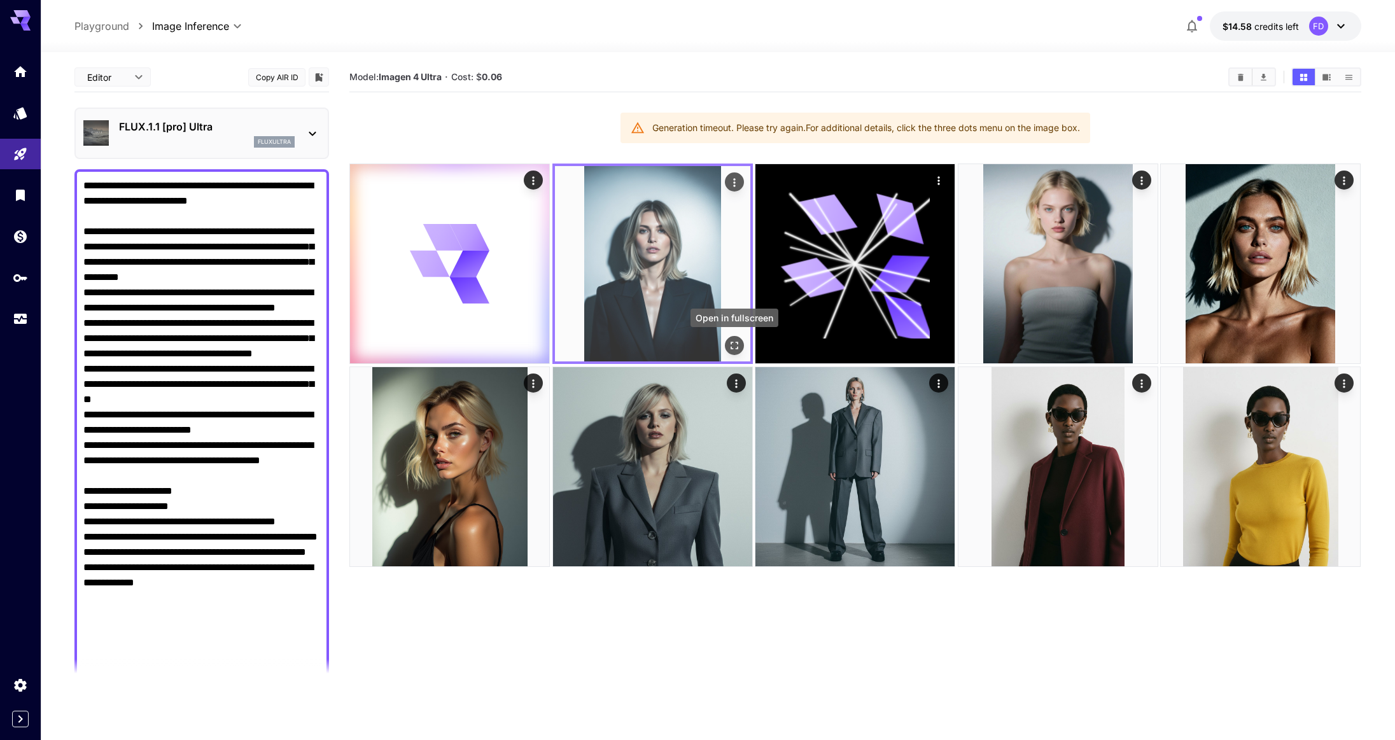
click at [731, 342] on icon "Open in fullscreen" at bounding box center [735, 346] width 8 height 8
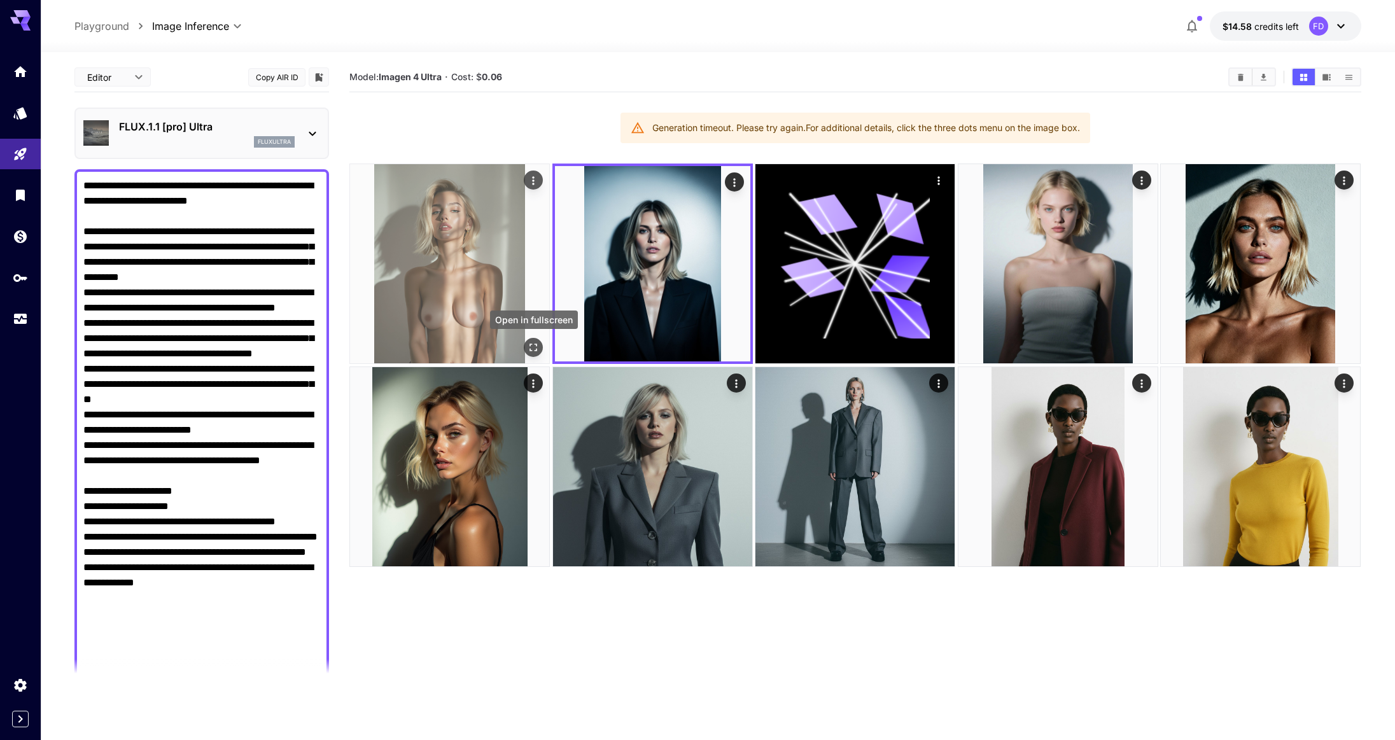
click at [533, 354] on button "Open in fullscreen" at bounding box center [533, 347] width 19 height 19
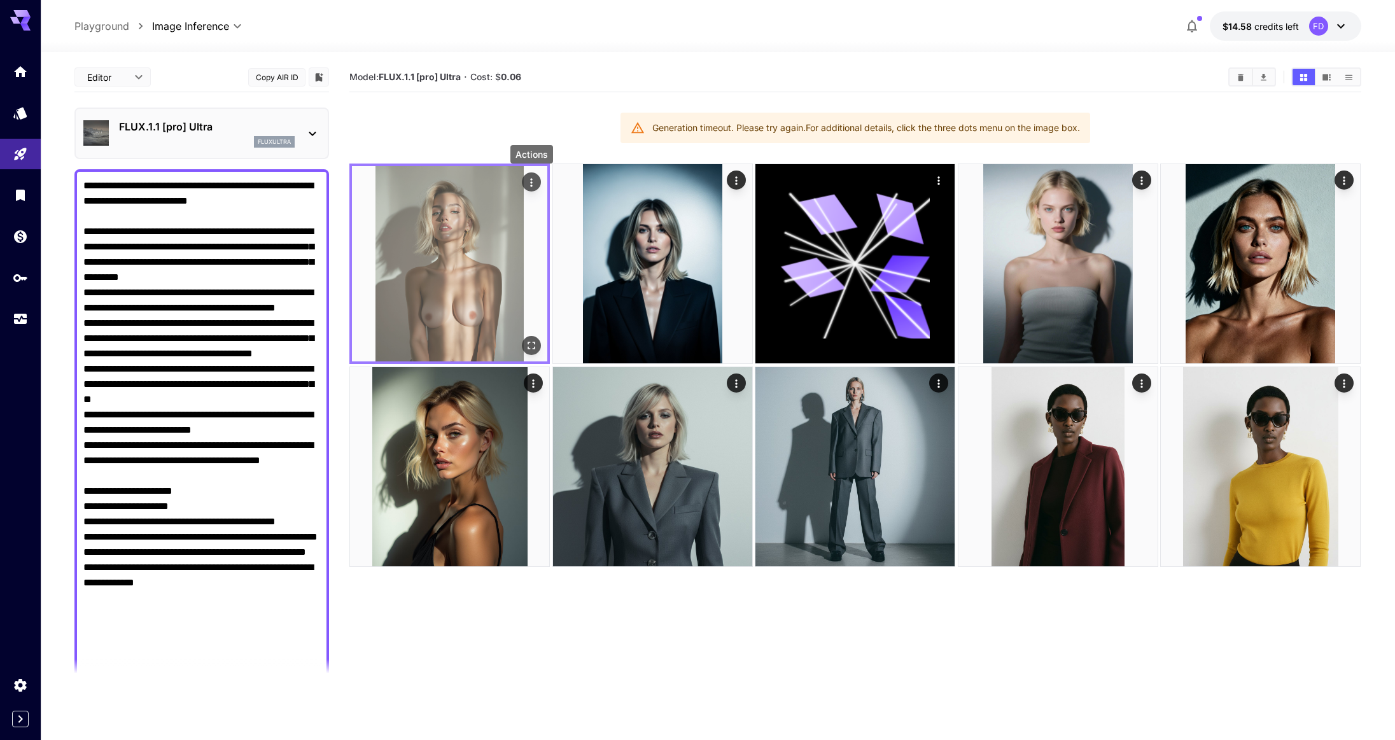
click at [533, 181] on icon "Actions" at bounding box center [532, 182] width 13 height 13
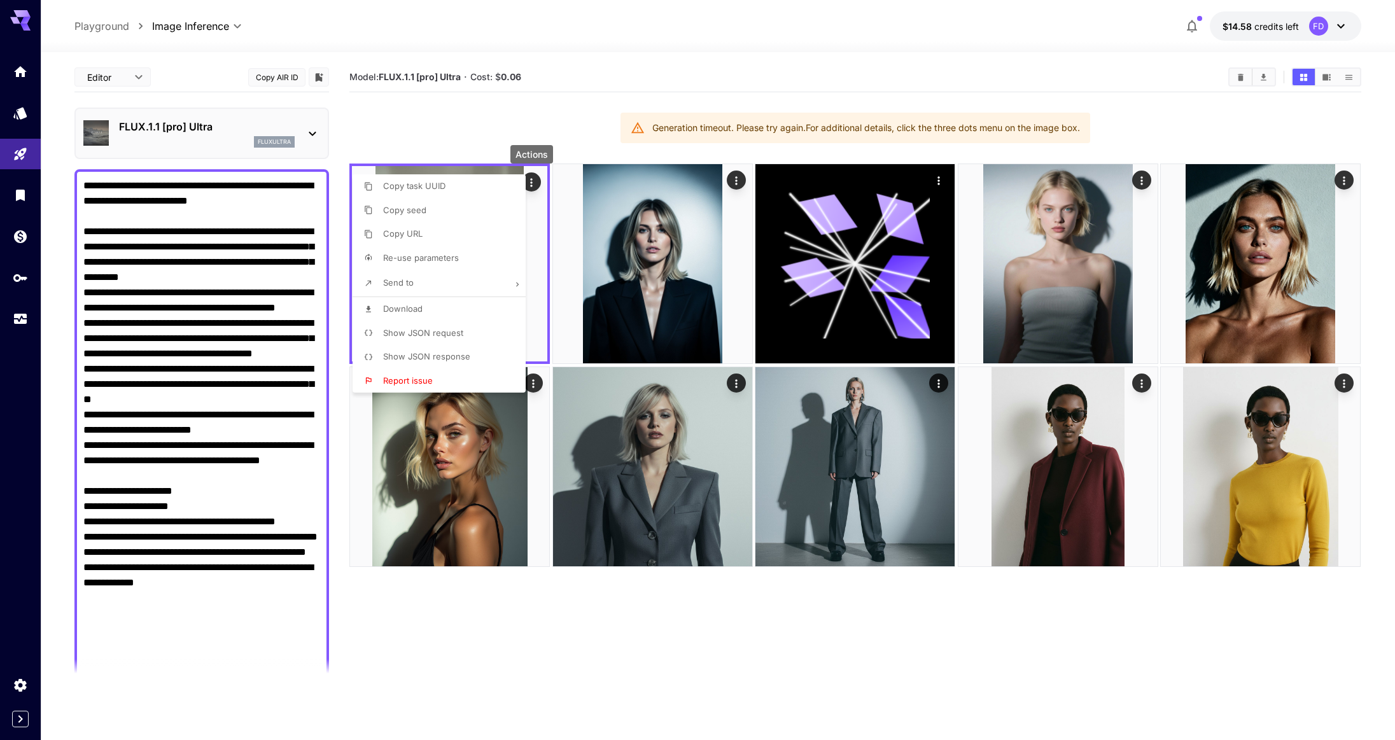
click at [634, 650] on div at bounding box center [697, 370] width 1395 height 740
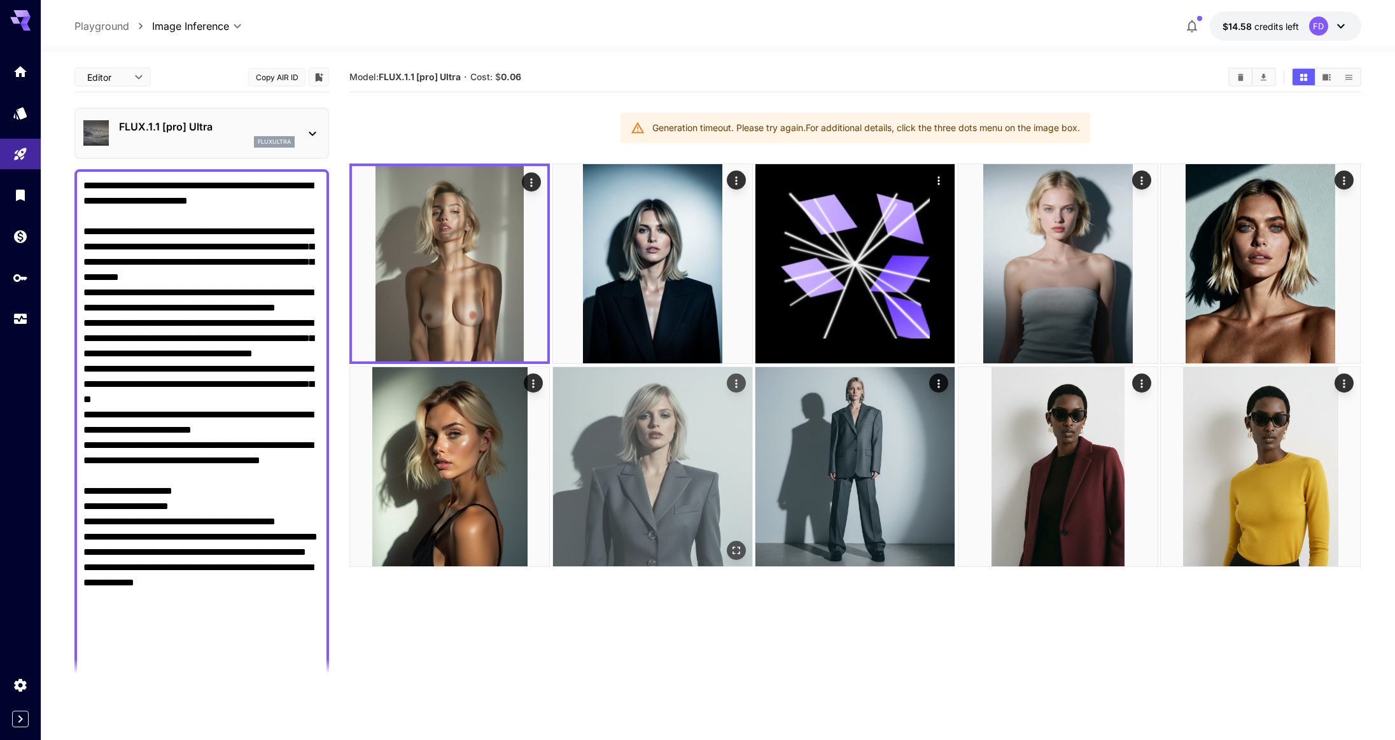
click at [646, 510] on img at bounding box center [652, 466] width 199 height 199
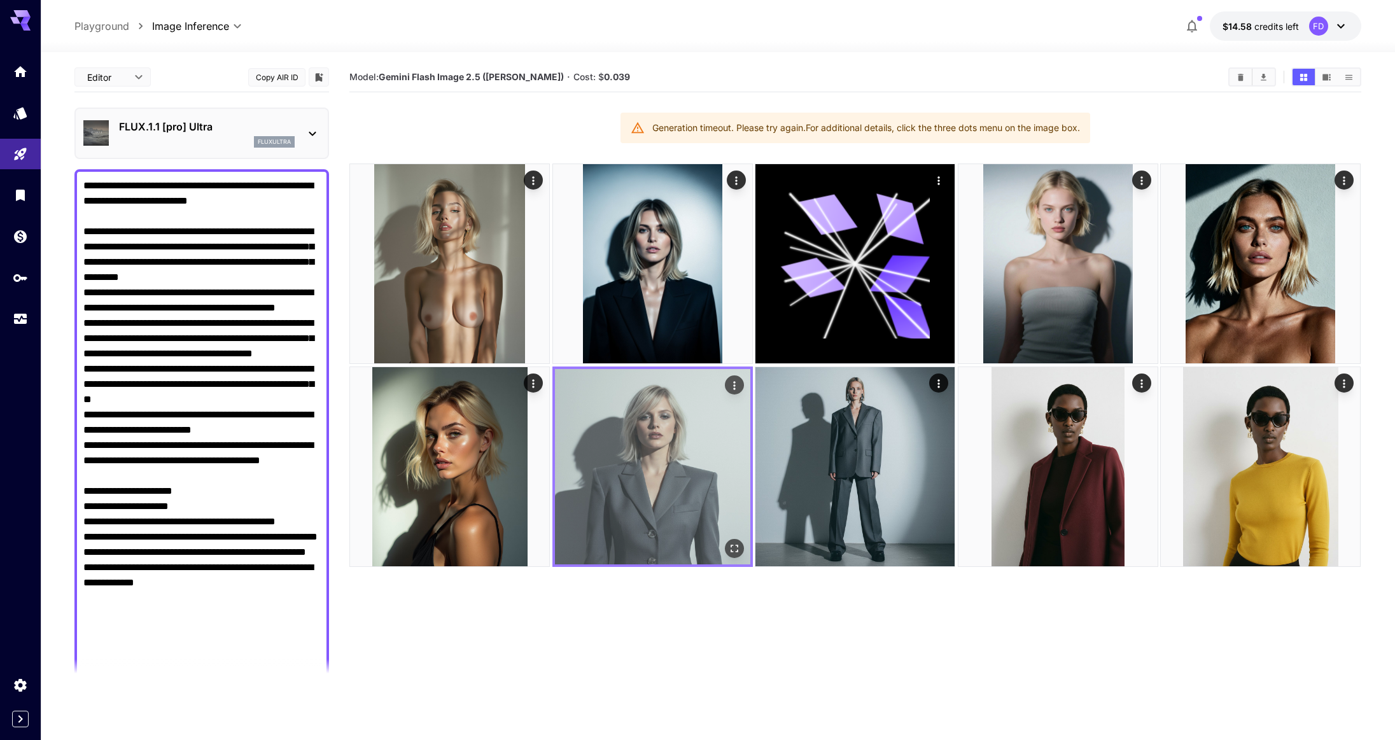
click at [646, 510] on img at bounding box center [652, 466] width 195 height 195
click at [731, 552] on icon "Open in fullscreen" at bounding box center [734, 548] width 13 height 13
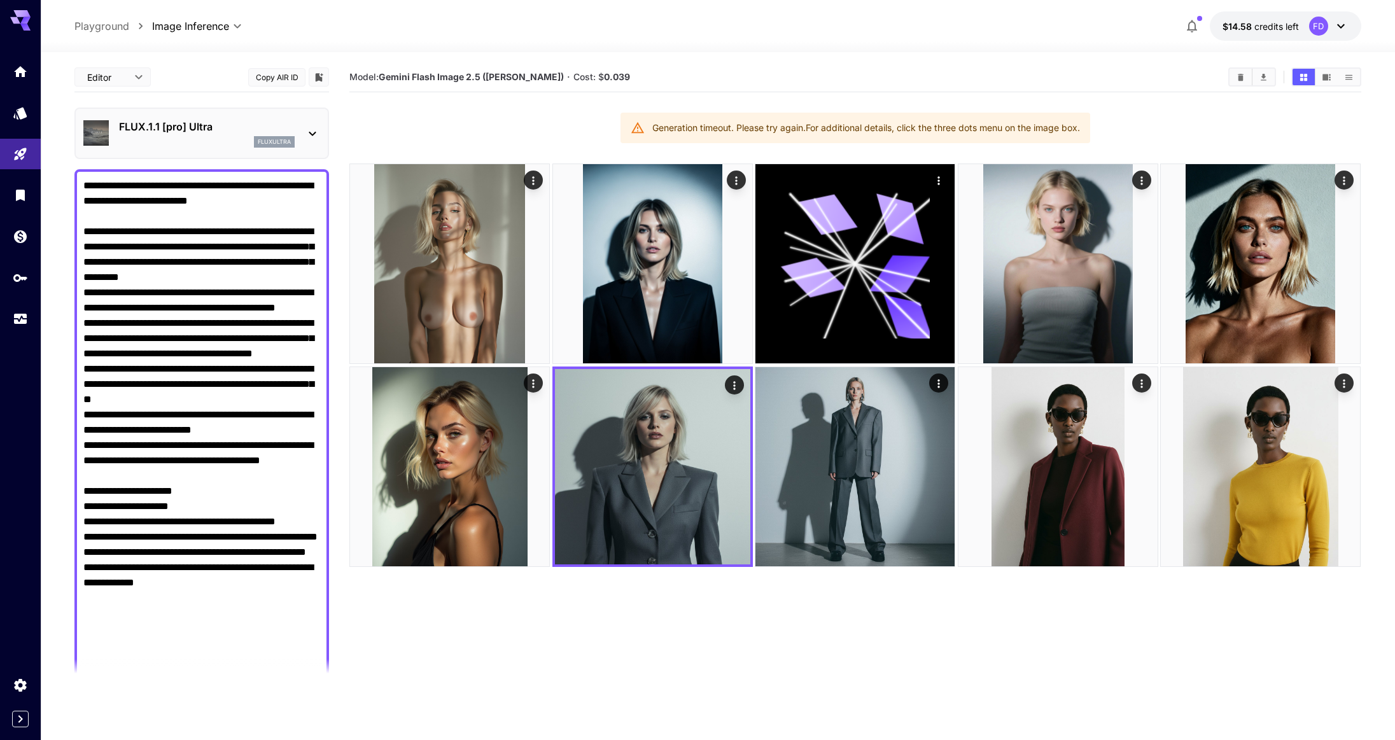
click at [1240, 76] on icon "Clear All" at bounding box center [1241, 76] width 6 height 7
click at [1218, 76] on section "Model: Gemini Flash Image 2.5 (Nano Banana) · Cost: $ 0.039" at bounding box center [783, 76] width 869 height 15
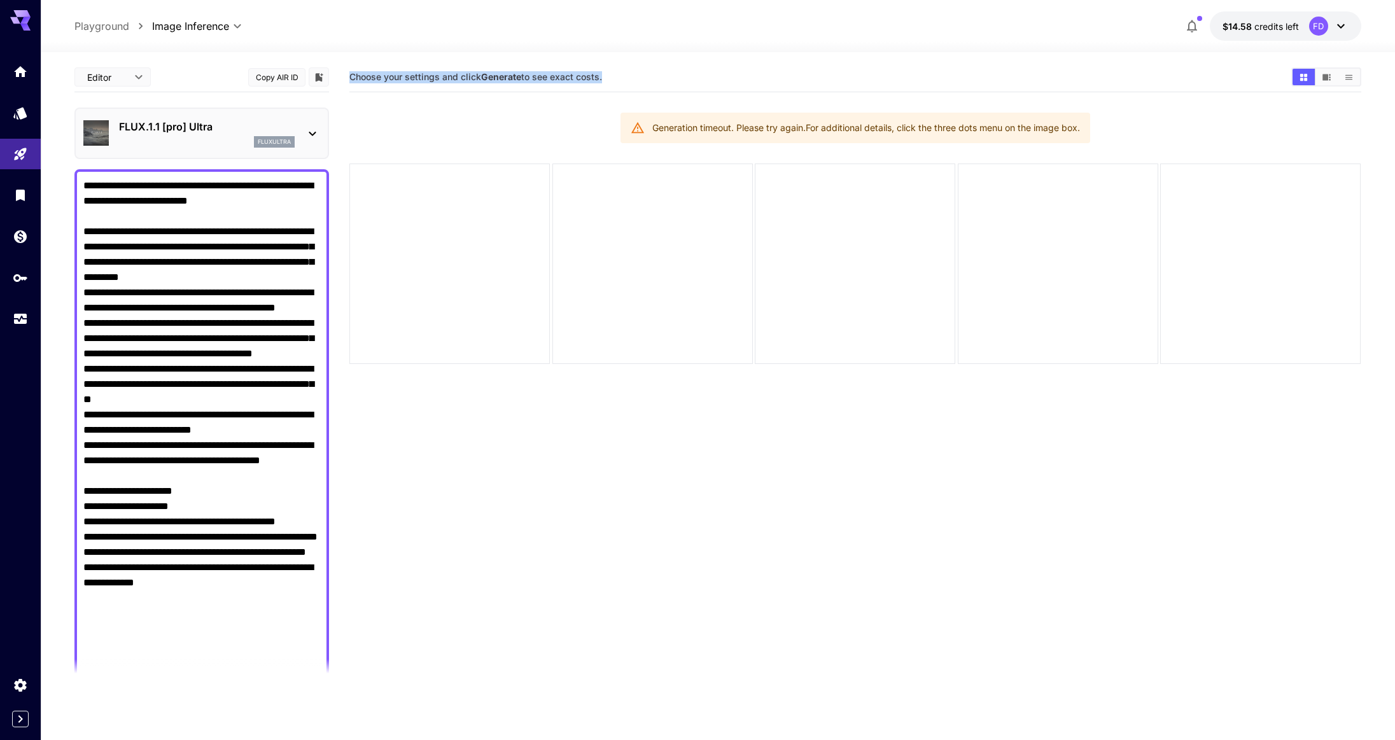
click at [183, 137] on div "fluxultra" at bounding box center [207, 141] width 176 height 11
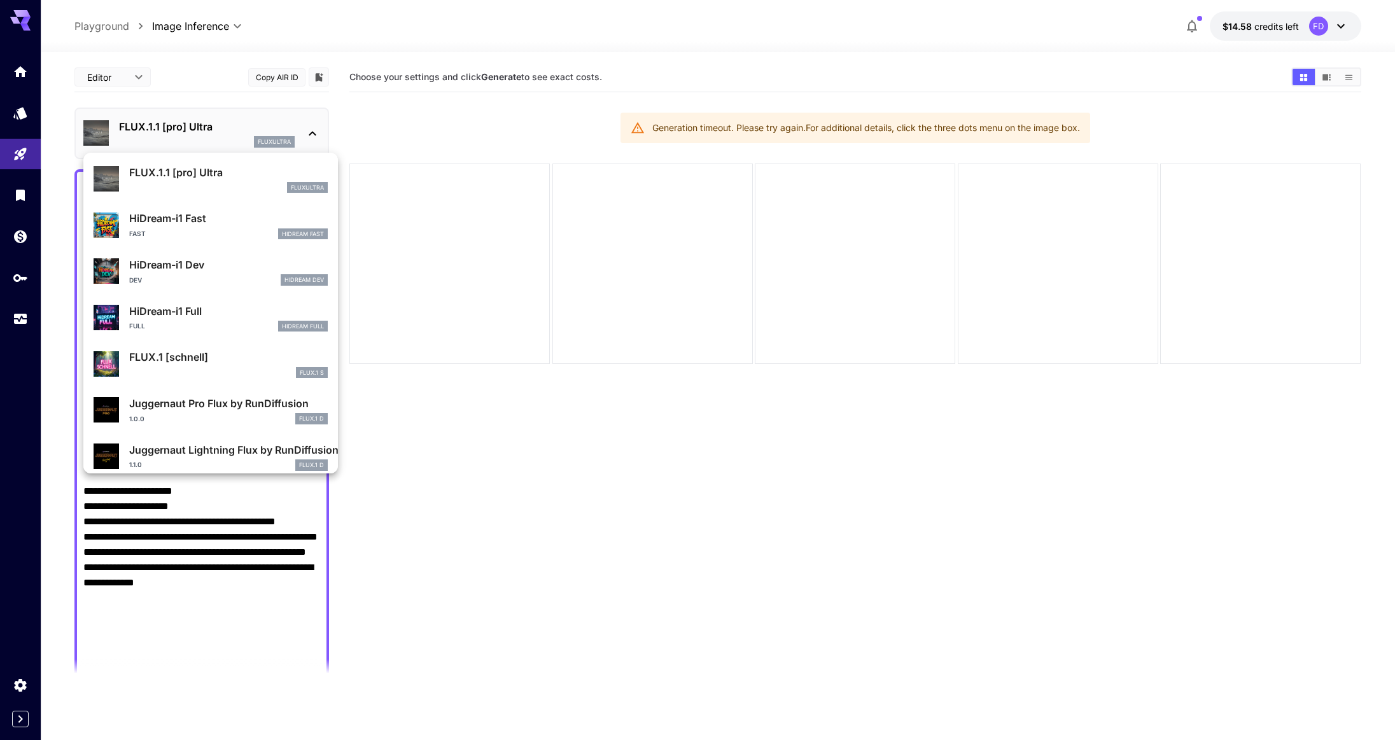
scroll to position [1030, 0]
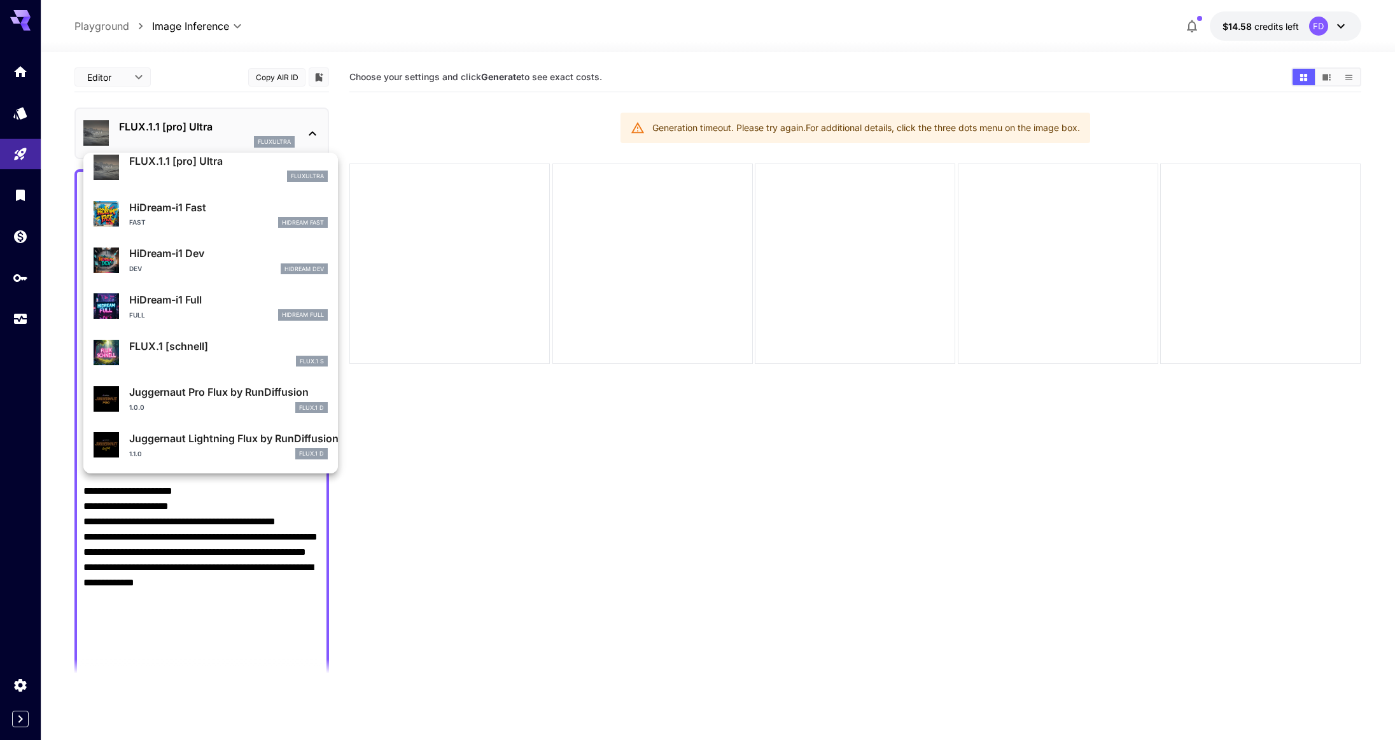
click at [246, 305] on p "HiDream-i1 Full" at bounding box center [228, 299] width 199 height 15
type input "**********"
type input "***"
type input "****"
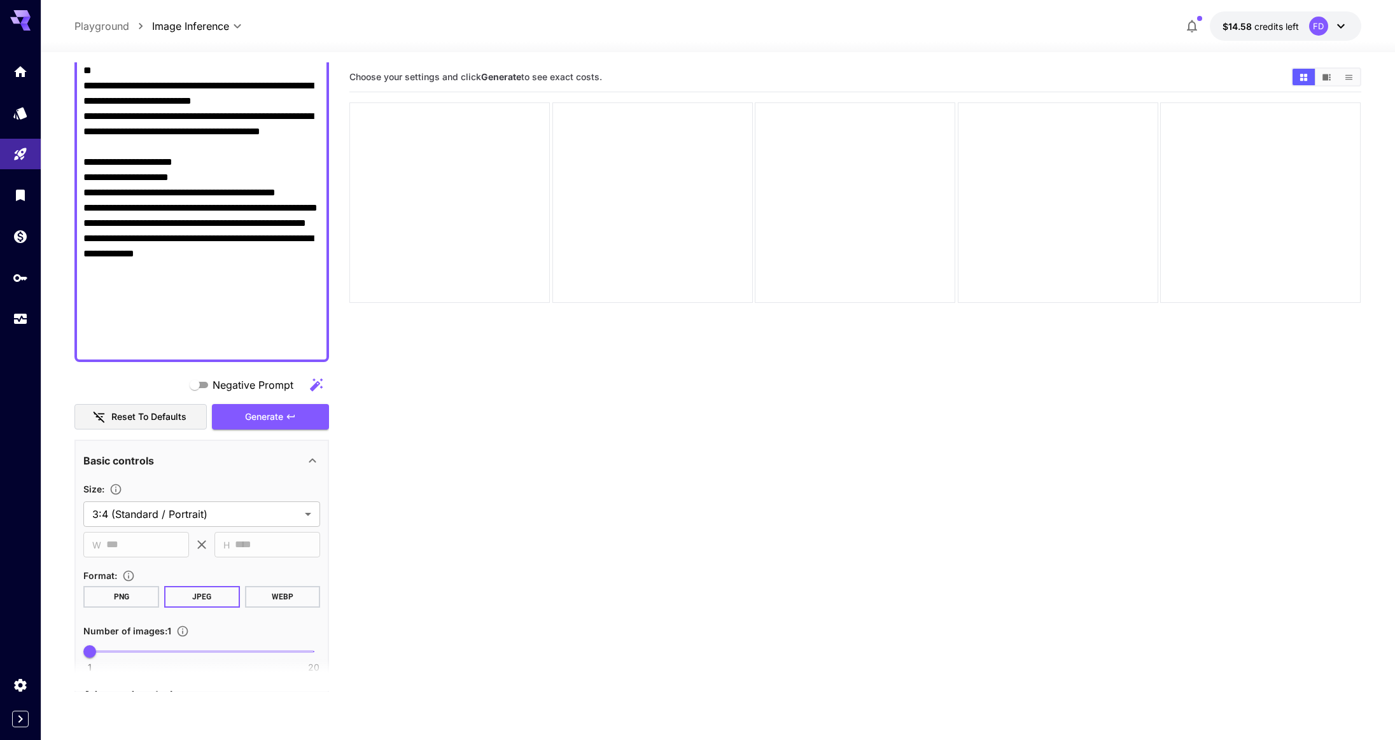
scroll to position [437, 0]
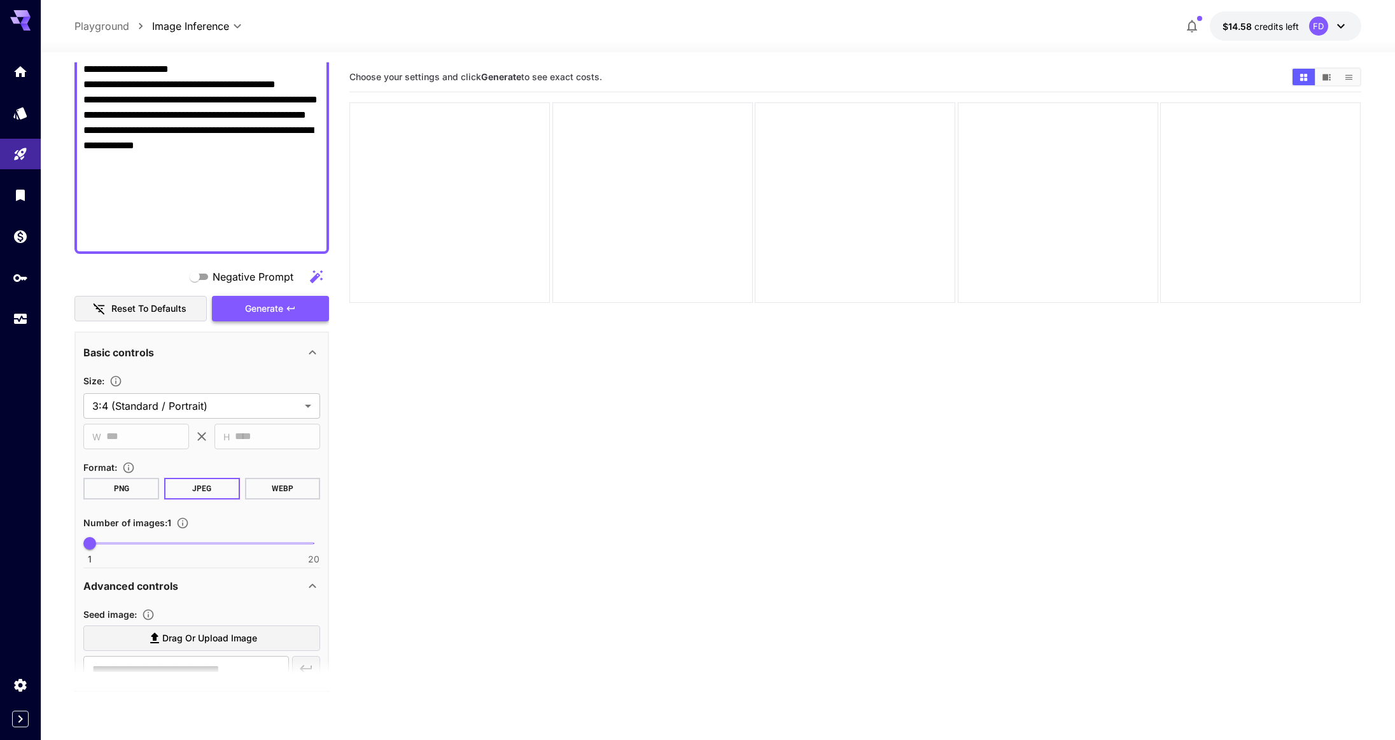
click at [281, 303] on span "Generate" at bounding box center [264, 309] width 38 height 16
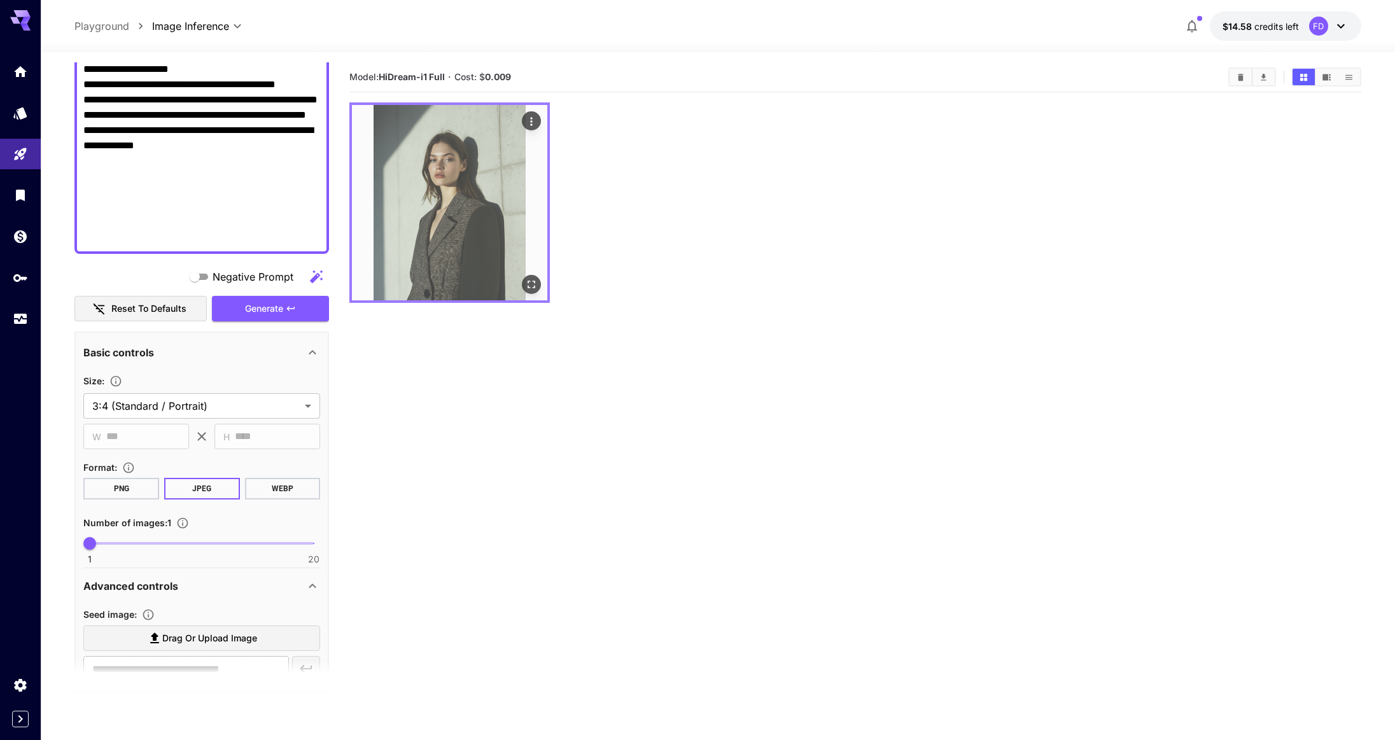
click at [475, 159] on img at bounding box center [449, 202] width 195 height 195
click at [536, 286] on icon "Open in fullscreen" at bounding box center [532, 284] width 13 height 13
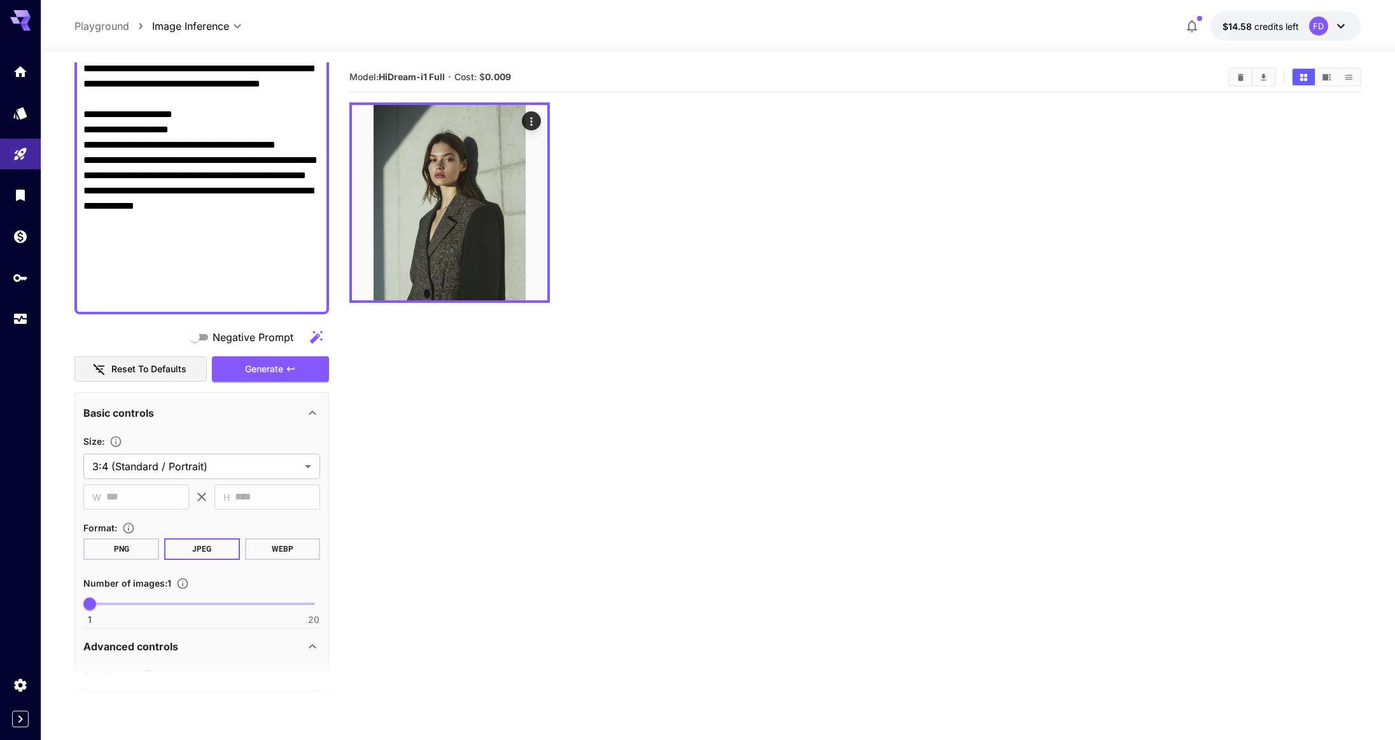
scroll to position [375, 0]
click at [195, 254] on textarea "Negative Prompt" at bounding box center [201, 55] width 237 height 504
paste textarea "**********"
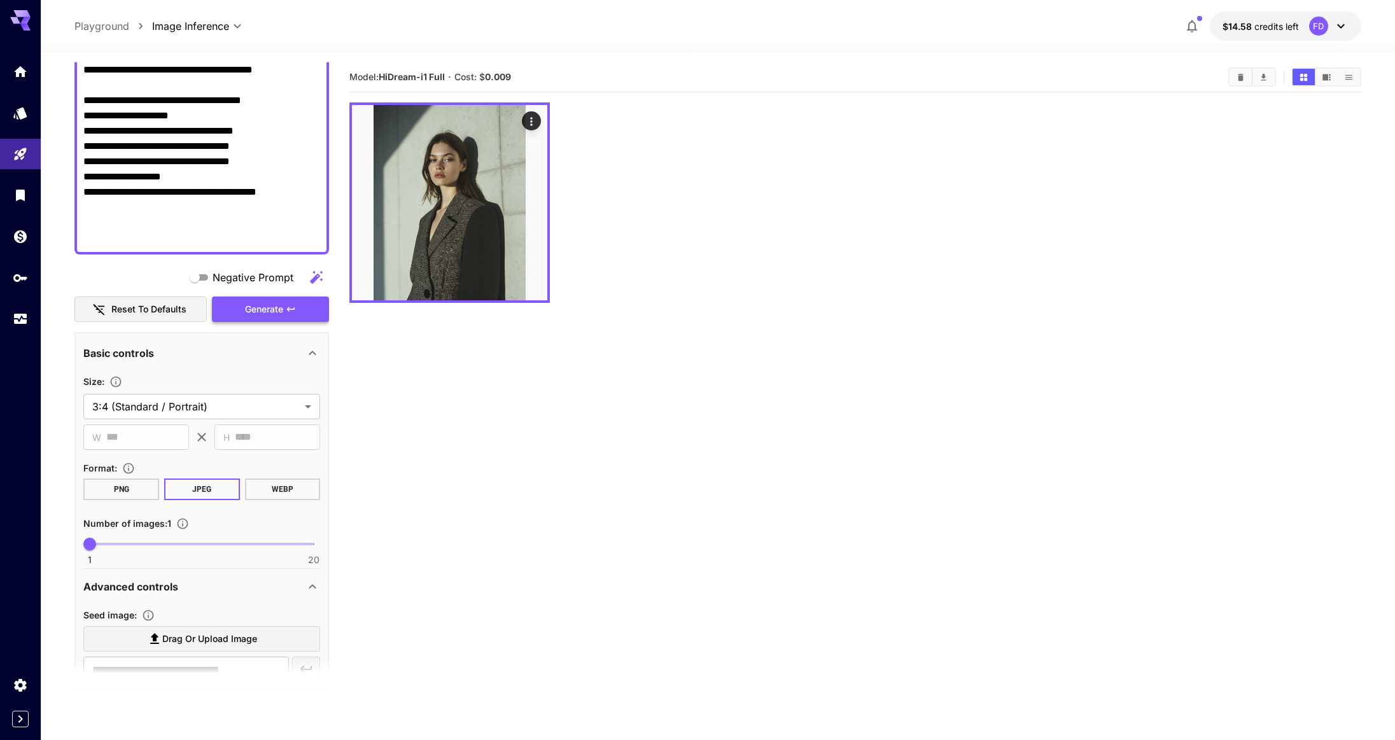
type textarea "**********"
click at [256, 307] on span "Generate" at bounding box center [264, 310] width 38 height 16
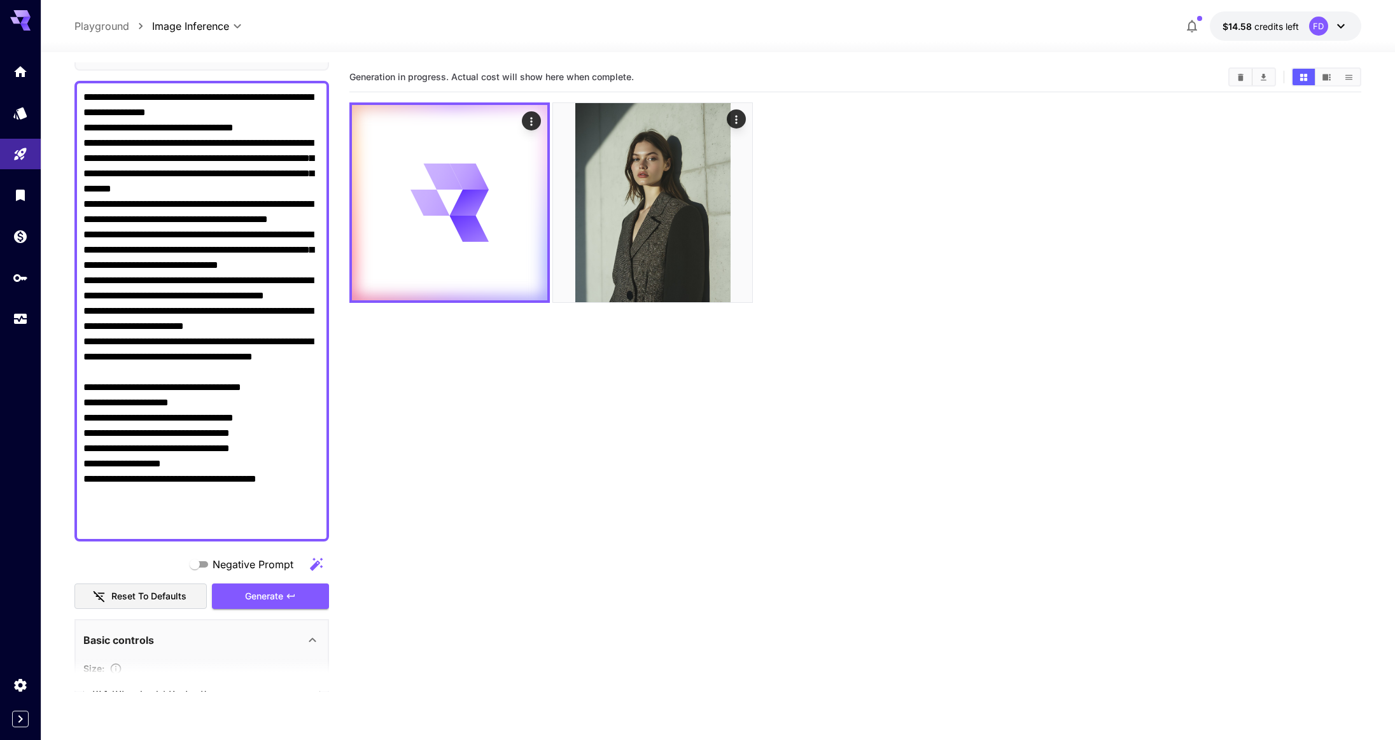
scroll to position [0, 0]
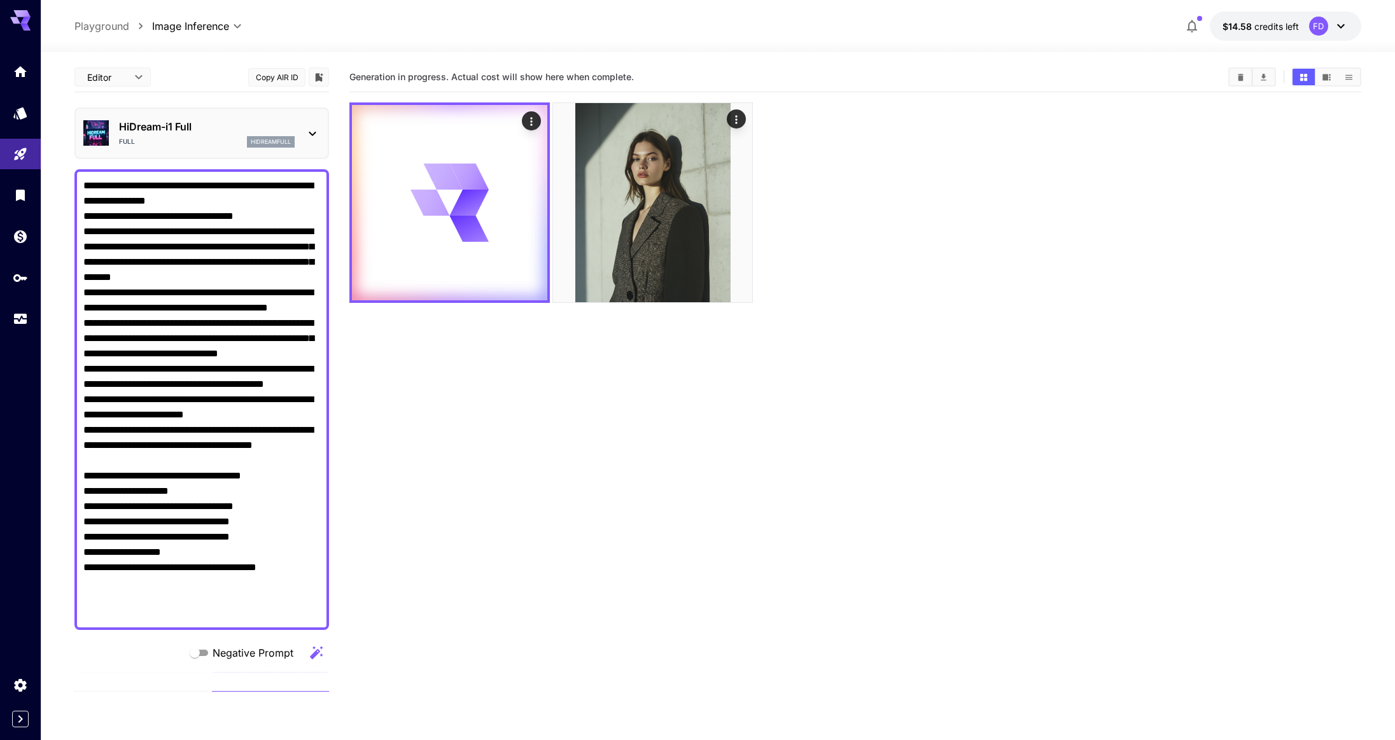
click at [225, 125] on p "HiDream-i1 Full" at bounding box center [207, 126] width 176 height 15
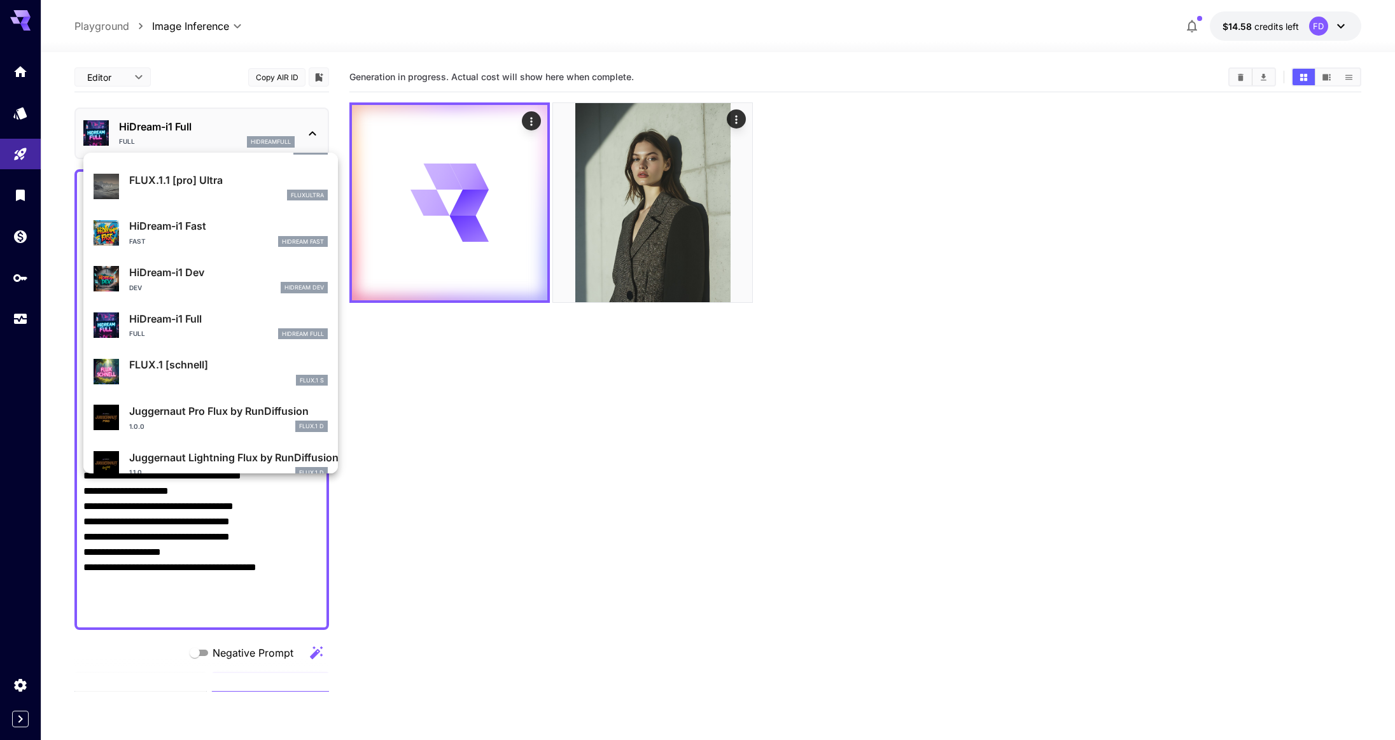
scroll to position [1030, 0]
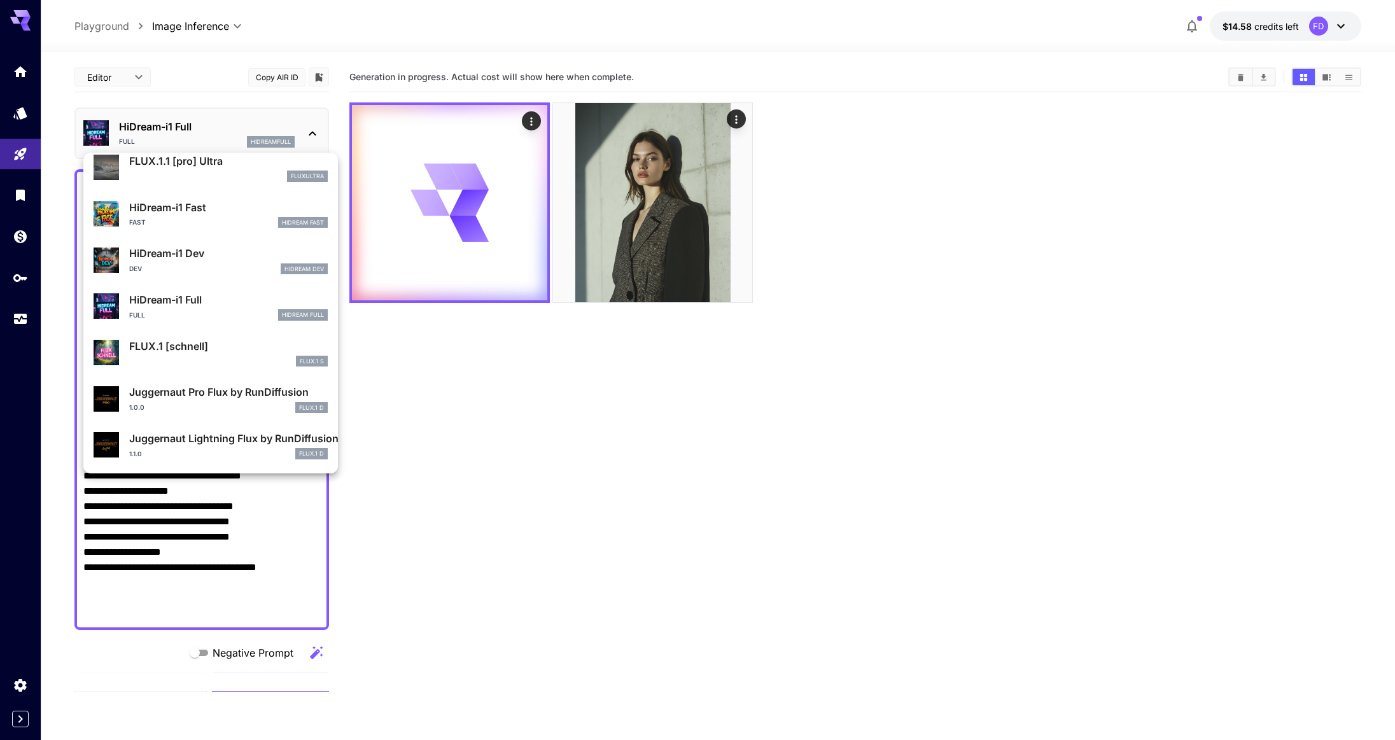
click at [225, 392] on p "Juggernaut Pro Flux by RunDiffusion" at bounding box center [228, 391] width 199 height 15
type input "**"
type input "*"
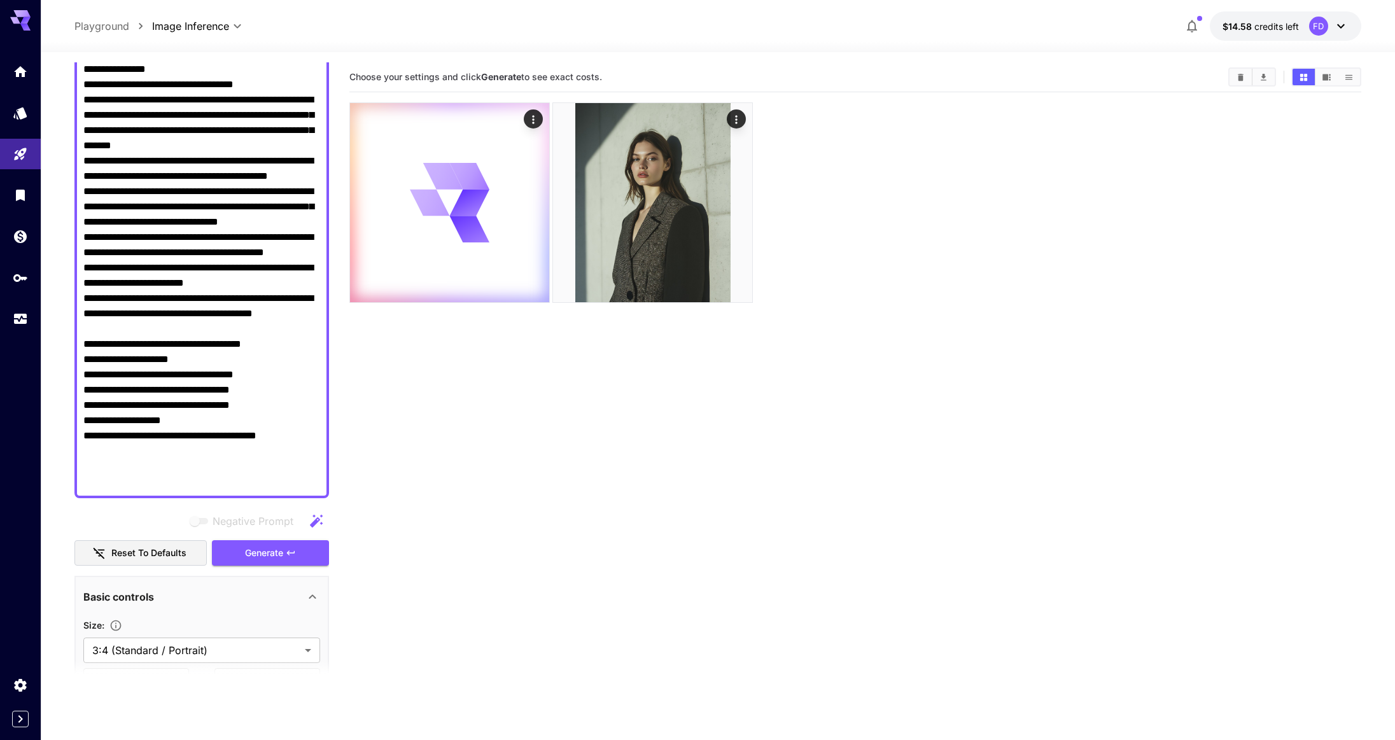
scroll to position [157, 0]
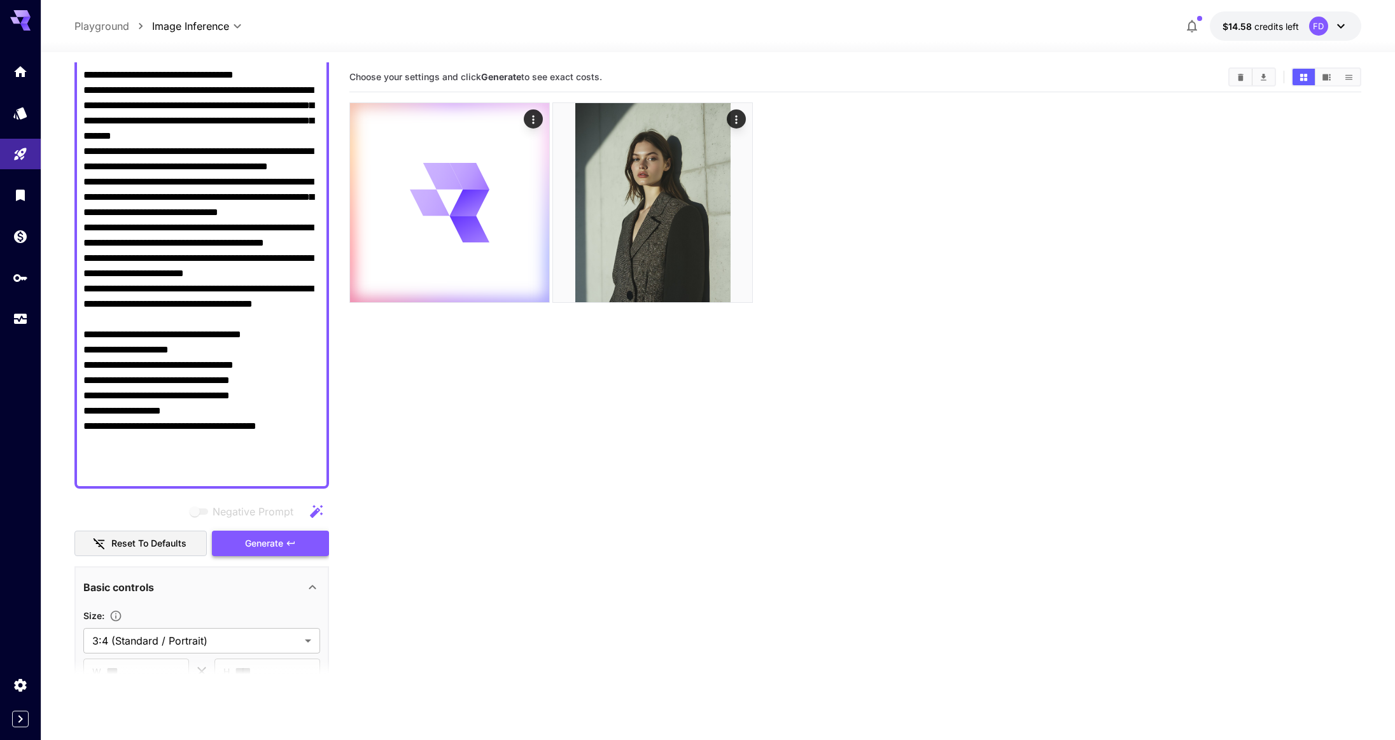
click at [299, 549] on button "Generate" at bounding box center [270, 544] width 117 height 26
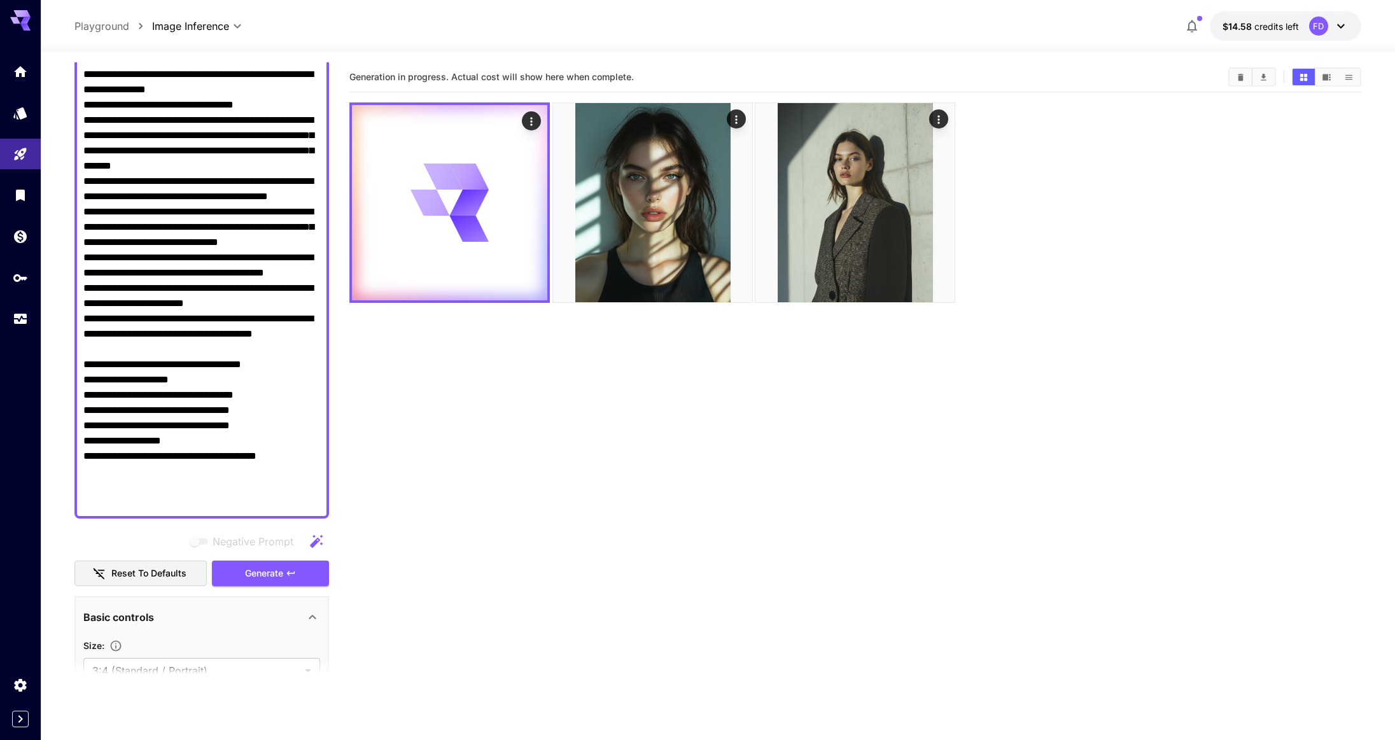
scroll to position [0, 0]
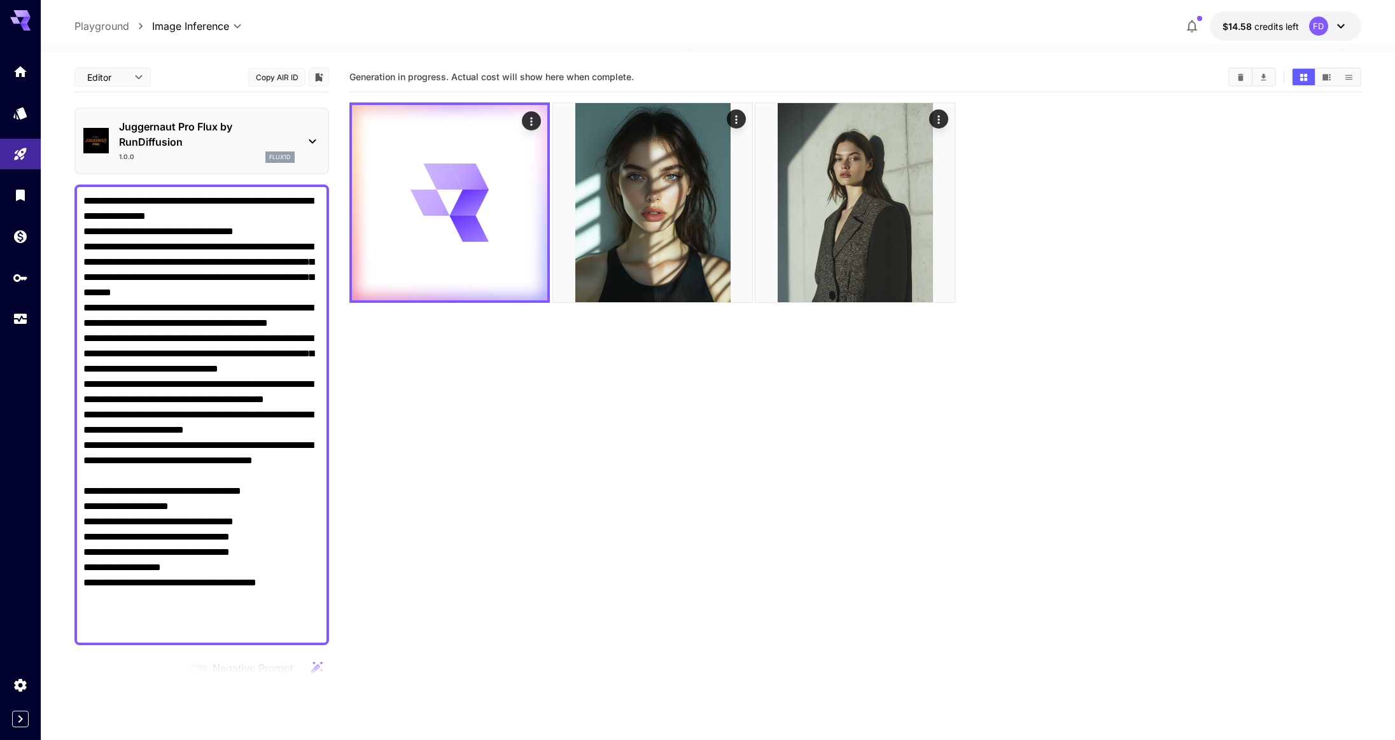
click at [262, 132] on p "Juggernaut Pro Flux by RunDiffusion" at bounding box center [207, 134] width 176 height 31
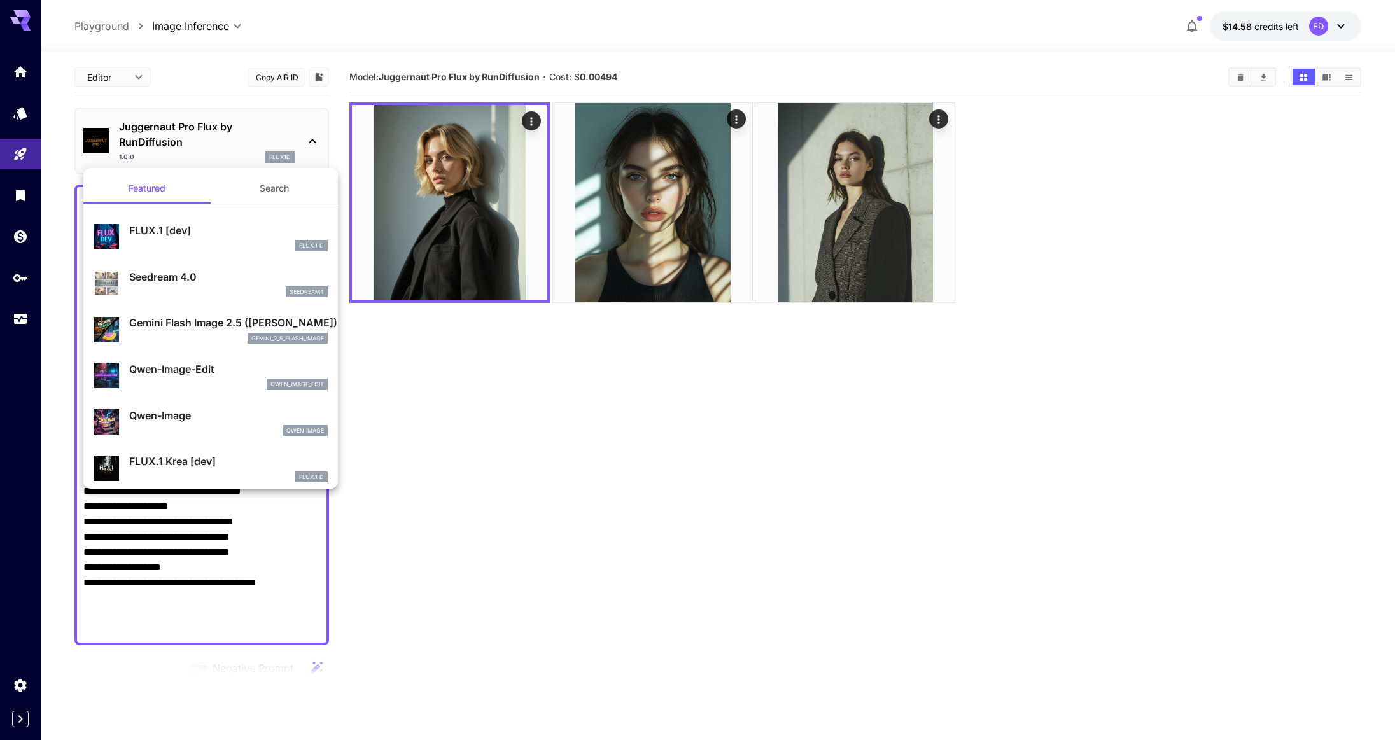
click at [202, 330] on p "Gemini Flash Image 2.5 ([PERSON_NAME])" at bounding box center [228, 322] width 199 height 15
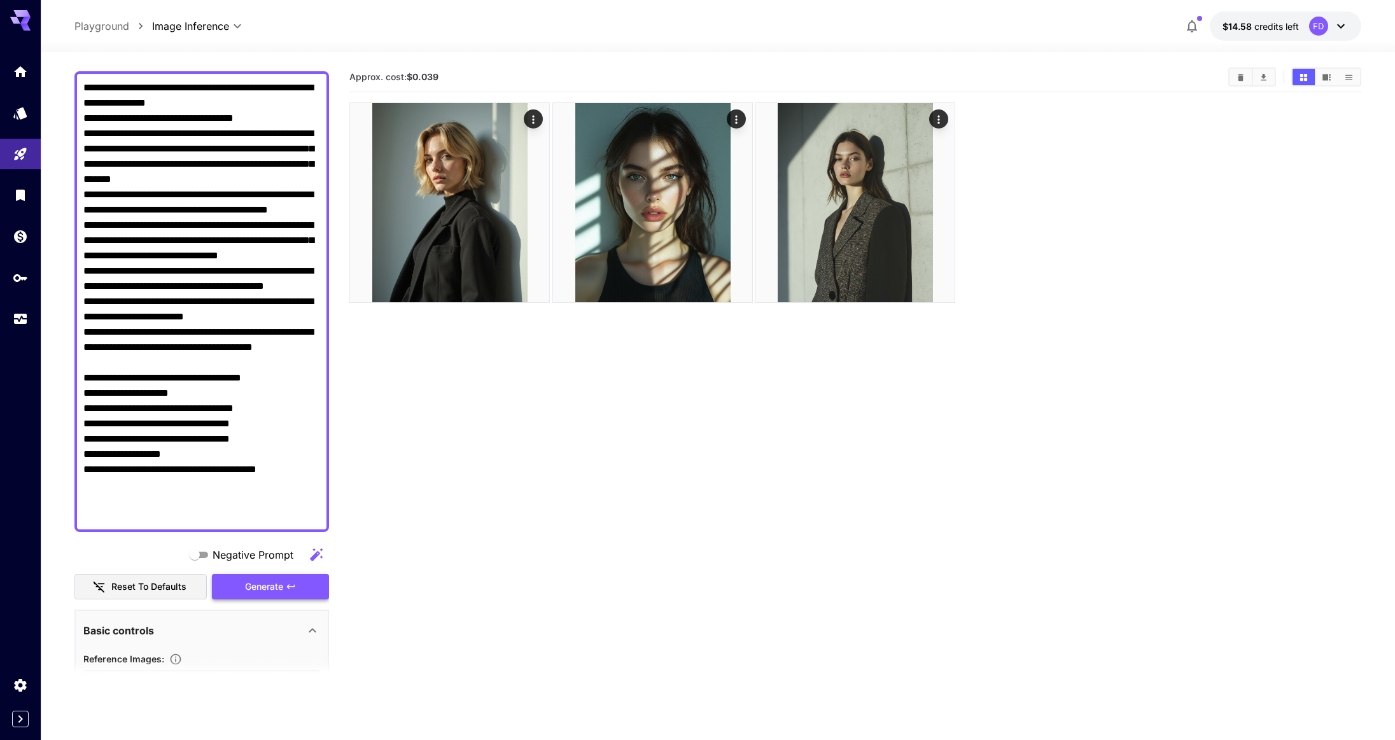
scroll to position [114, 0]
click at [302, 573] on button "Generate" at bounding box center [270, 586] width 117 height 26
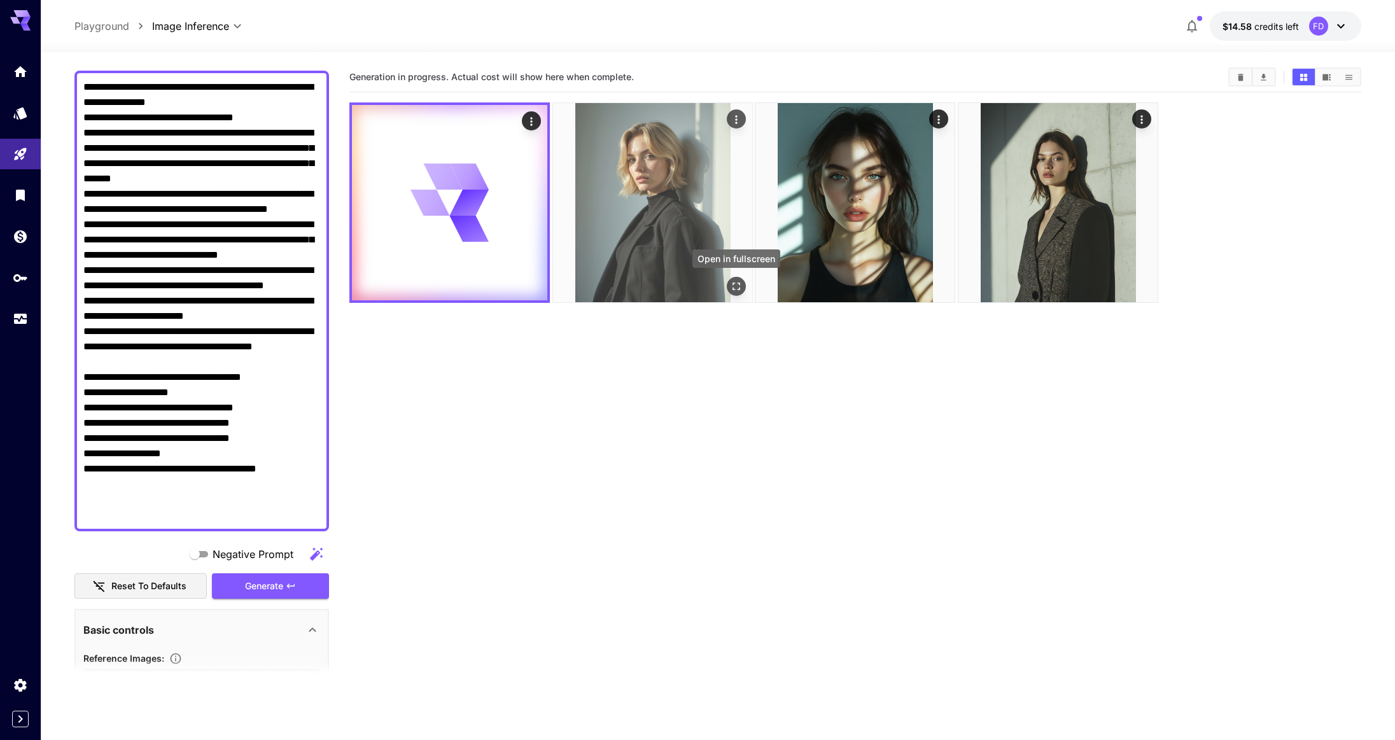
click at [734, 288] on icon "Open in fullscreen" at bounding box center [736, 286] width 13 height 13
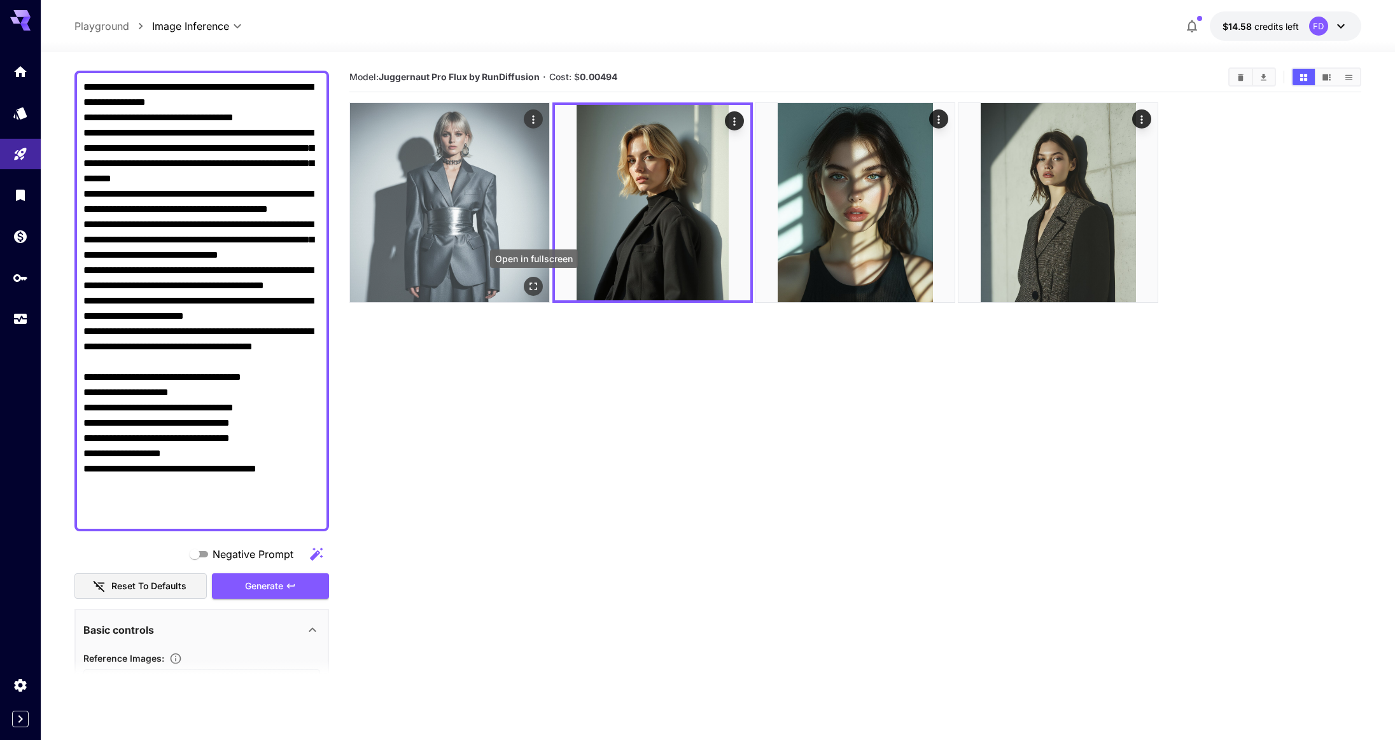
click at [541, 284] on button "Open in fullscreen" at bounding box center [533, 286] width 19 height 19
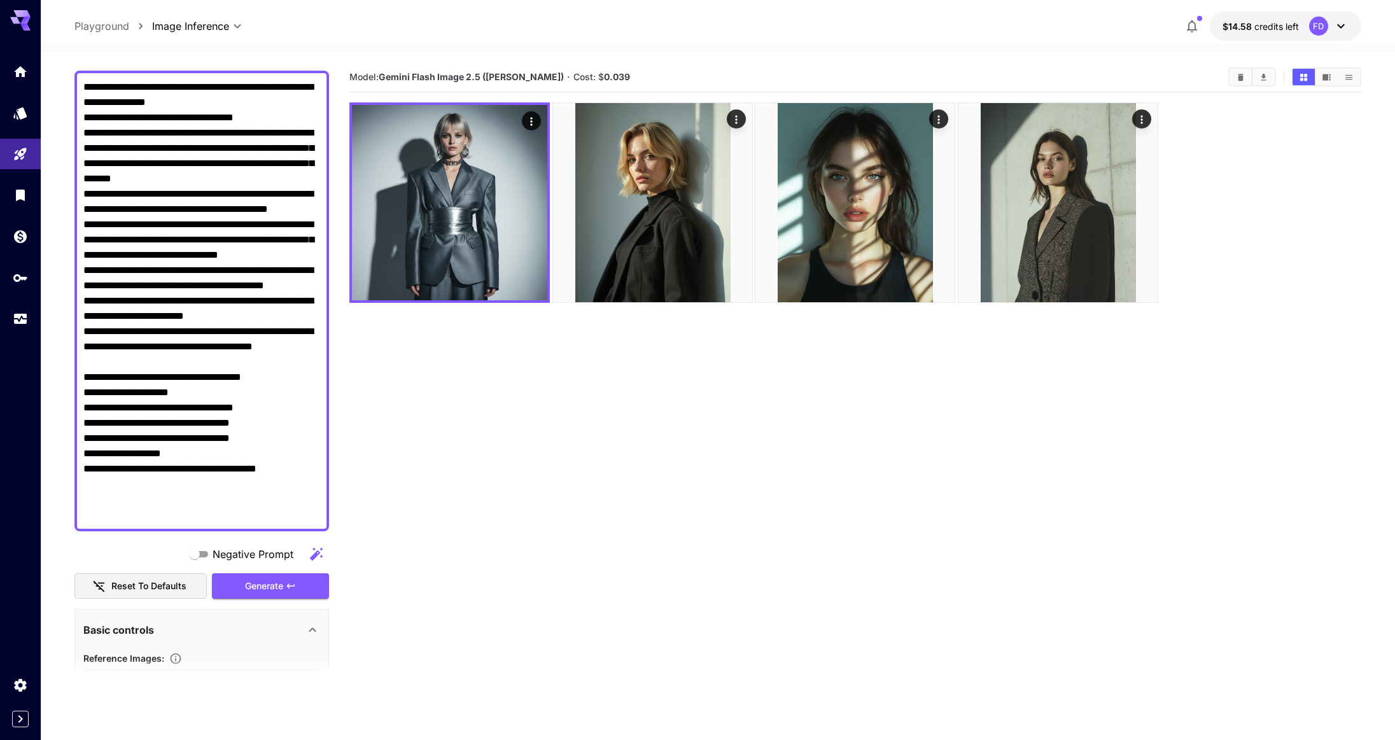
scroll to position [0, 0]
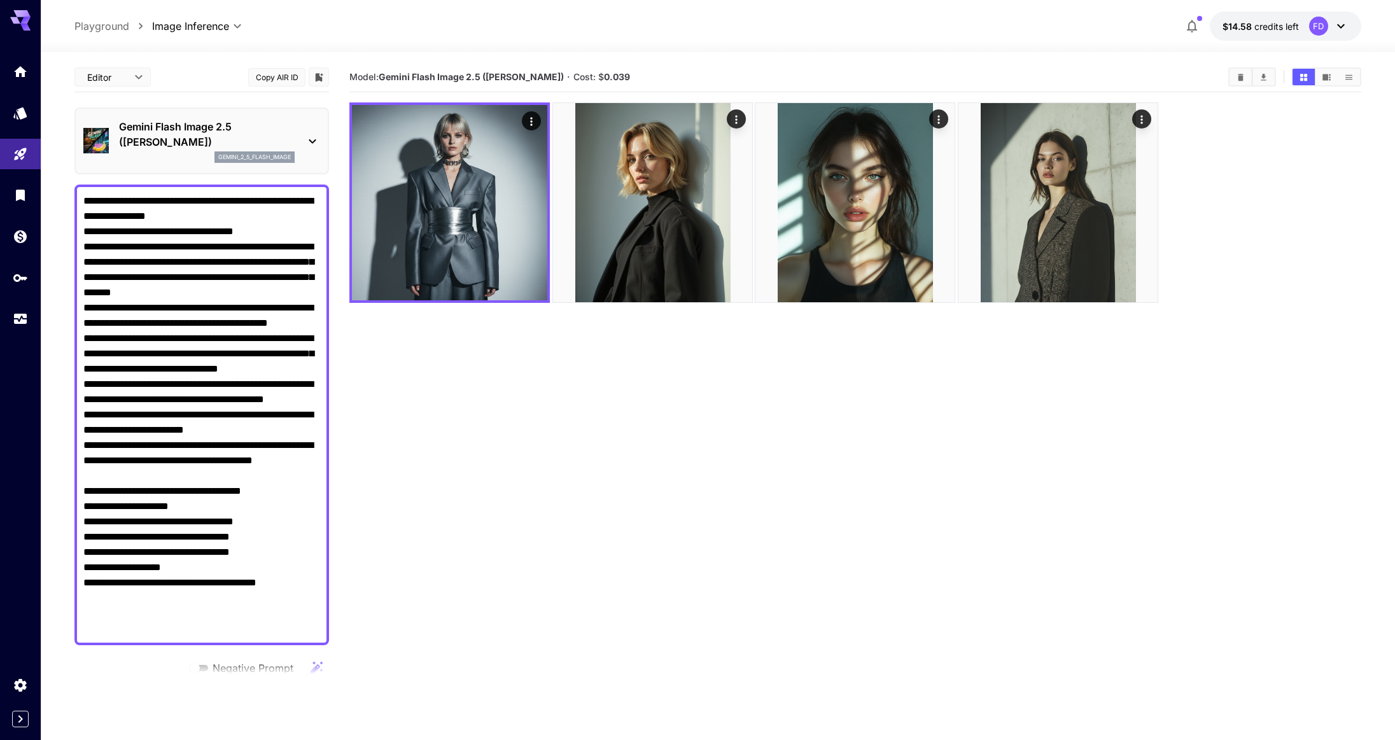
click at [199, 138] on p "Gemini Flash Image 2.5 ([PERSON_NAME])" at bounding box center [207, 134] width 176 height 31
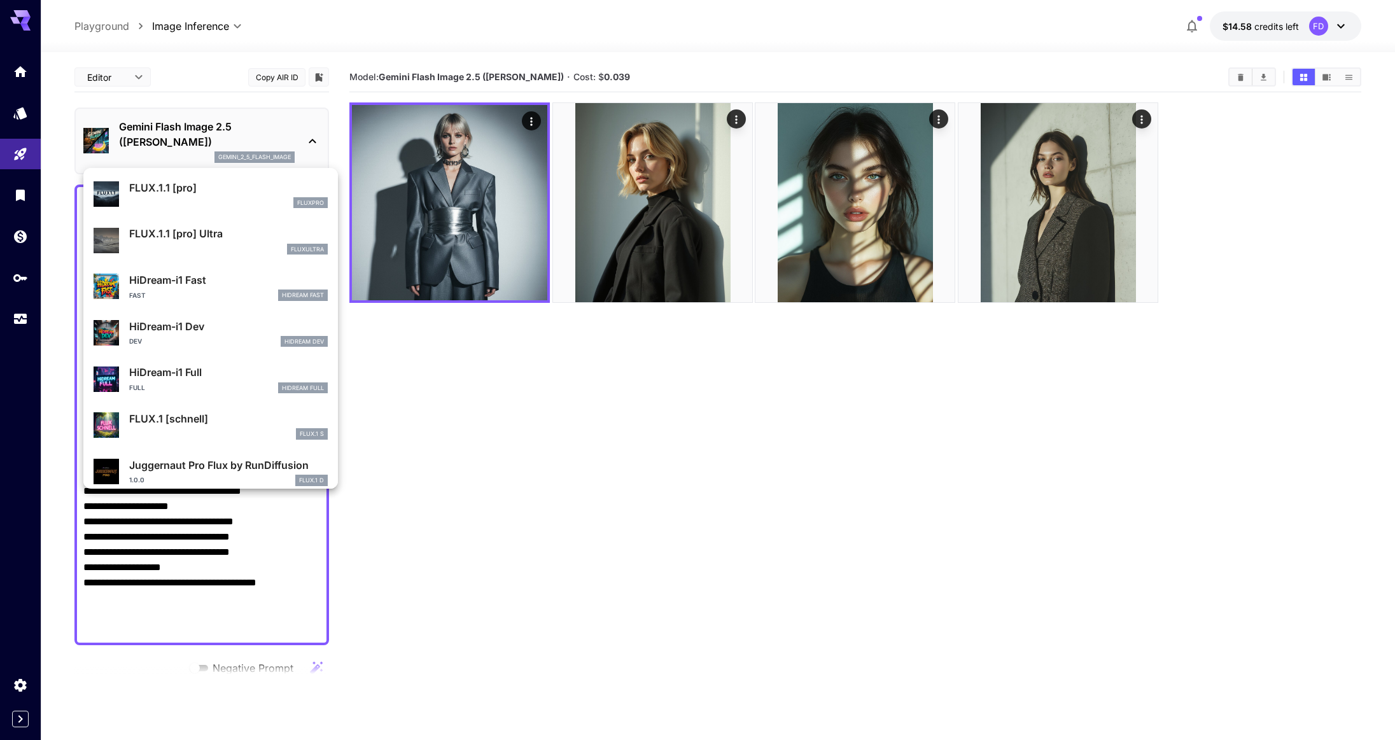
scroll to position [1030, 0]
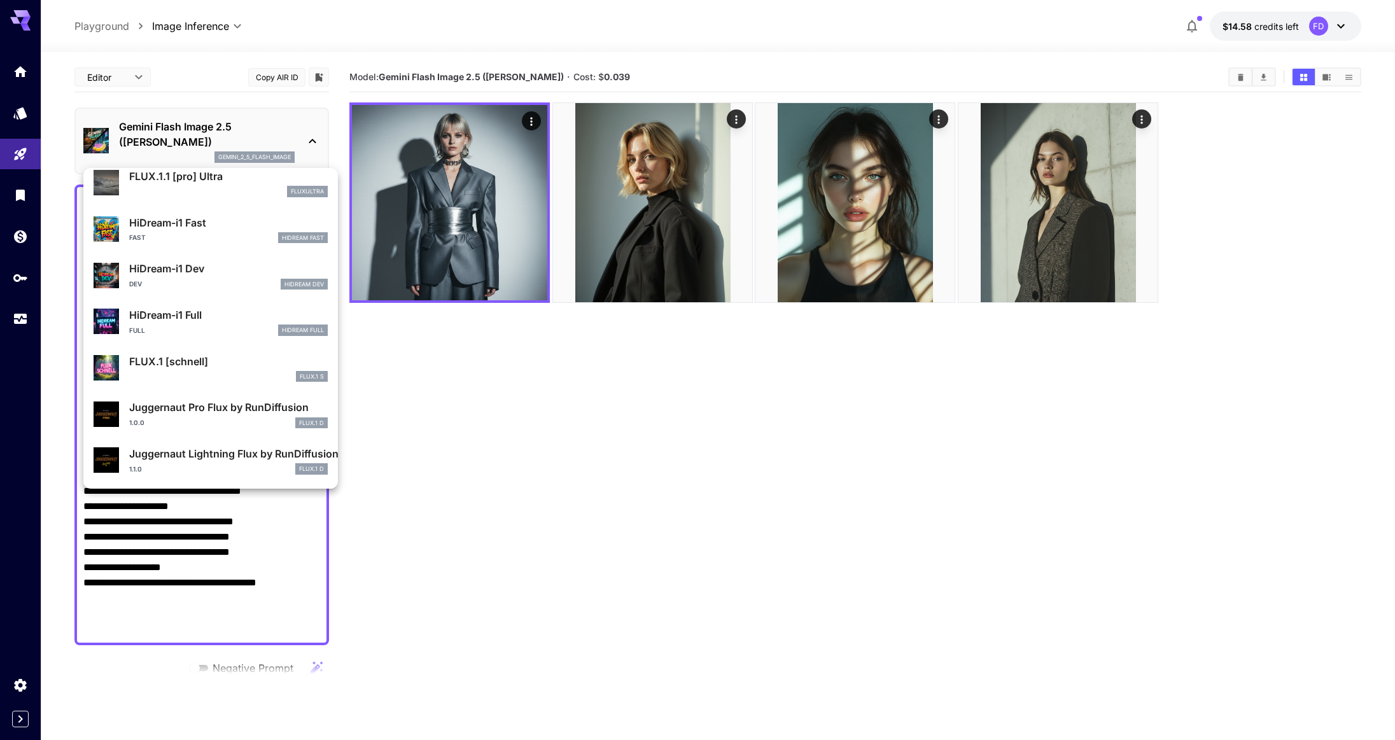
click at [239, 421] on div "1.0.0 FLUX.1 D" at bounding box center [228, 422] width 199 height 11
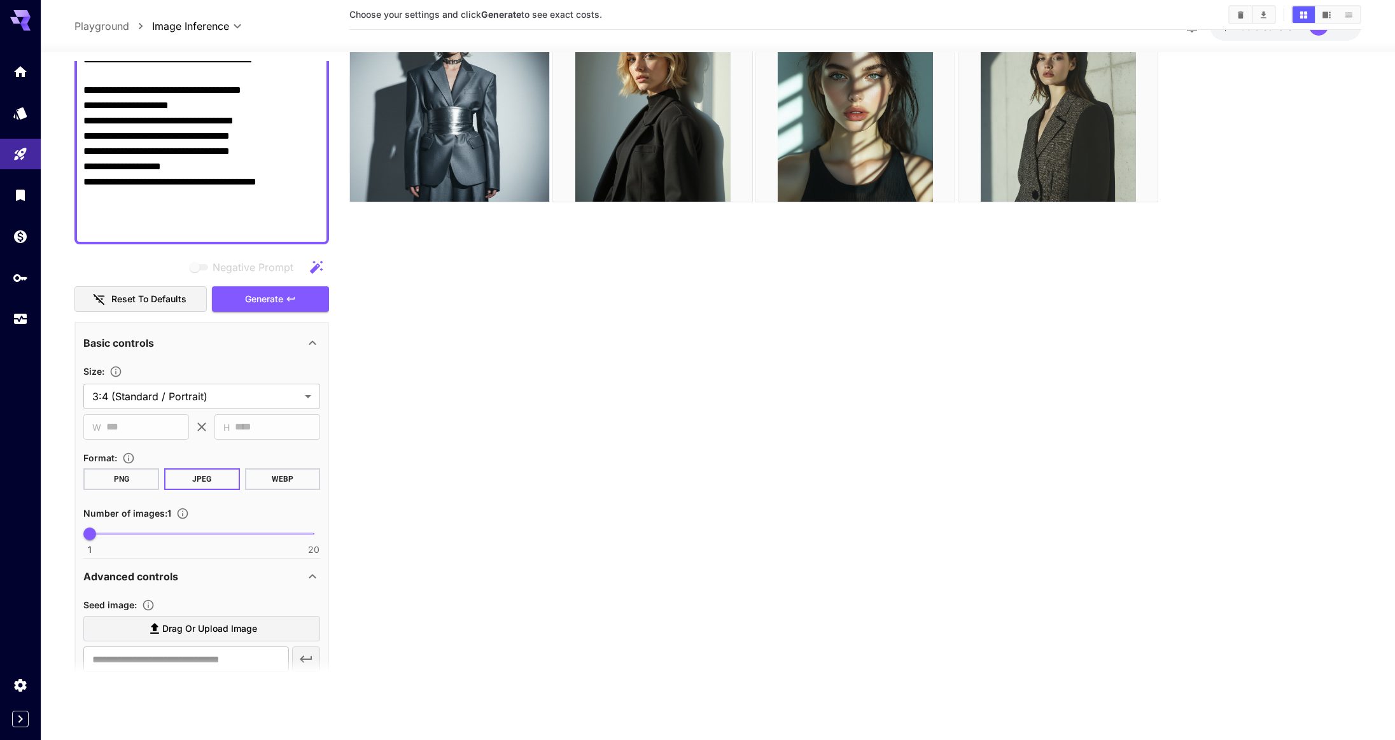
scroll to position [410, 0]
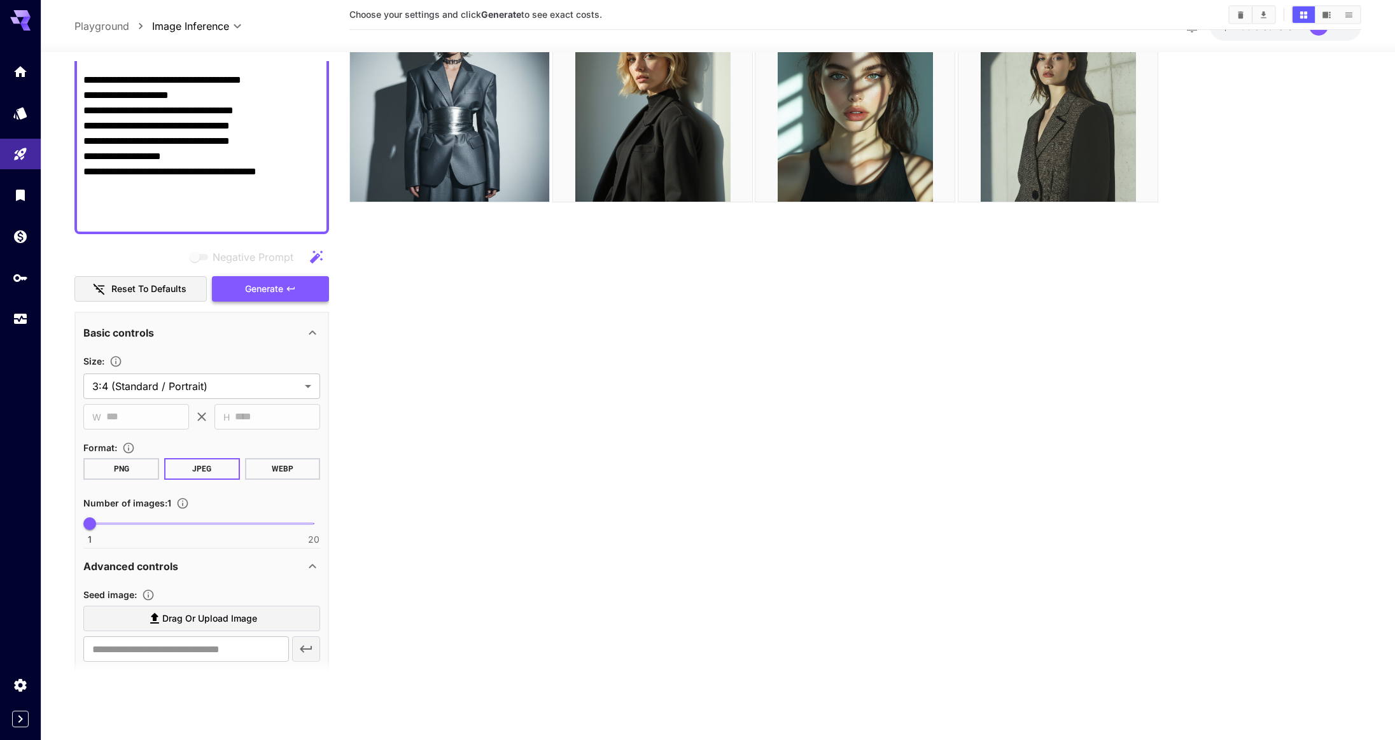
click at [277, 291] on span "Generate" at bounding box center [264, 289] width 38 height 16
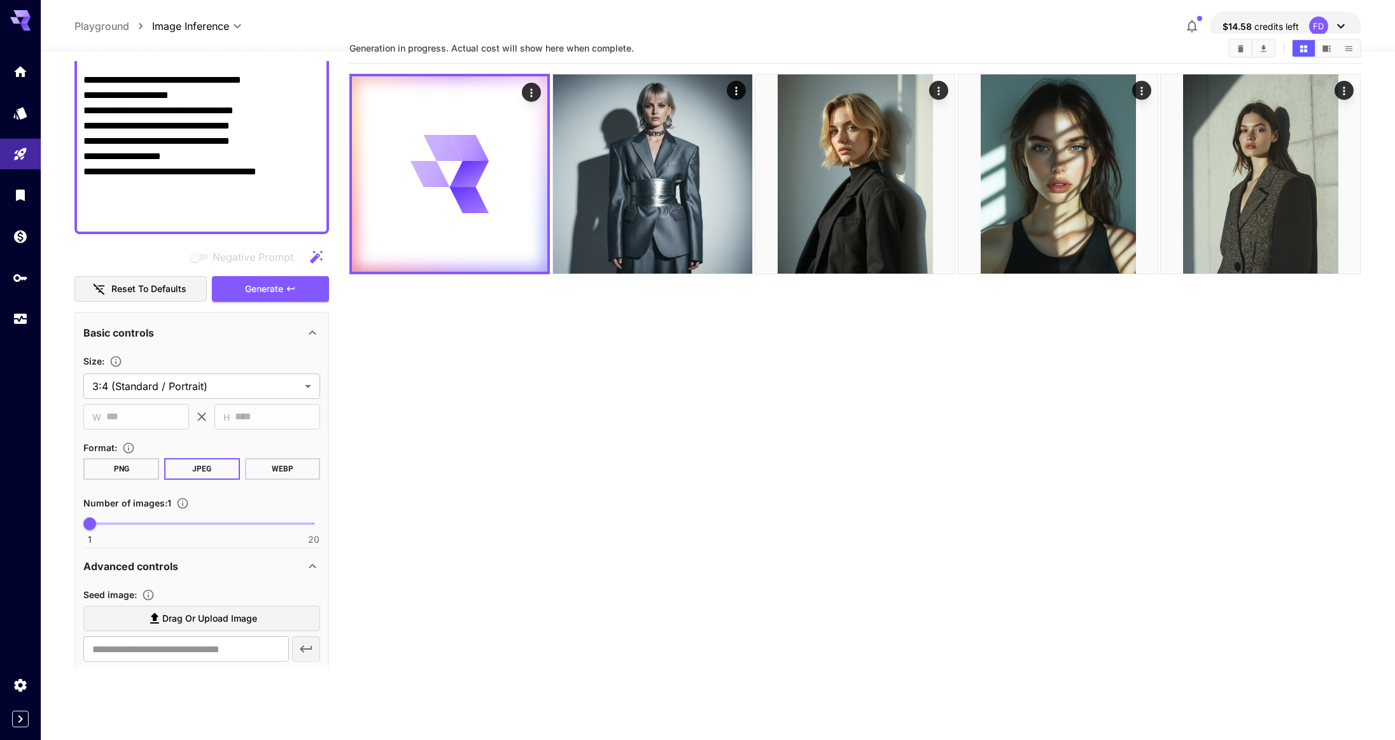
scroll to position [0, 0]
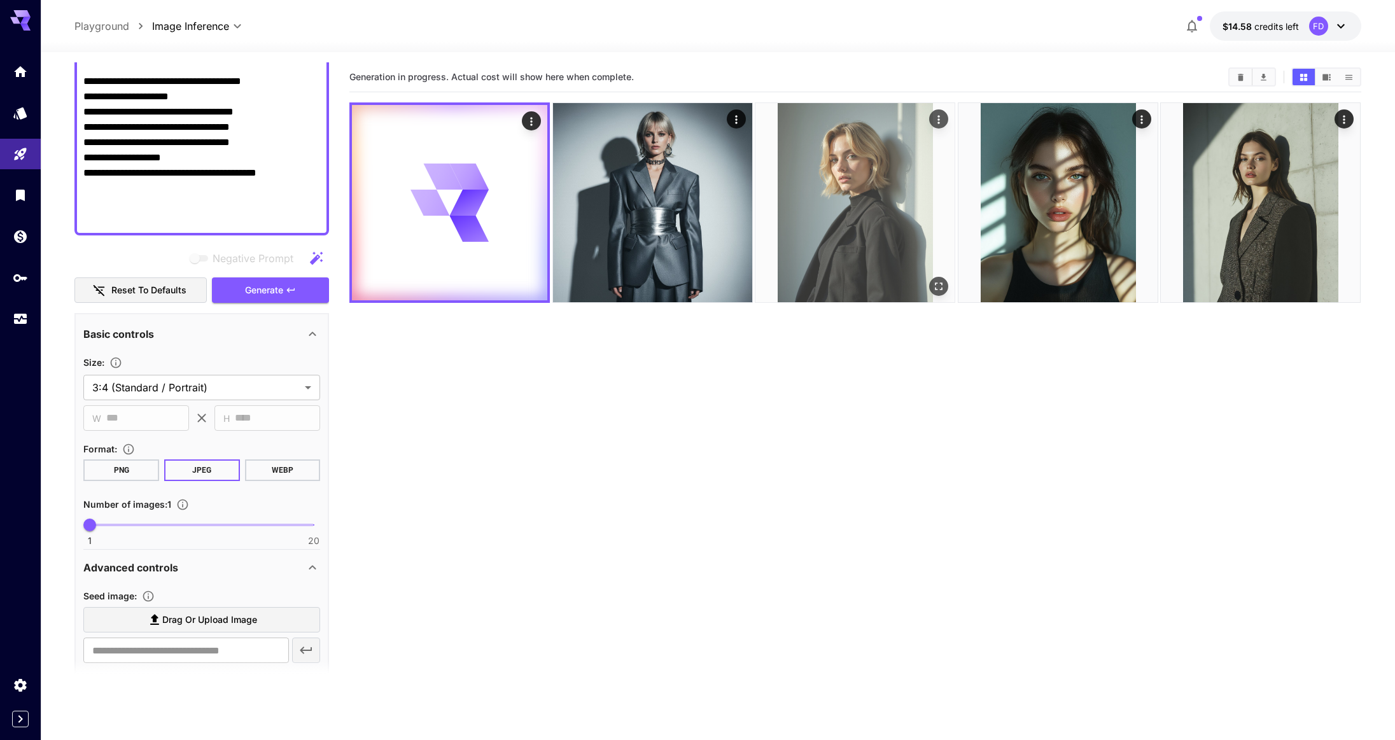
click at [881, 229] on img at bounding box center [854, 202] width 199 height 199
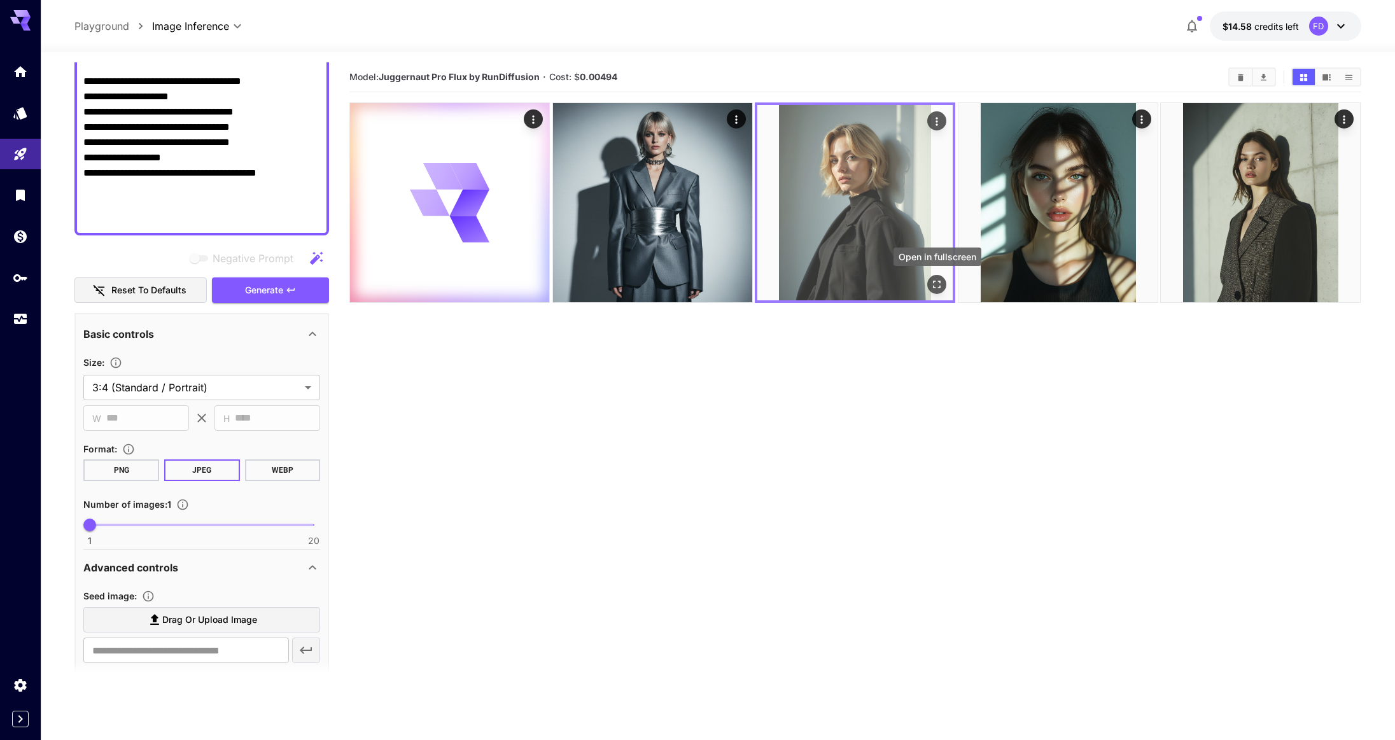
click at [931, 285] on icon "Open in fullscreen" at bounding box center [937, 284] width 13 height 13
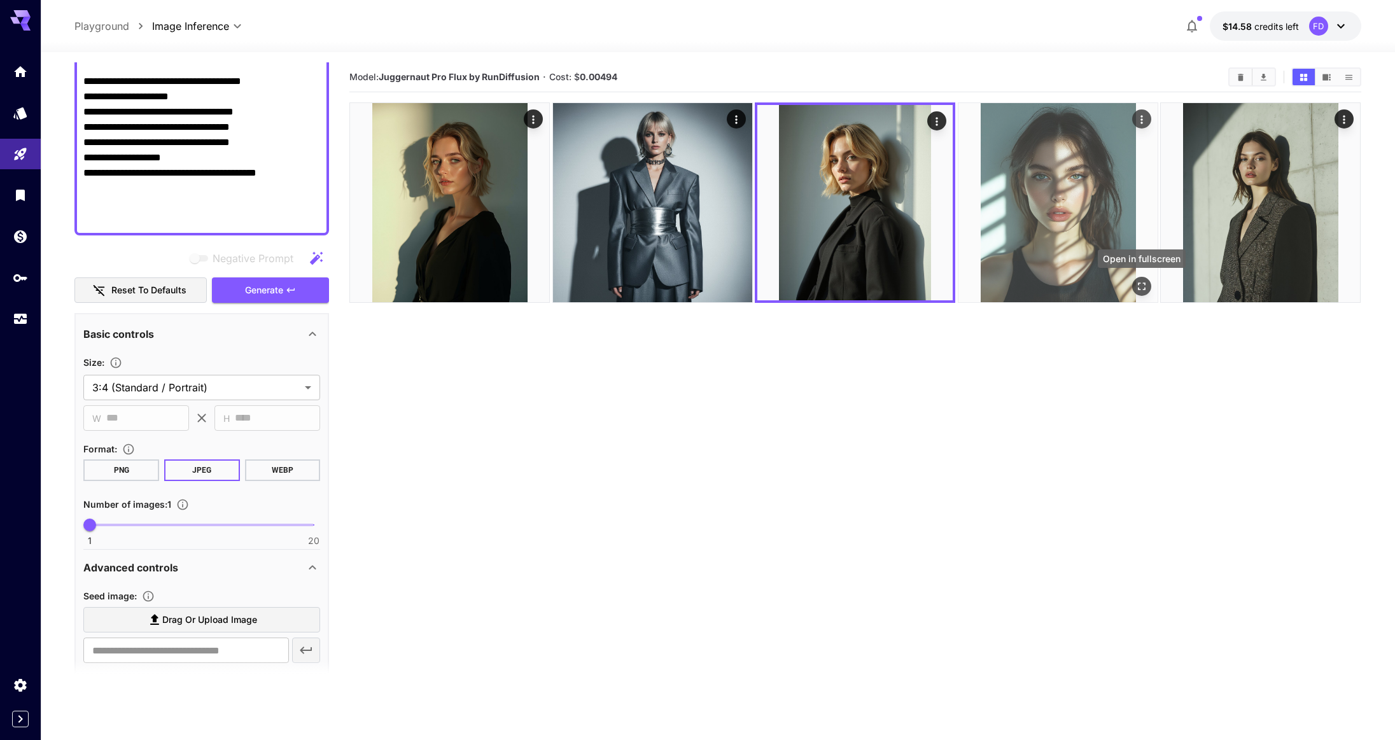
click at [1139, 280] on icon "Open in fullscreen" at bounding box center [1141, 286] width 13 height 13
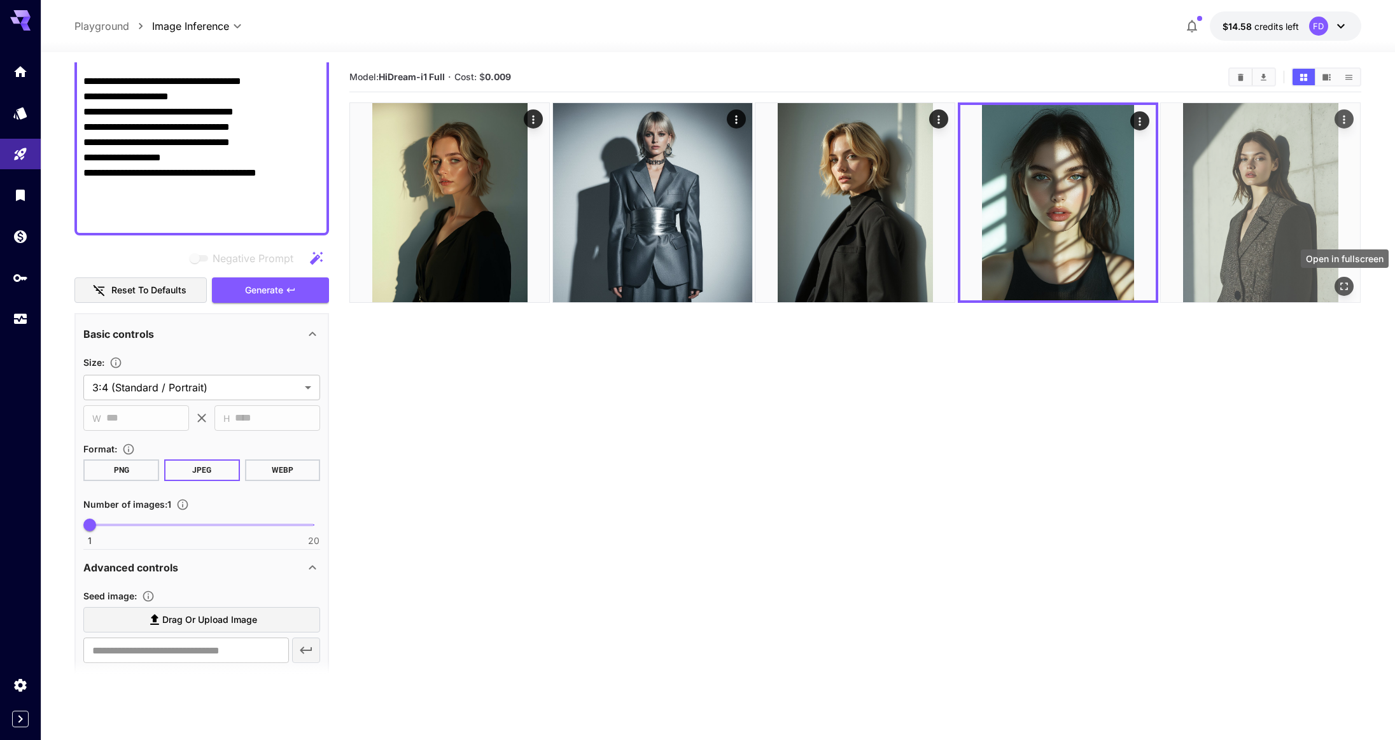
click at [1340, 288] on icon "Open in fullscreen" at bounding box center [1344, 286] width 13 height 13
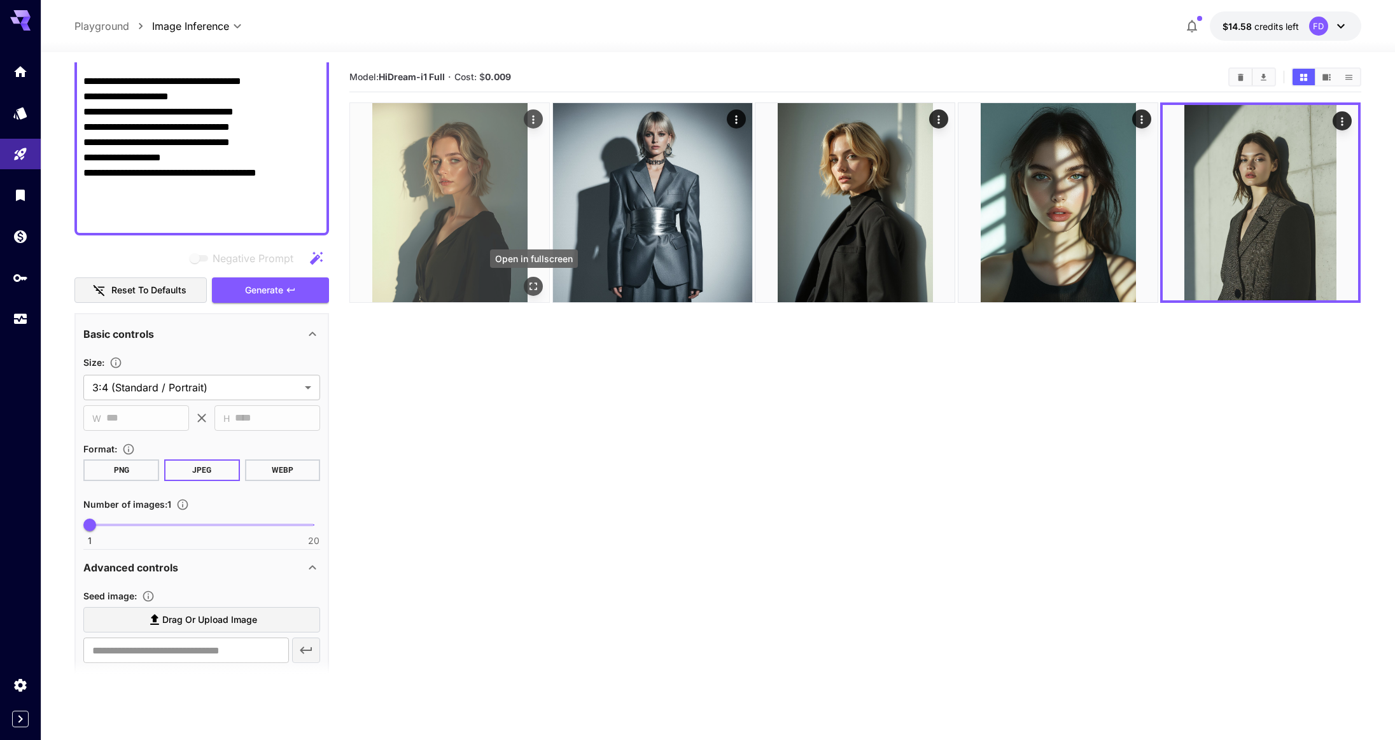
click at [533, 281] on icon "Open in fullscreen" at bounding box center [534, 286] width 13 height 13
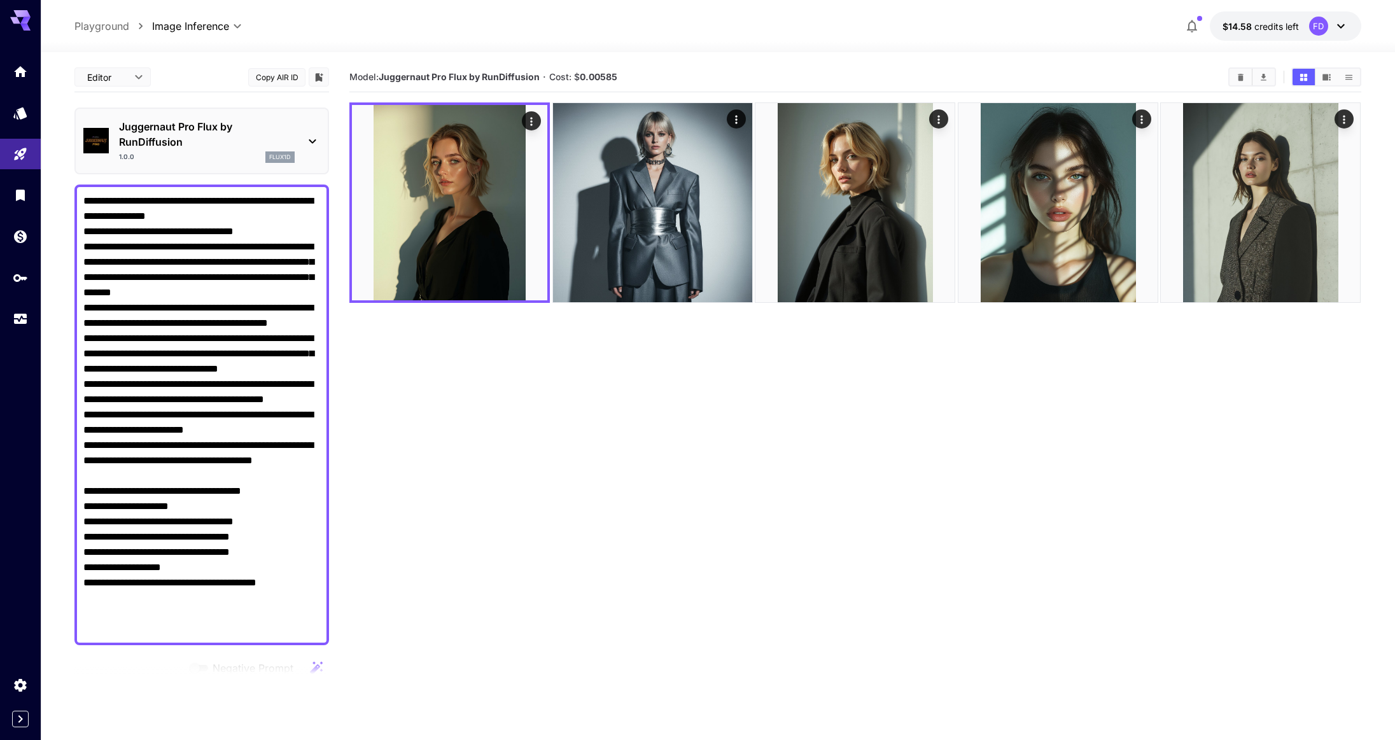
click at [201, 125] on p "Juggernaut Pro Flux by RunDiffusion" at bounding box center [207, 134] width 176 height 31
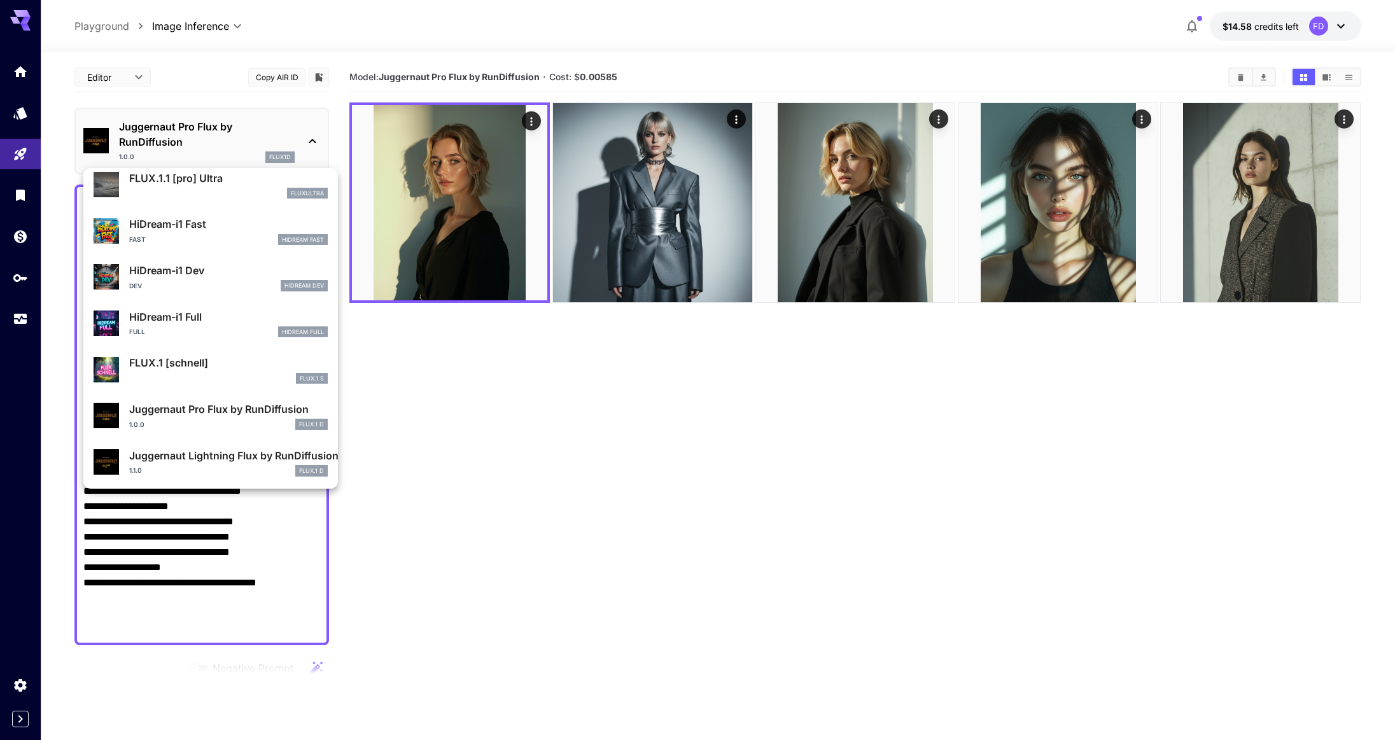
scroll to position [1030, 0]
click at [206, 416] on div "Juggernaut Pro Flux by RunDiffusion 1.0.0 FLUX.1 D" at bounding box center [228, 414] width 199 height 29
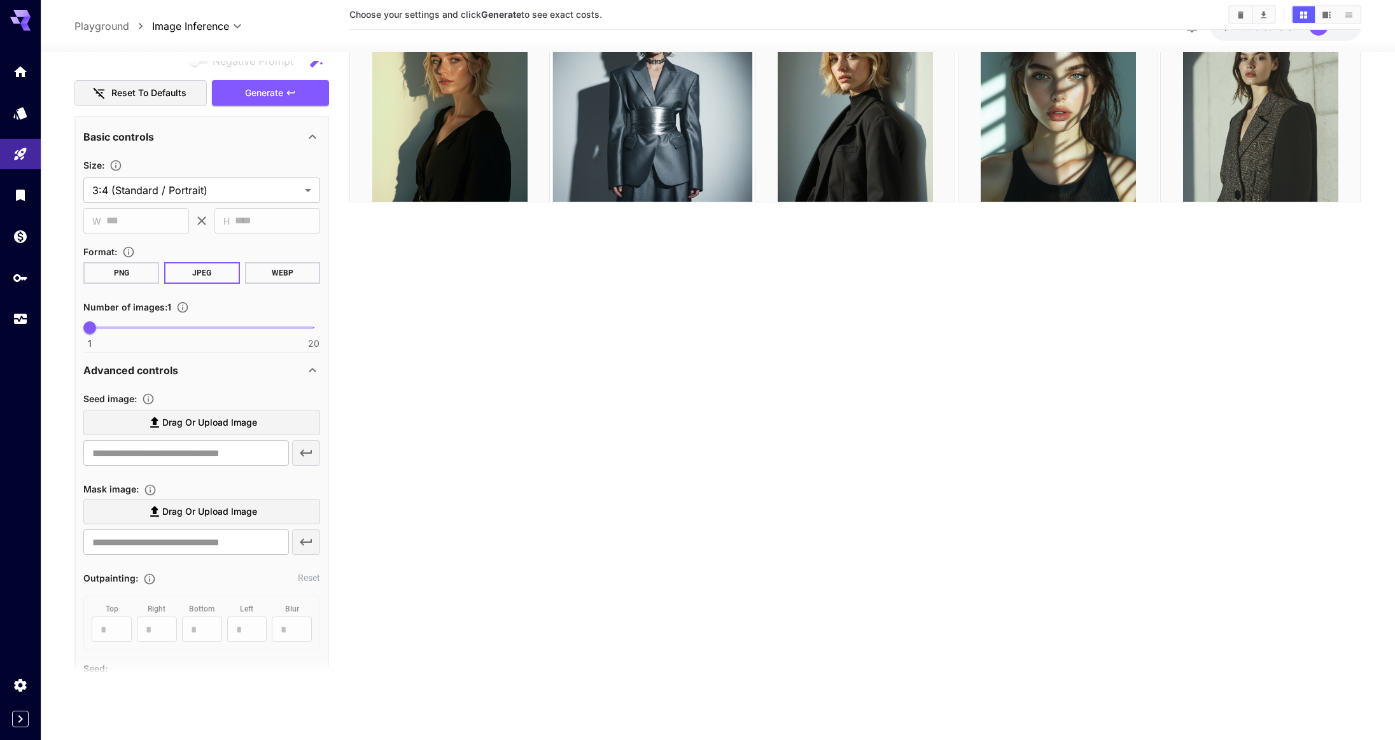
scroll to position [437, 0]
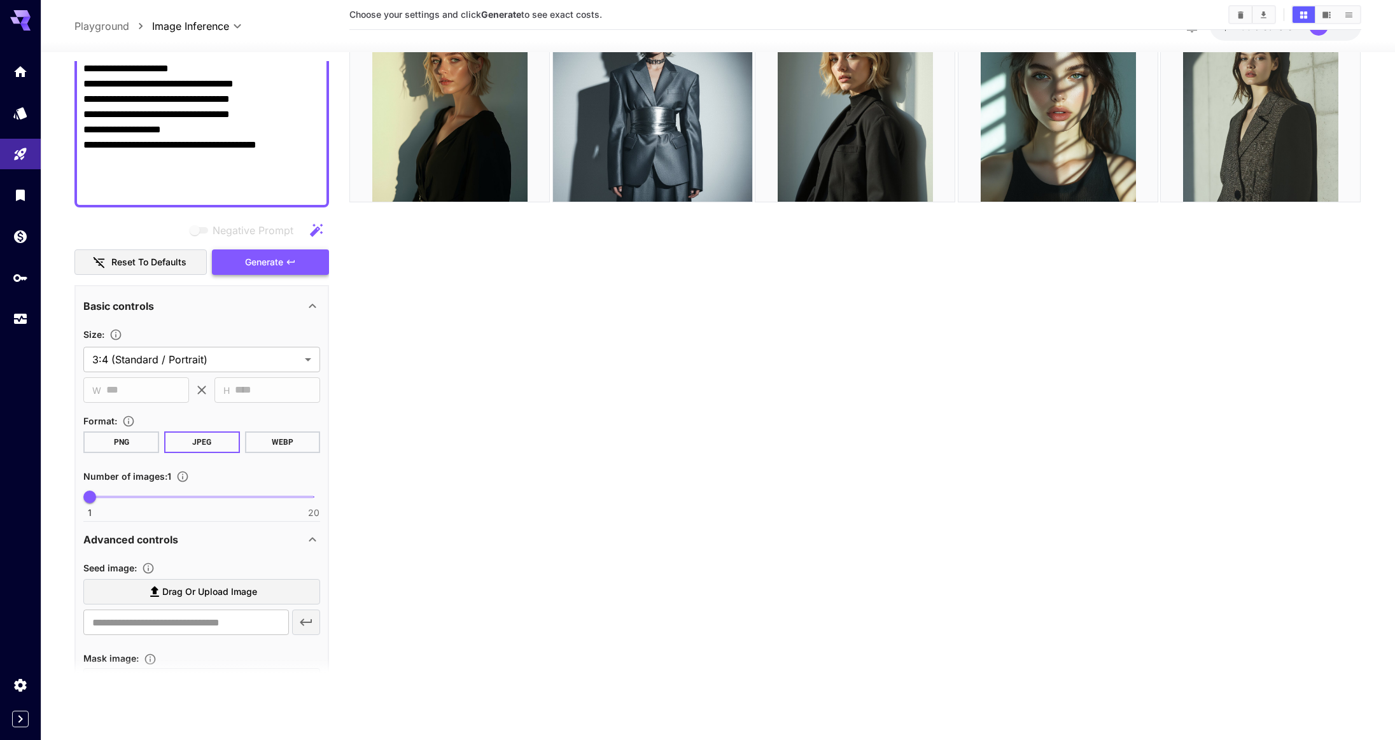
click at [268, 269] on span "Generate" at bounding box center [264, 263] width 38 height 16
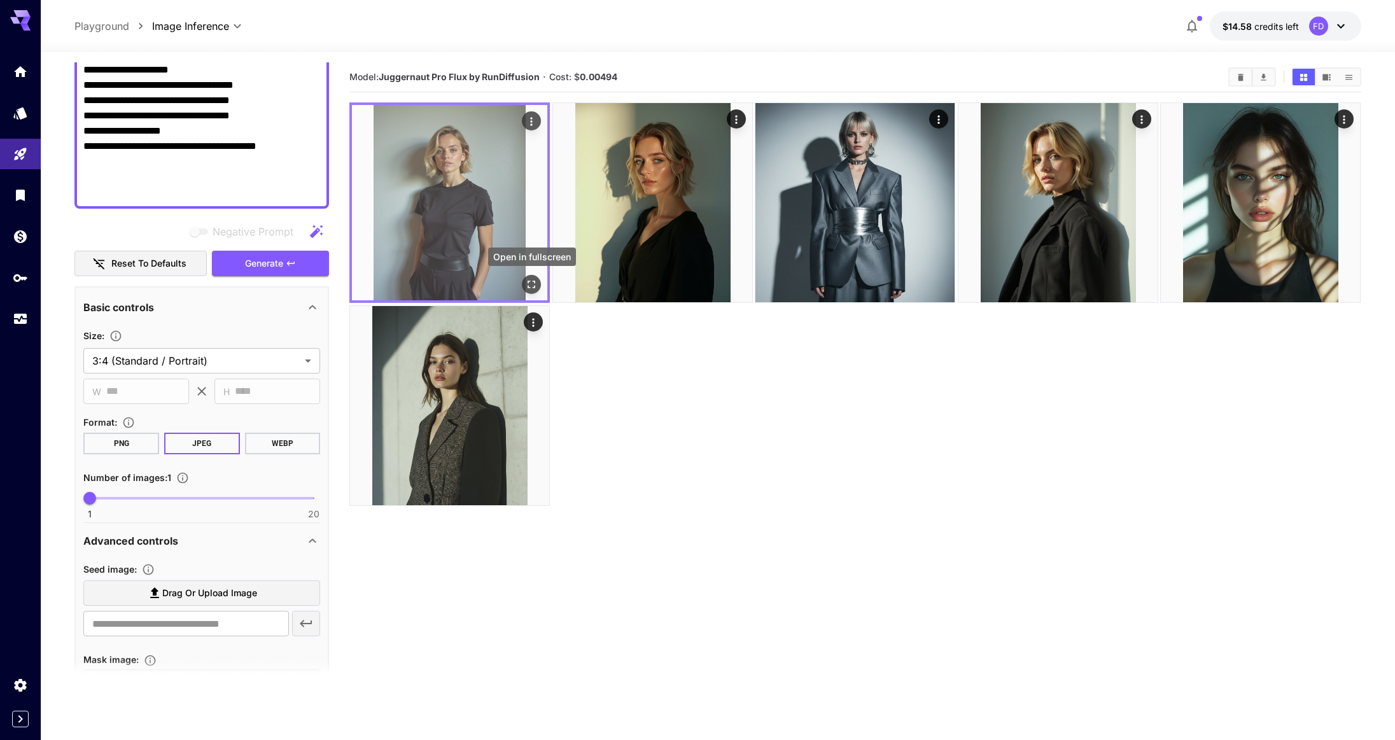
click at [530, 279] on icon "Open in fullscreen" at bounding box center [532, 284] width 13 height 13
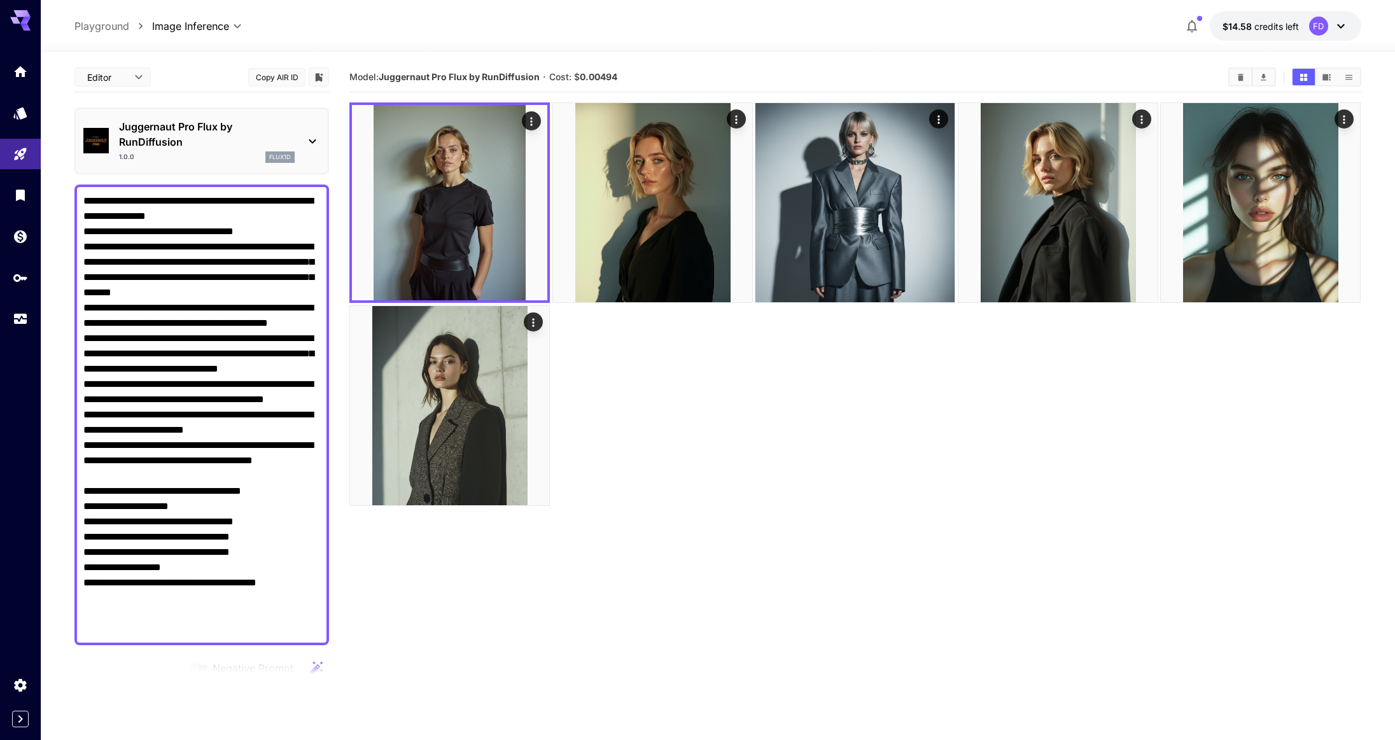
click at [289, 141] on p "Juggernaut Pro Flux by RunDiffusion" at bounding box center [207, 134] width 176 height 31
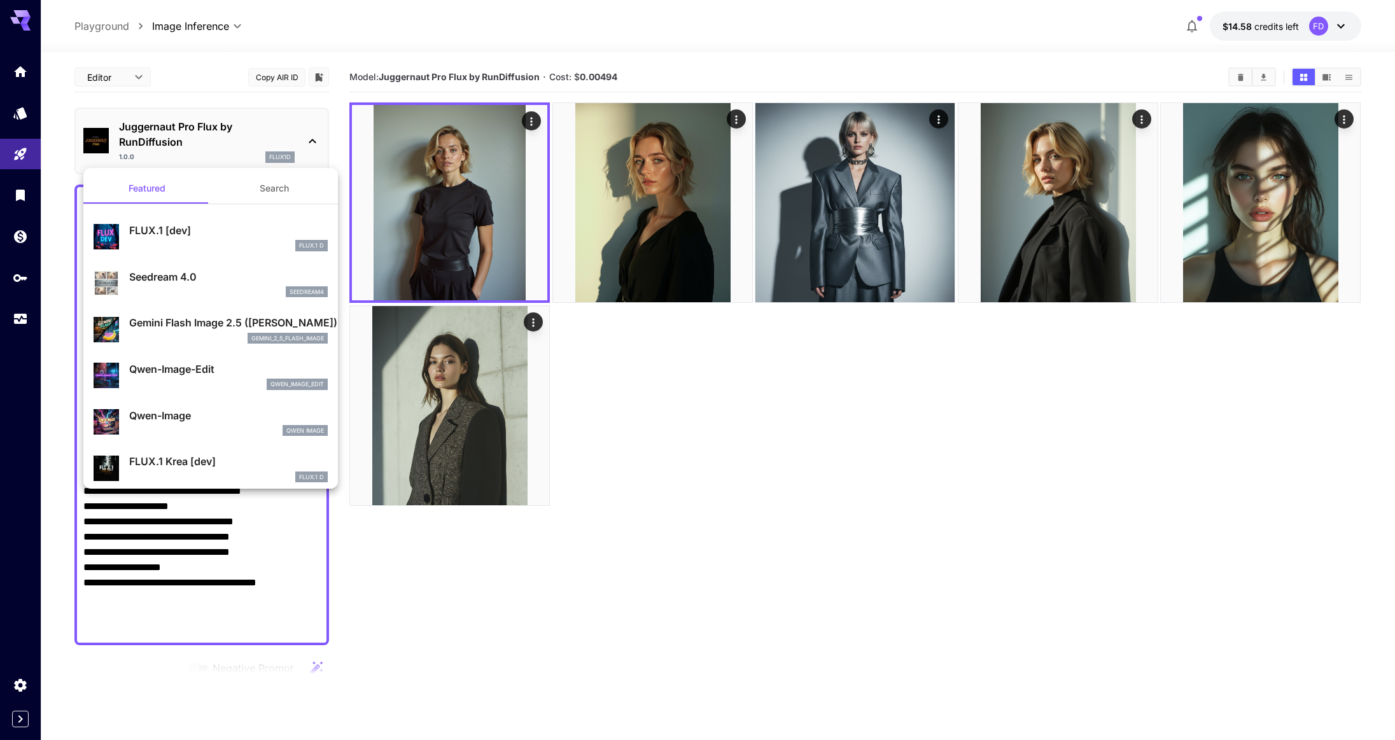
click at [202, 319] on p "Gemini Flash Image 2.5 ([PERSON_NAME])" at bounding box center [228, 322] width 199 height 15
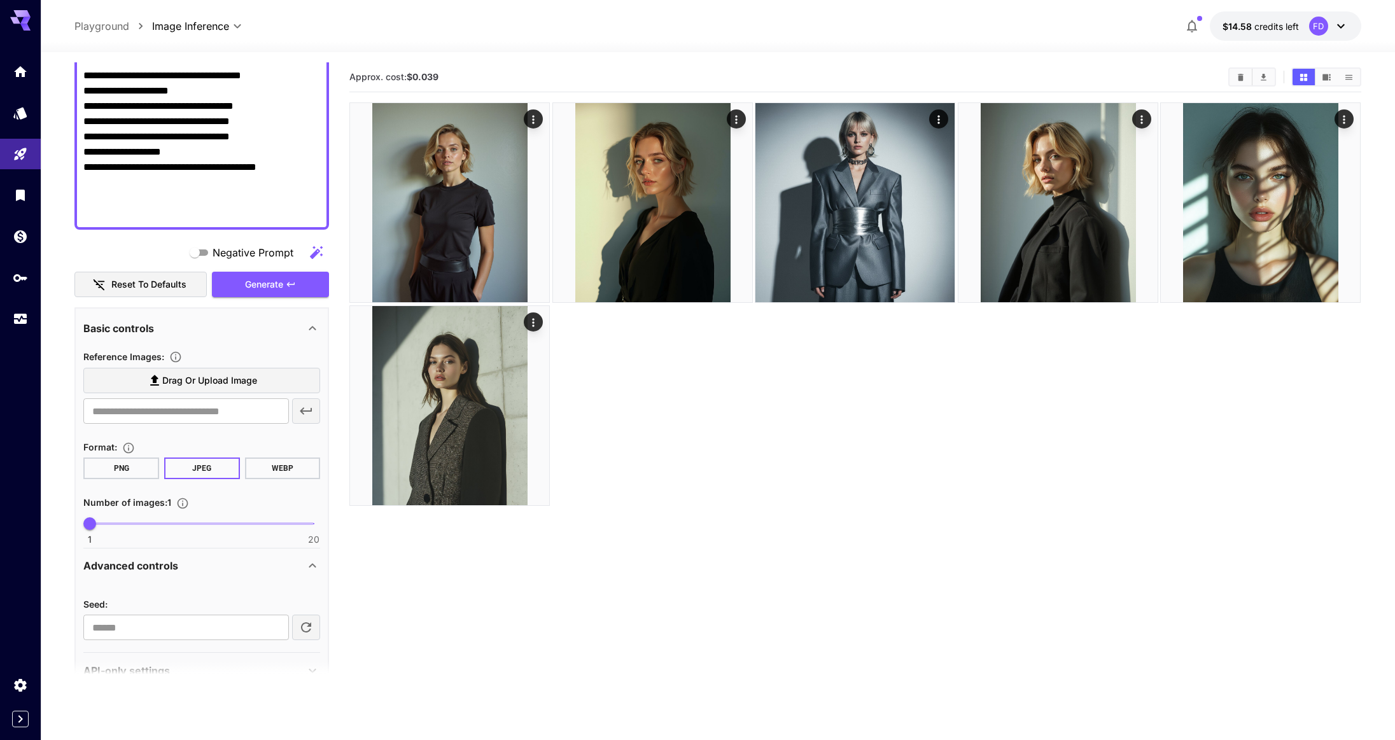
scroll to position [445, 0]
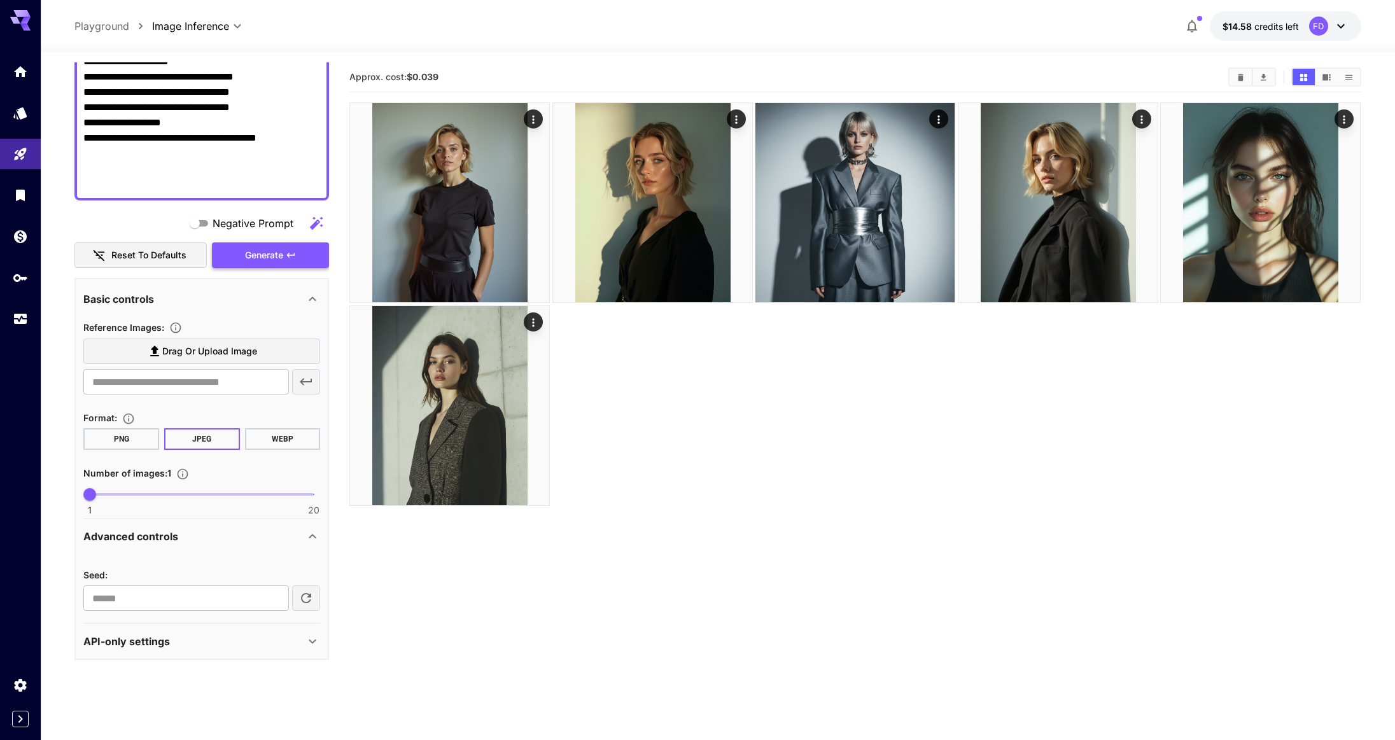
click at [309, 254] on button "Generate" at bounding box center [270, 255] width 117 height 26
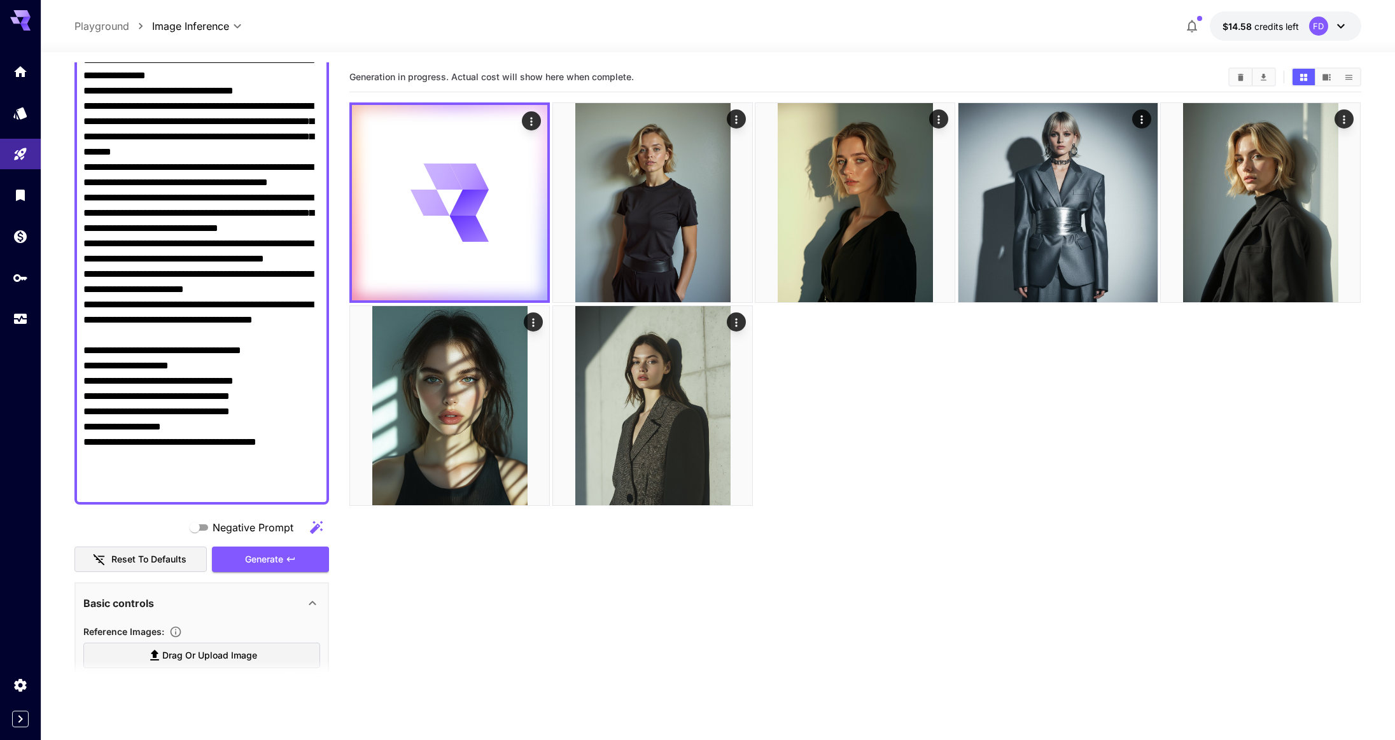
scroll to position [0, 0]
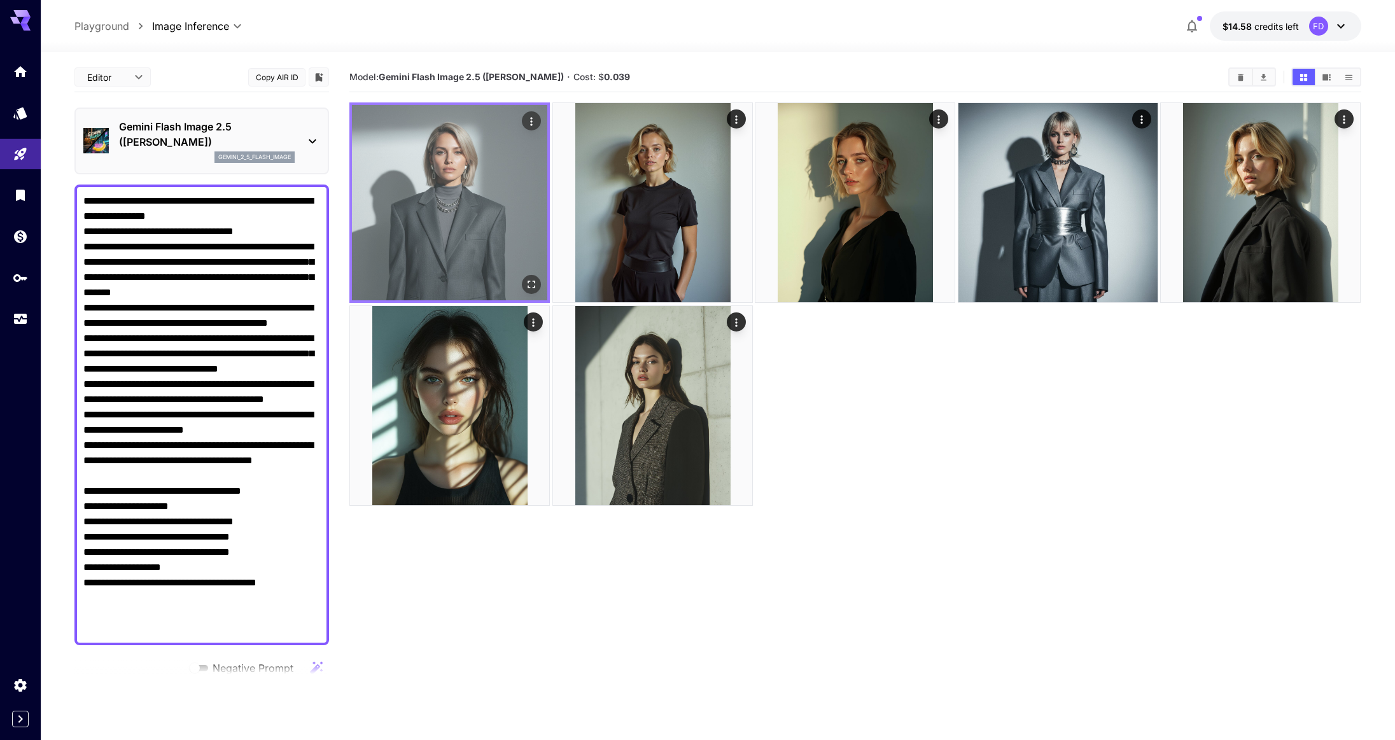
click at [451, 263] on img at bounding box center [449, 202] width 195 height 195
click at [535, 279] on icon "Open in fullscreen" at bounding box center [532, 284] width 13 height 13
